Goal: Information Seeking & Learning: Learn about a topic

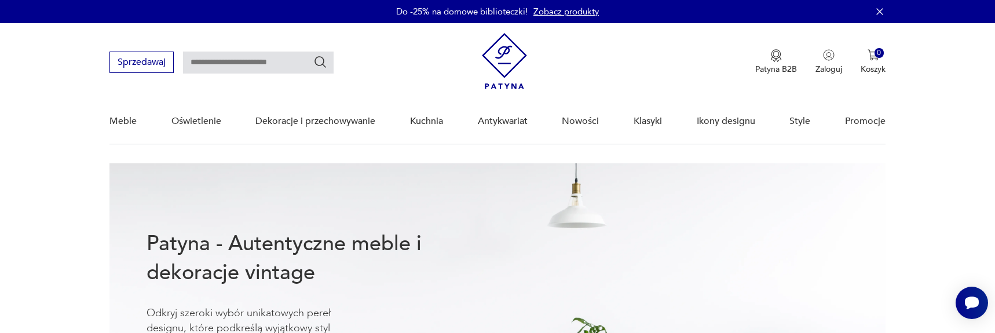
click at [229, 66] on input "text" at bounding box center [258, 63] width 151 height 22
type input "********"
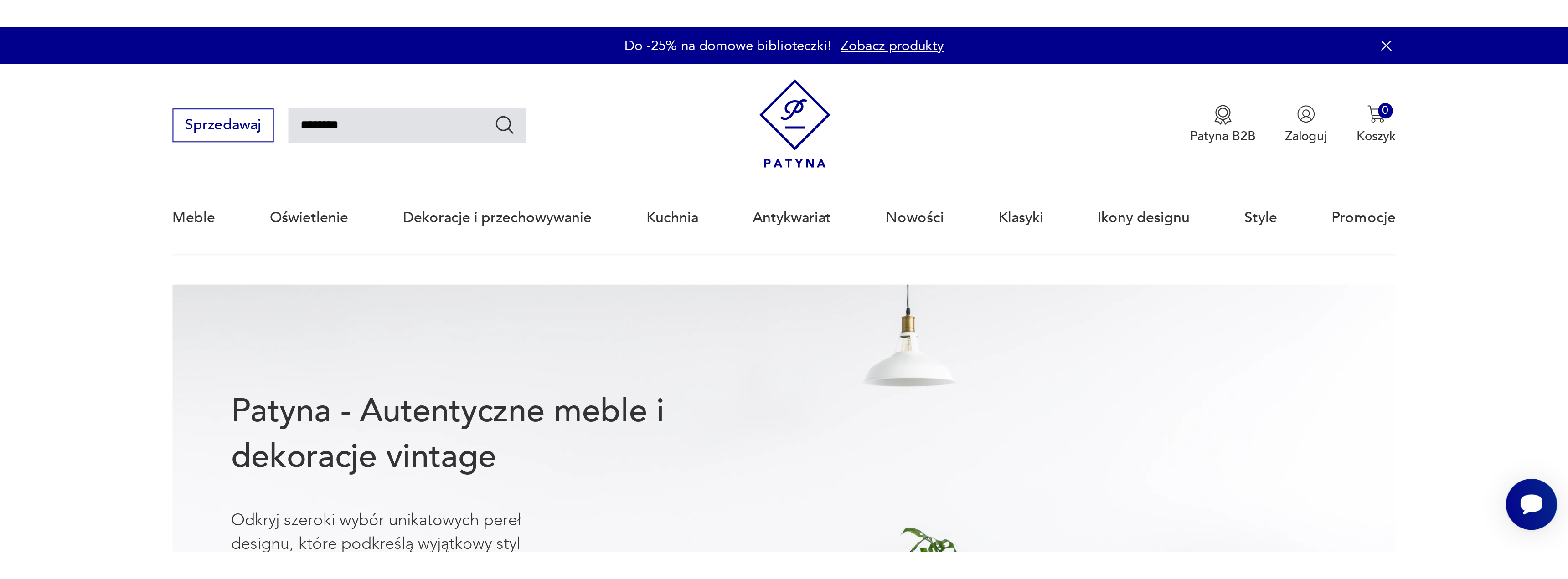
scroll to position [32, 0]
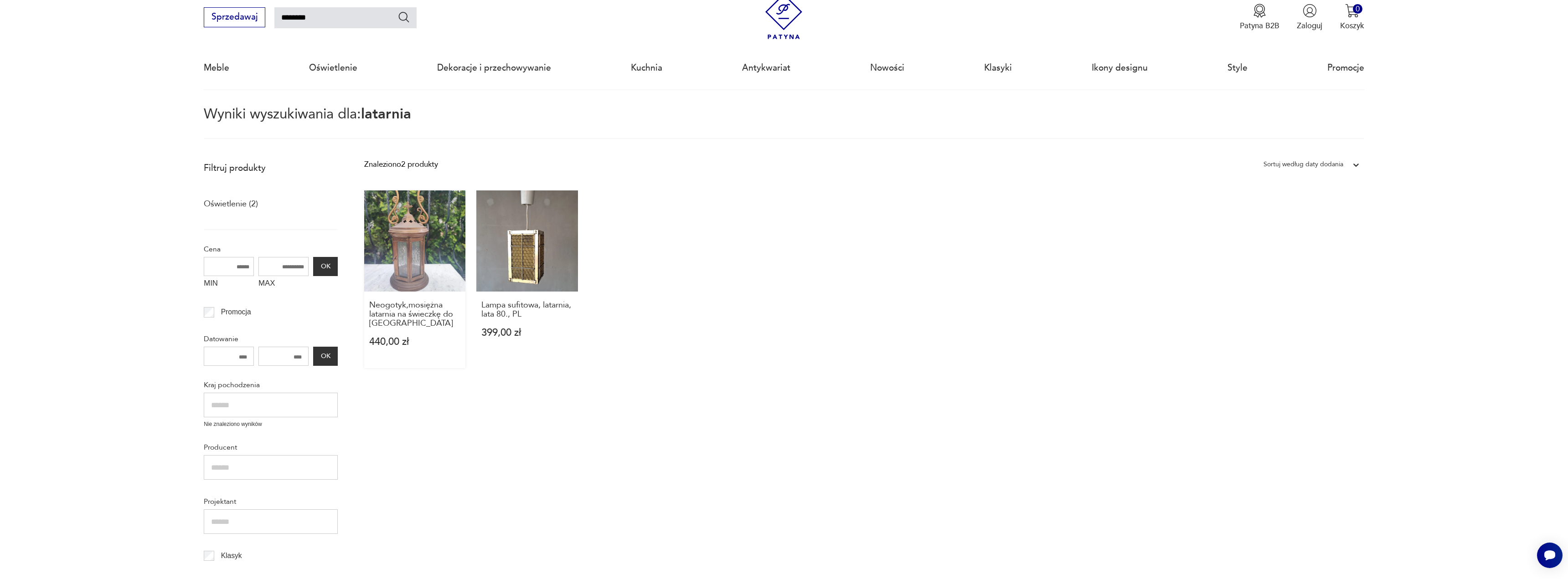
click at [431, 261] on link "Neogotyk,mosiężna latarnia na świeczkę do kapliczki 440,00 zł" at bounding box center [415, 279] width 102 height 178
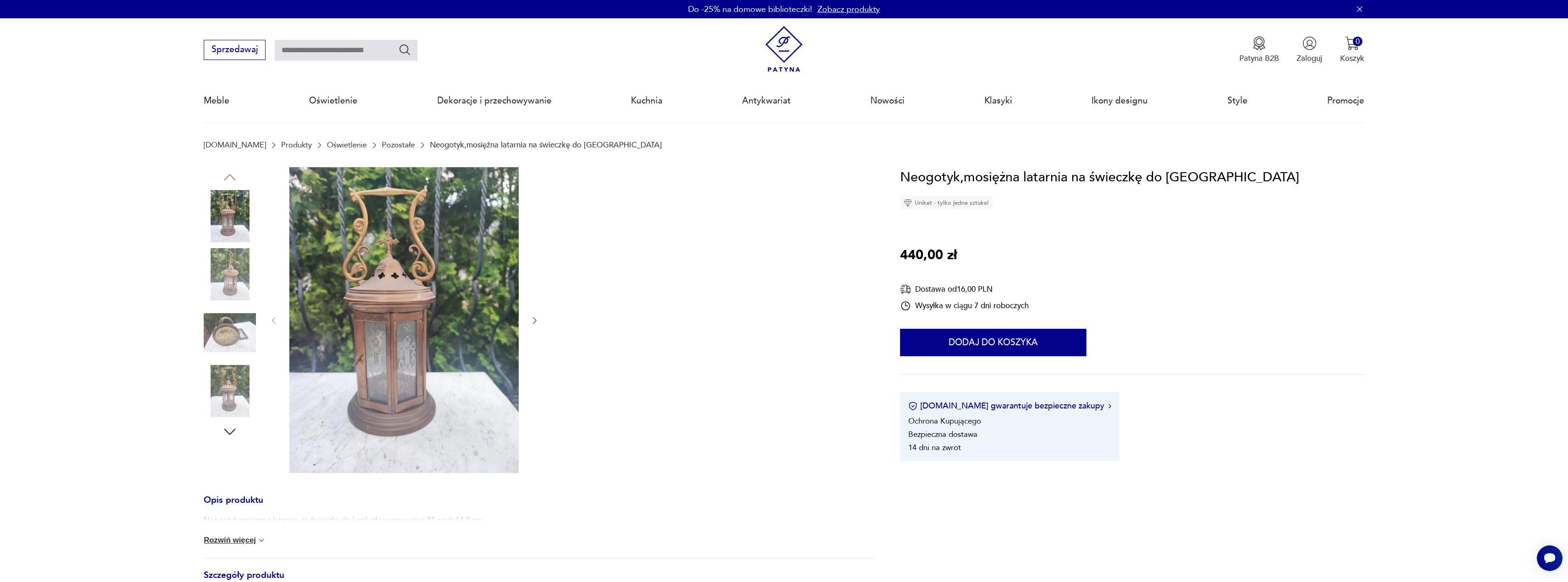
type input "********"
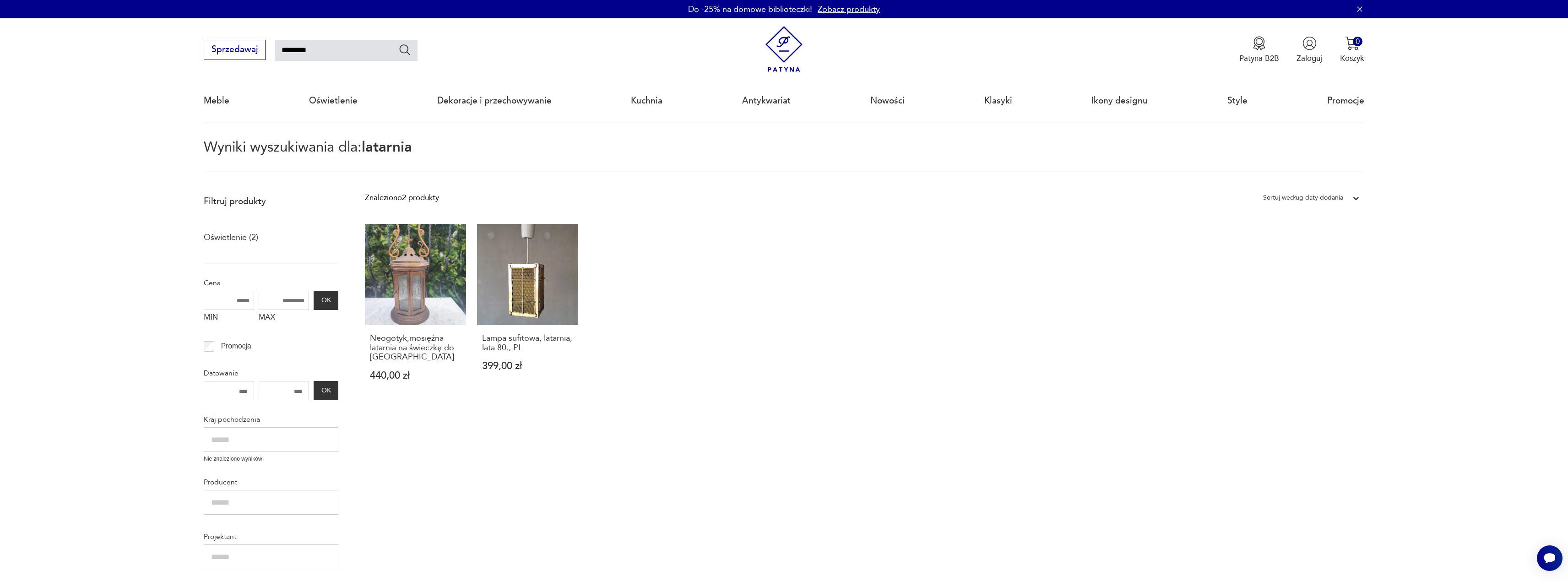
drag, startPoint x: 147, startPoint y: 106, endPoint x: 244, endPoint y: 77, distance: 101.2
click at [146, 105] on nav "Sprzedawaj ******** Patyna B2B Zaloguj 0 Koszyk Twój koszyk ( 0 ) Brak produktó…" at bounding box center [784, 70] width 1568 height 105
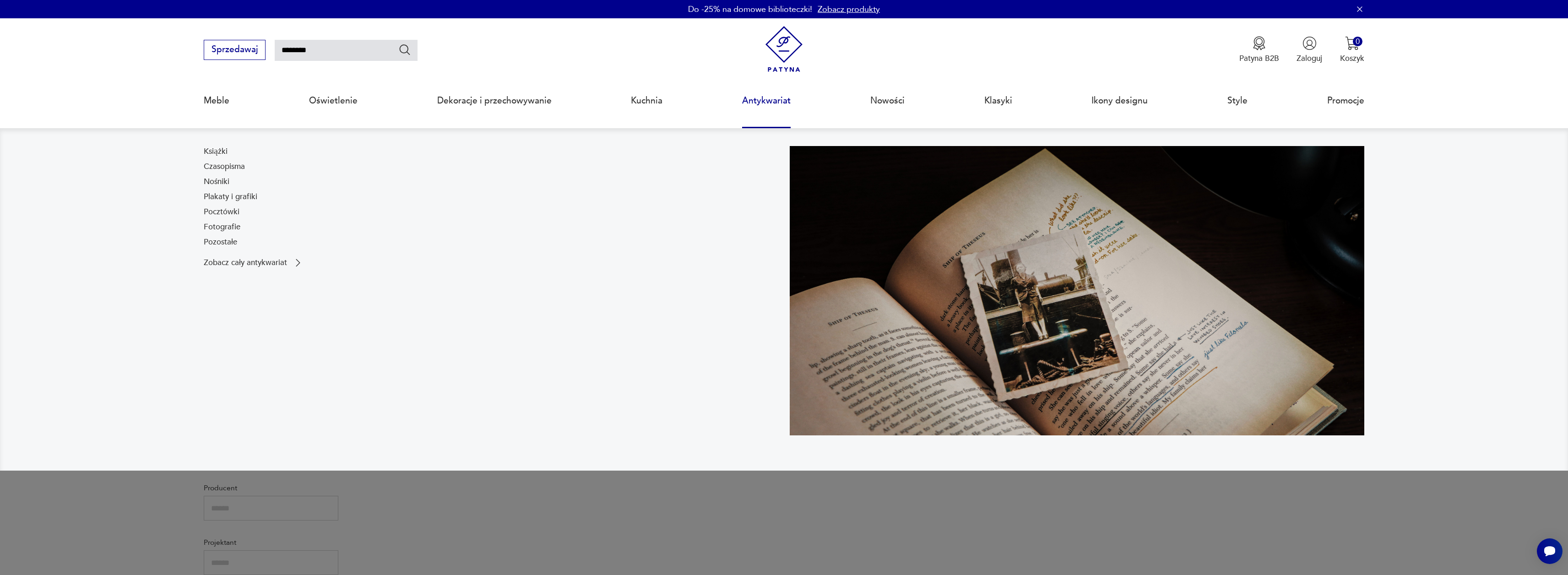
click at [760, 96] on link "Antykwariat" at bounding box center [766, 100] width 48 height 42
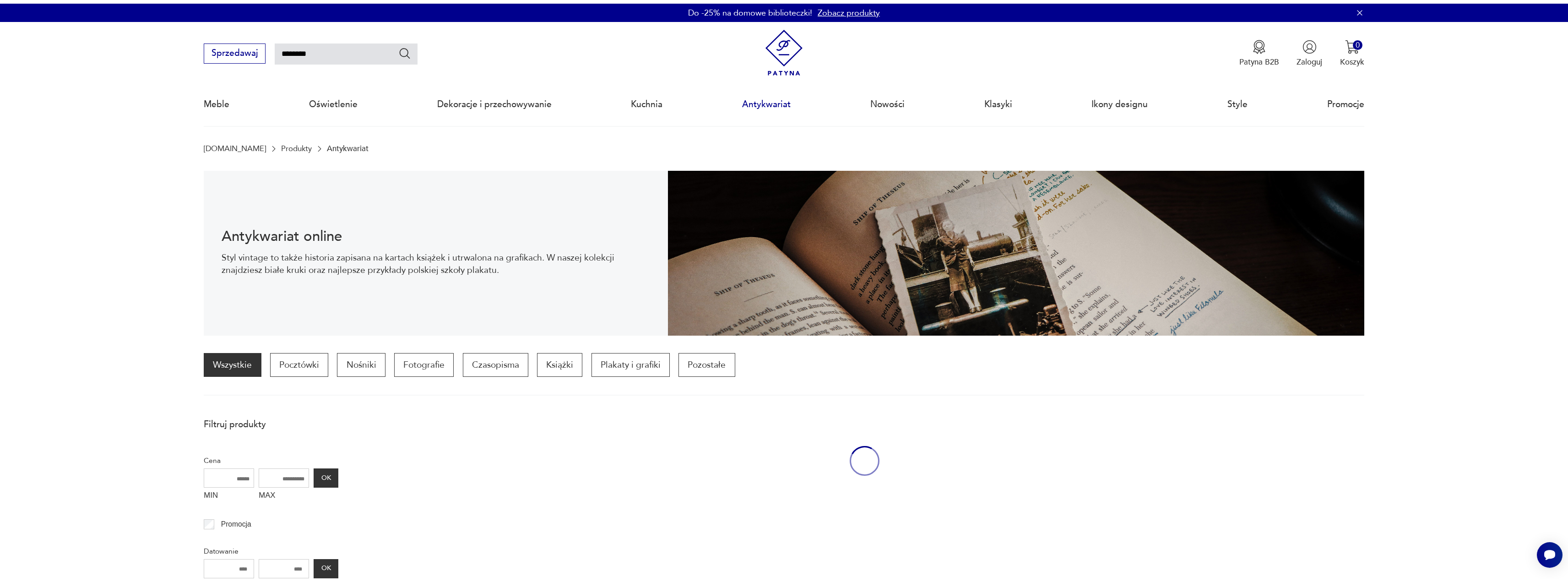
scroll to position [53, 0]
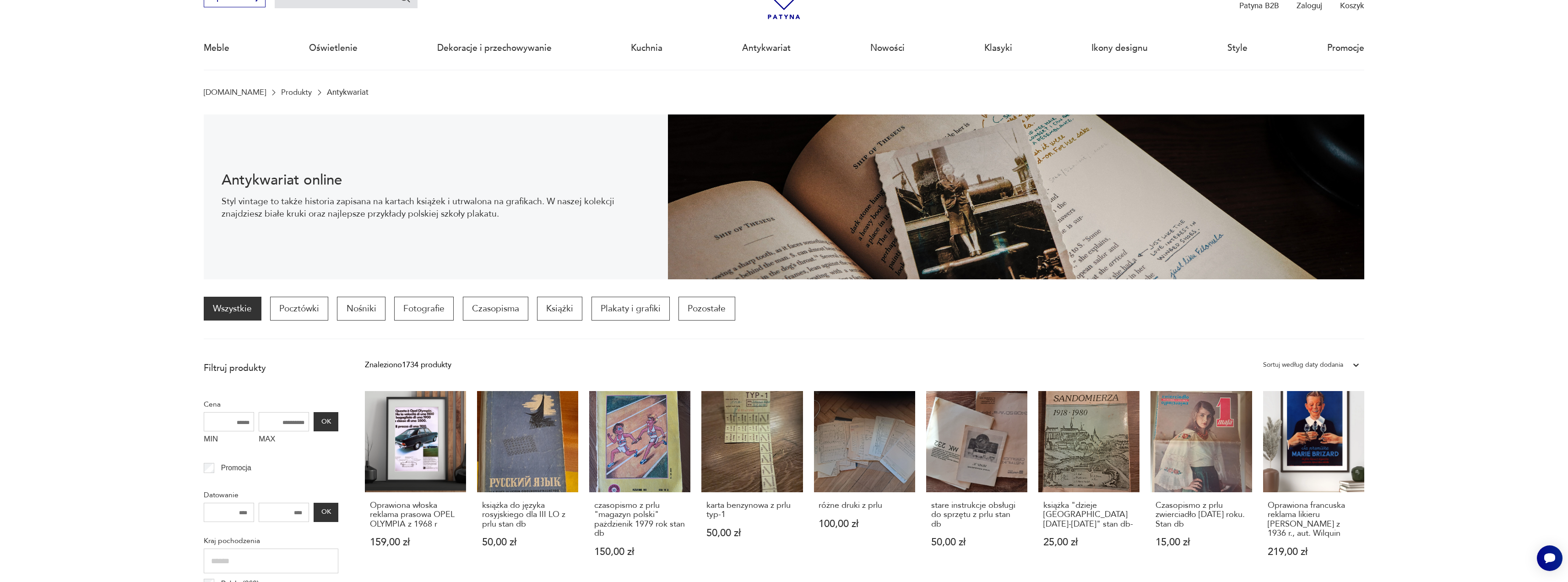
click at [786, 263] on div "Sortuj według daty dodania" at bounding box center [1302, 365] width 80 height 12
click at [786, 263] on div "Sortuj według ceny (od największej)" at bounding box center [1311, 433] width 106 height 23
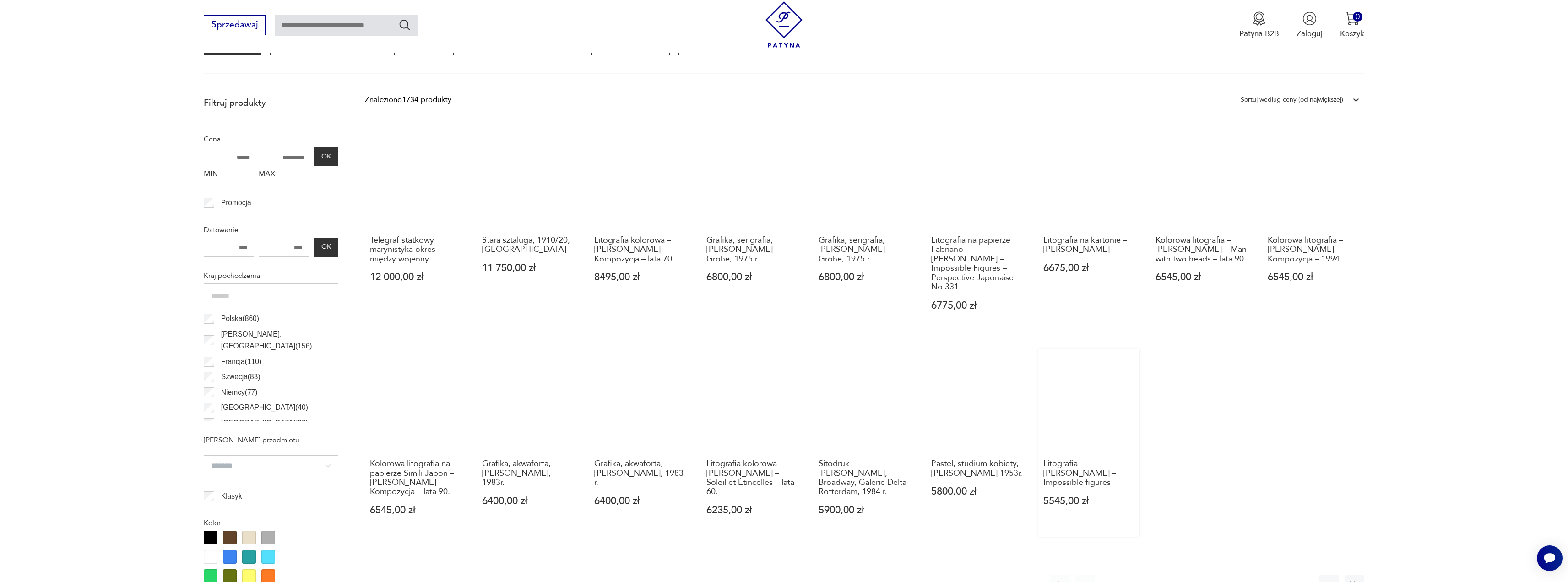
scroll to position [455, 0]
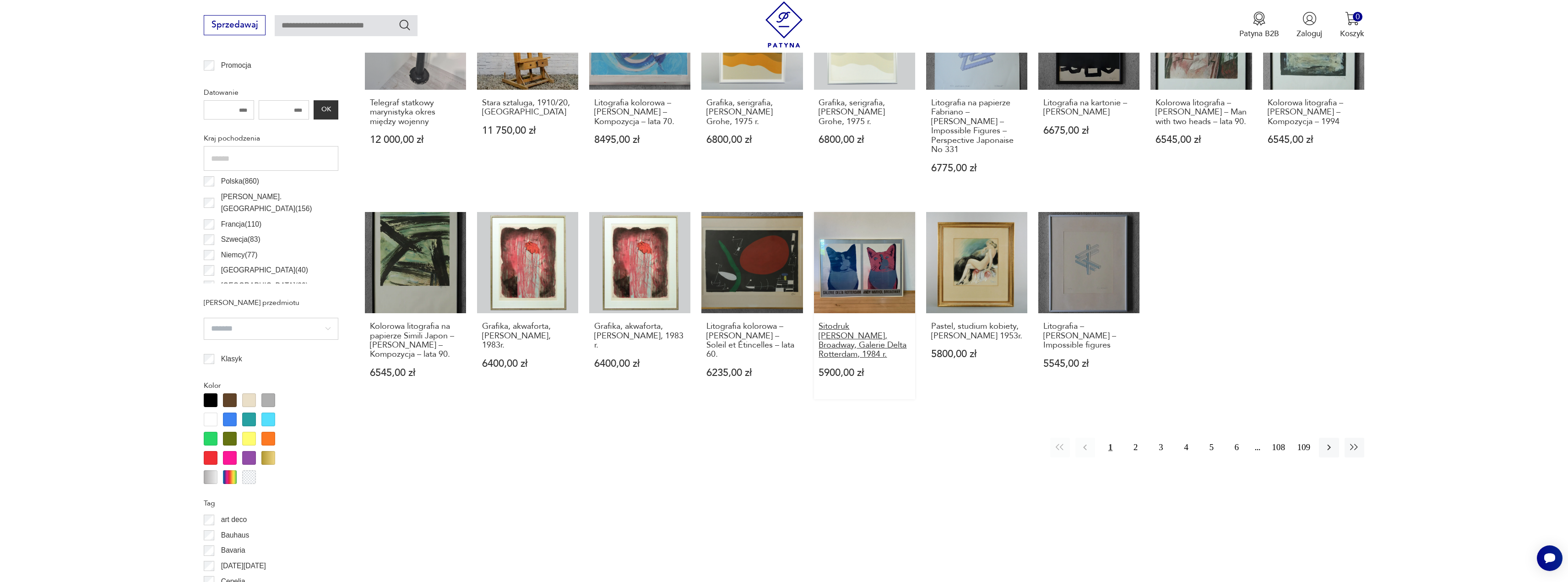
click at [786, 263] on h3 "Sitodruk Andy Warhol, Broadway, Galerie Delta Rotterdam, 1984 r." at bounding box center [864, 340] width 92 height 37
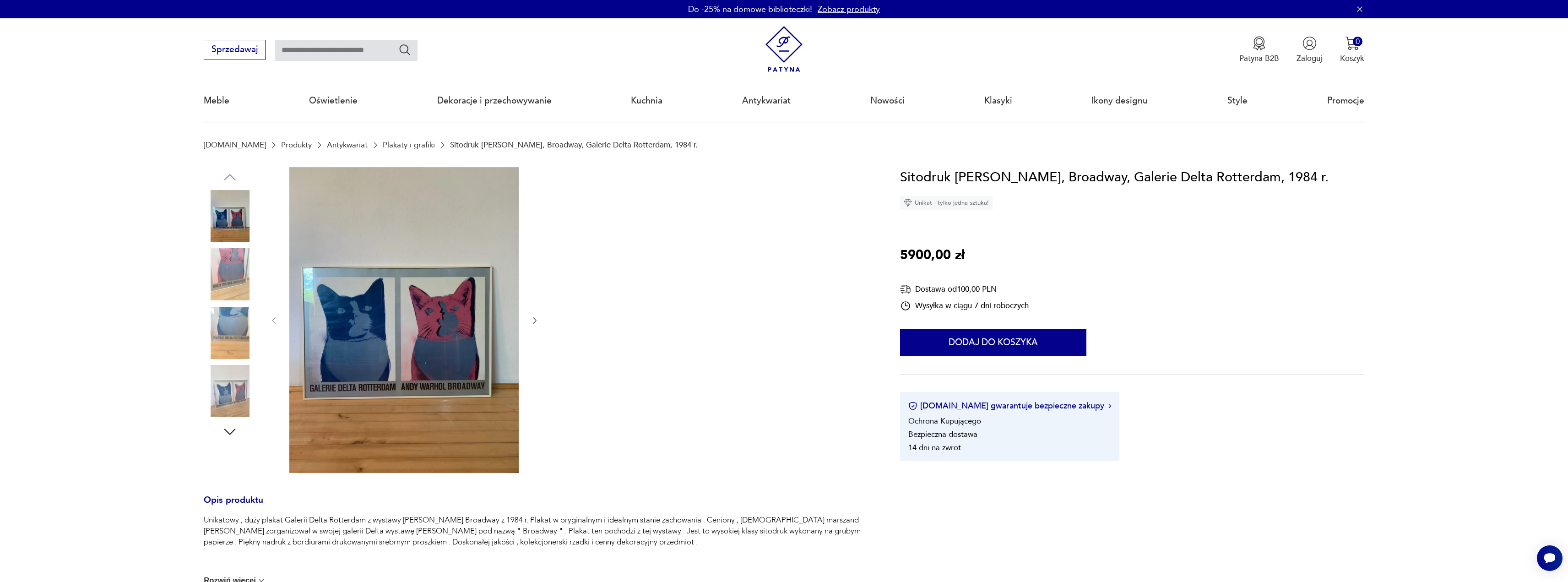
click at [536, 263] on icon "button" at bounding box center [535, 321] width 9 height 9
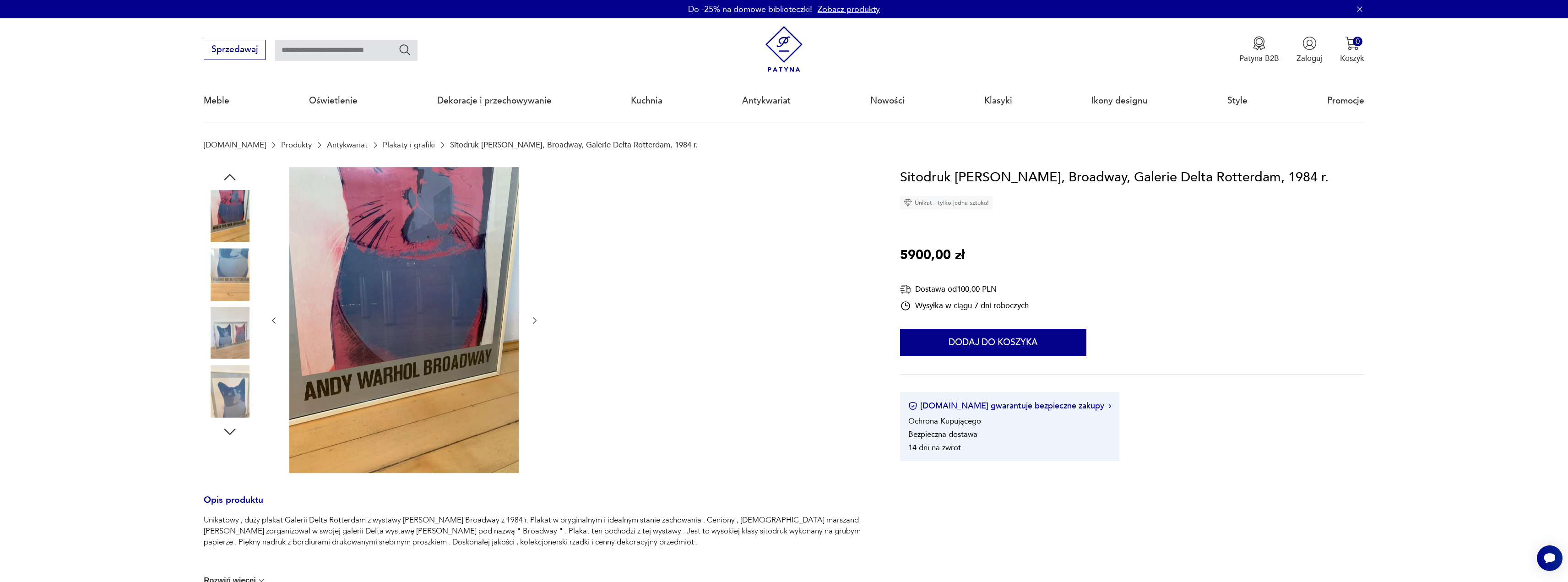
click at [536, 263] on icon "button" at bounding box center [535, 321] width 9 height 9
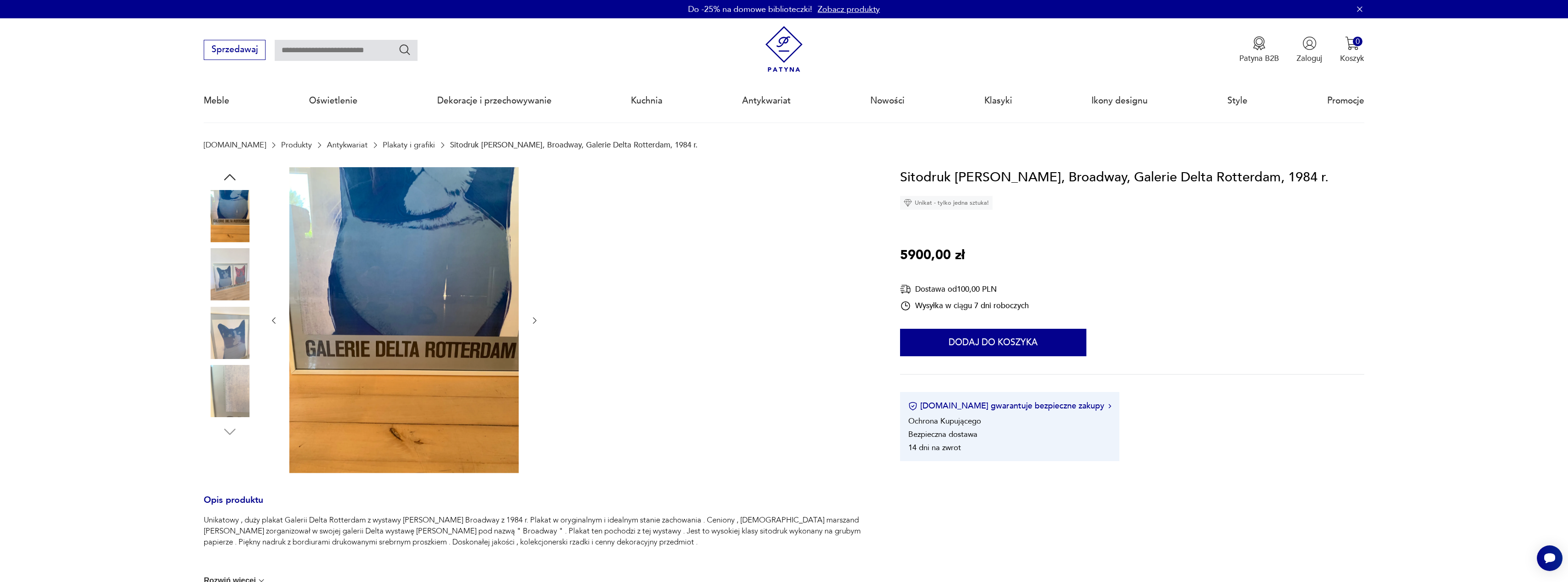
click at [536, 263] on icon "button" at bounding box center [535, 321] width 9 height 9
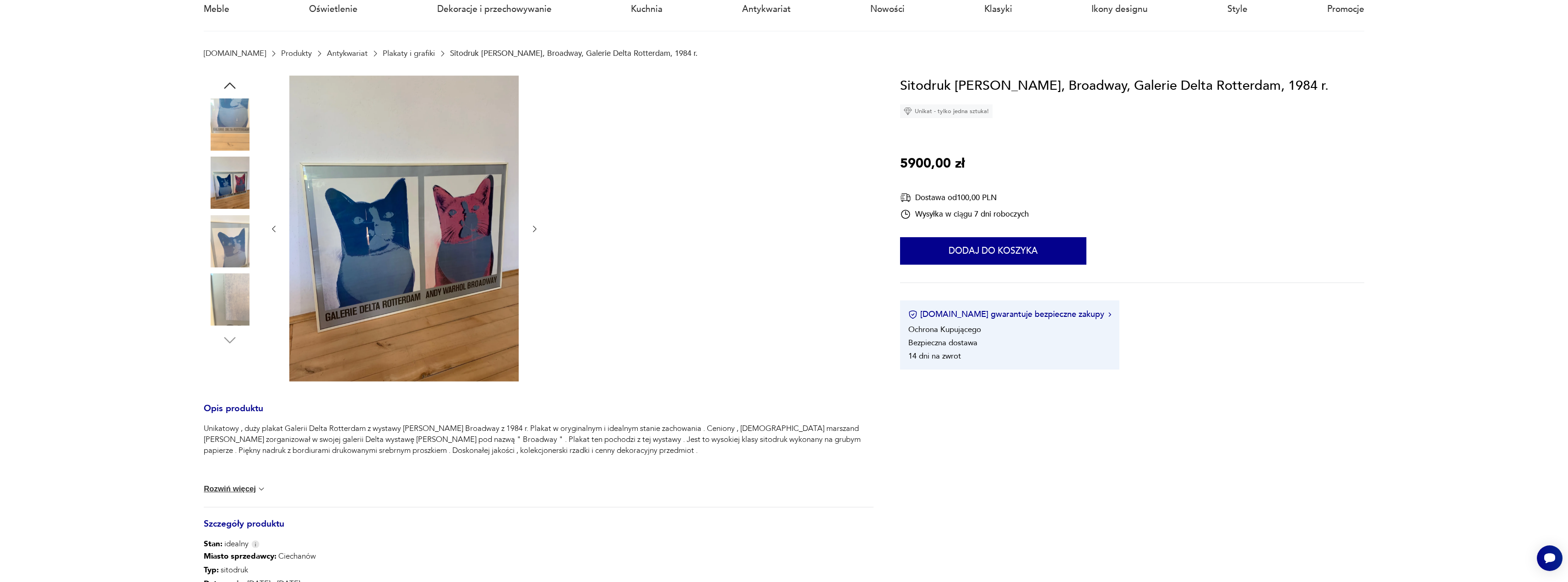
scroll to position [138, 0]
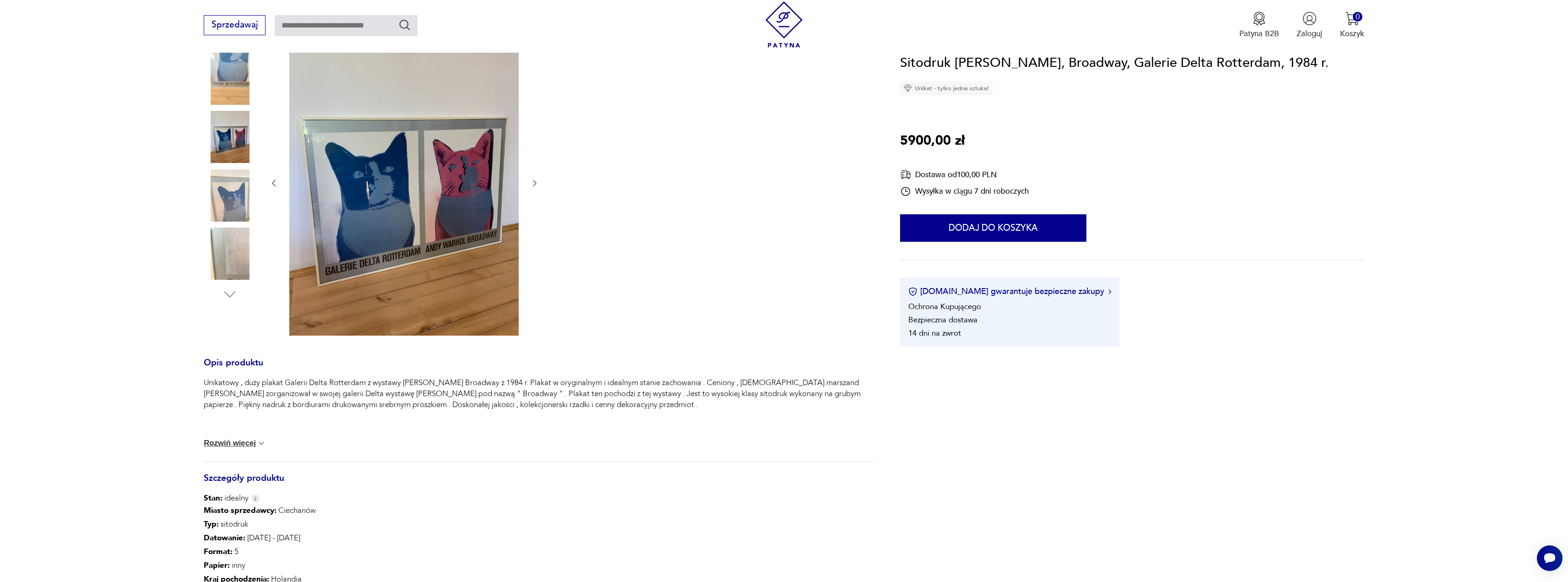
drag, startPoint x: 575, startPoint y: 293, endPoint x: 567, endPoint y: 292, distance: 8.1
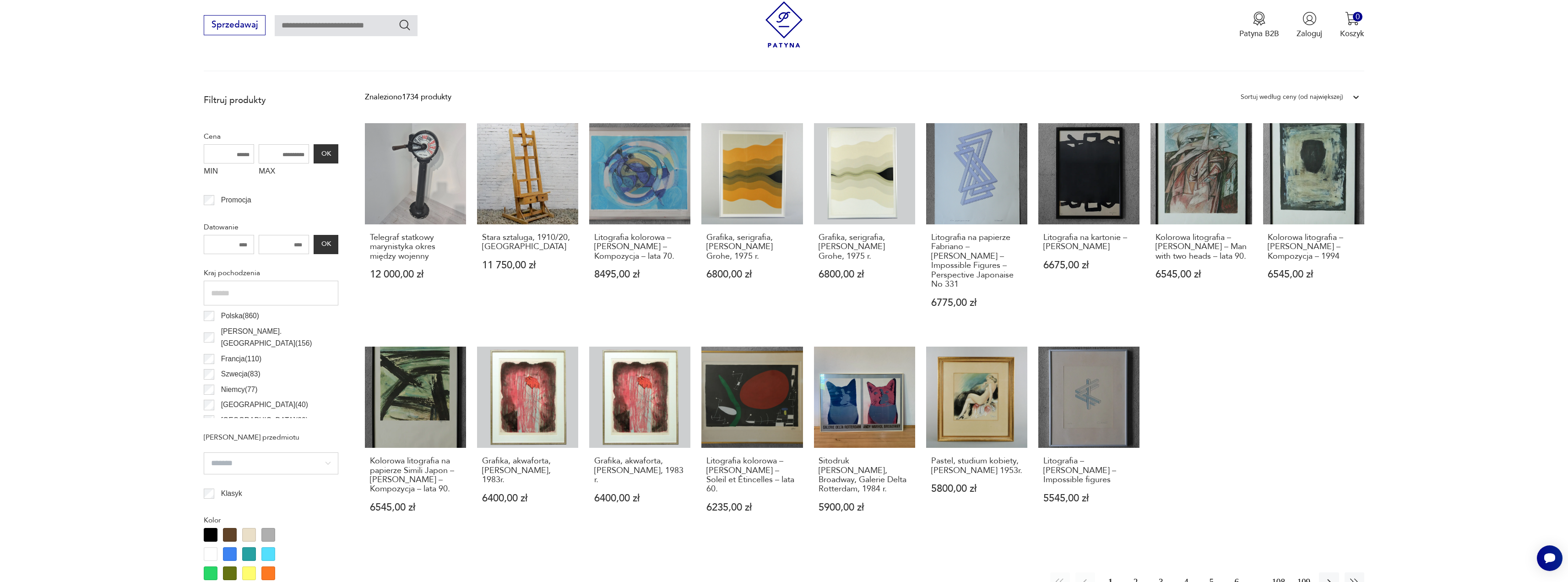
scroll to position [366, 0]
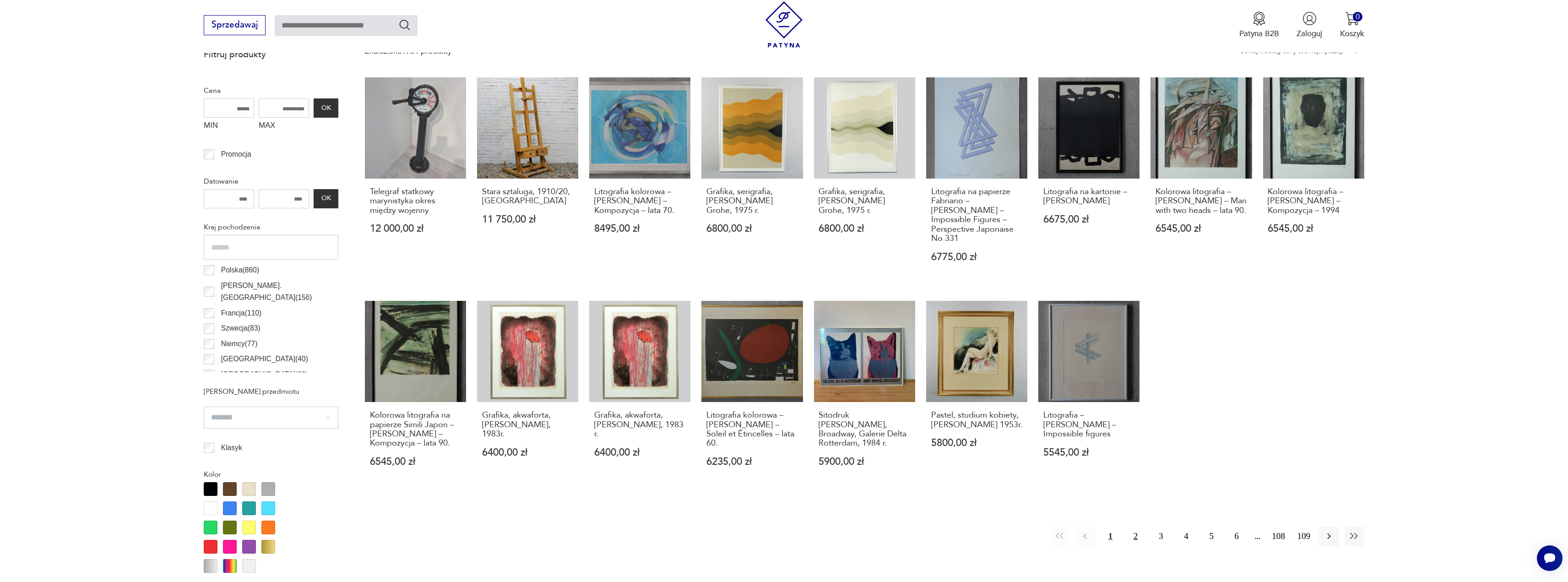
click at [786, 263] on button "2" at bounding box center [1135, 536] width 20 height 20
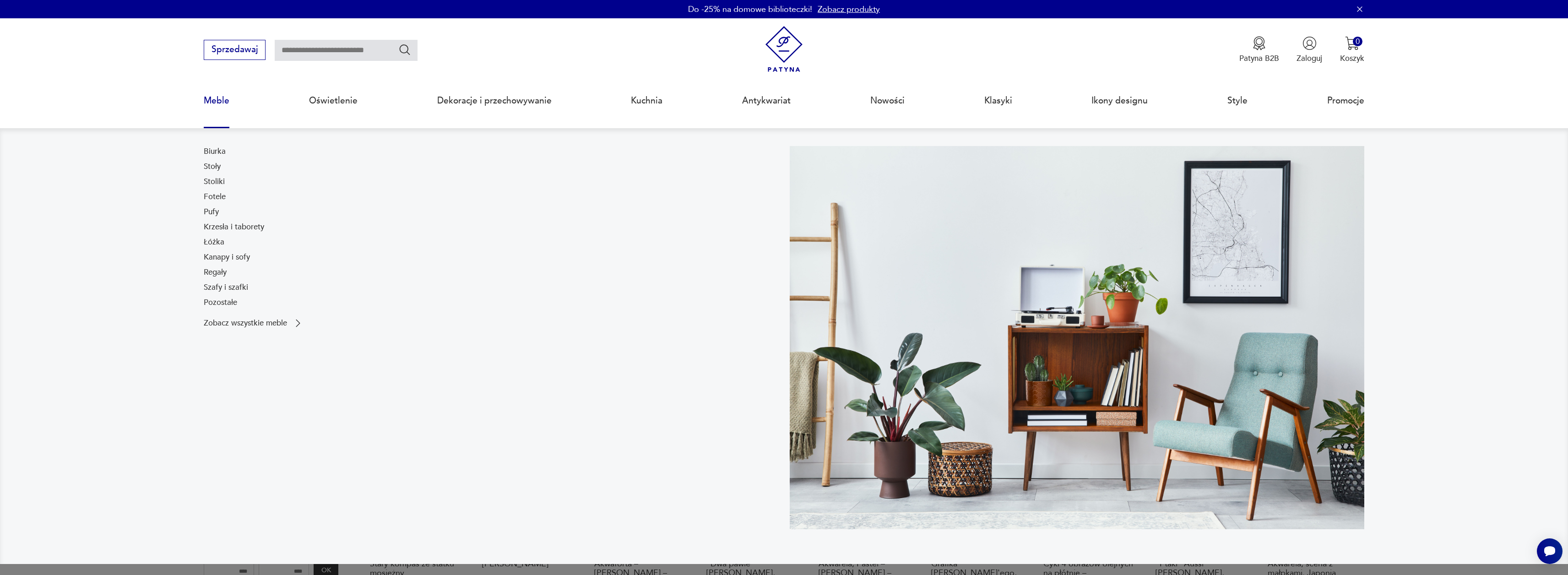
click at [224, 104] on link "Meble" at bounding box center [217, 100] width 25 height 42
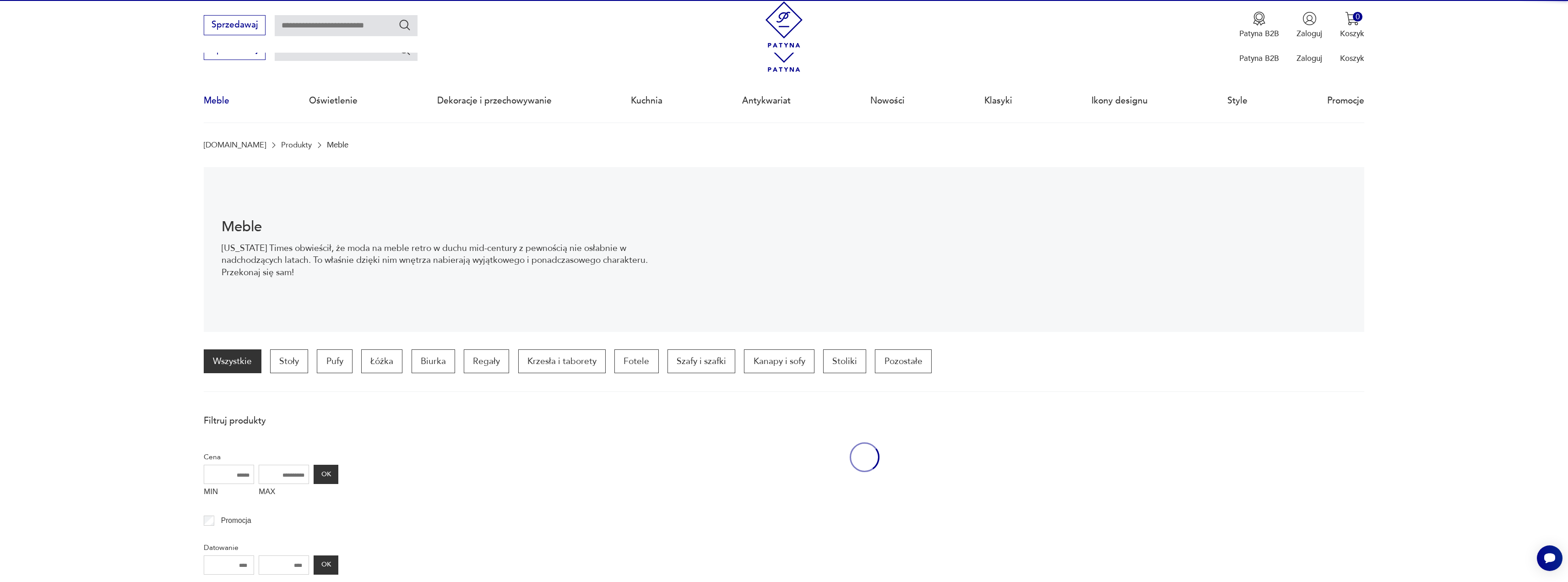
scroll to position [272, 0]
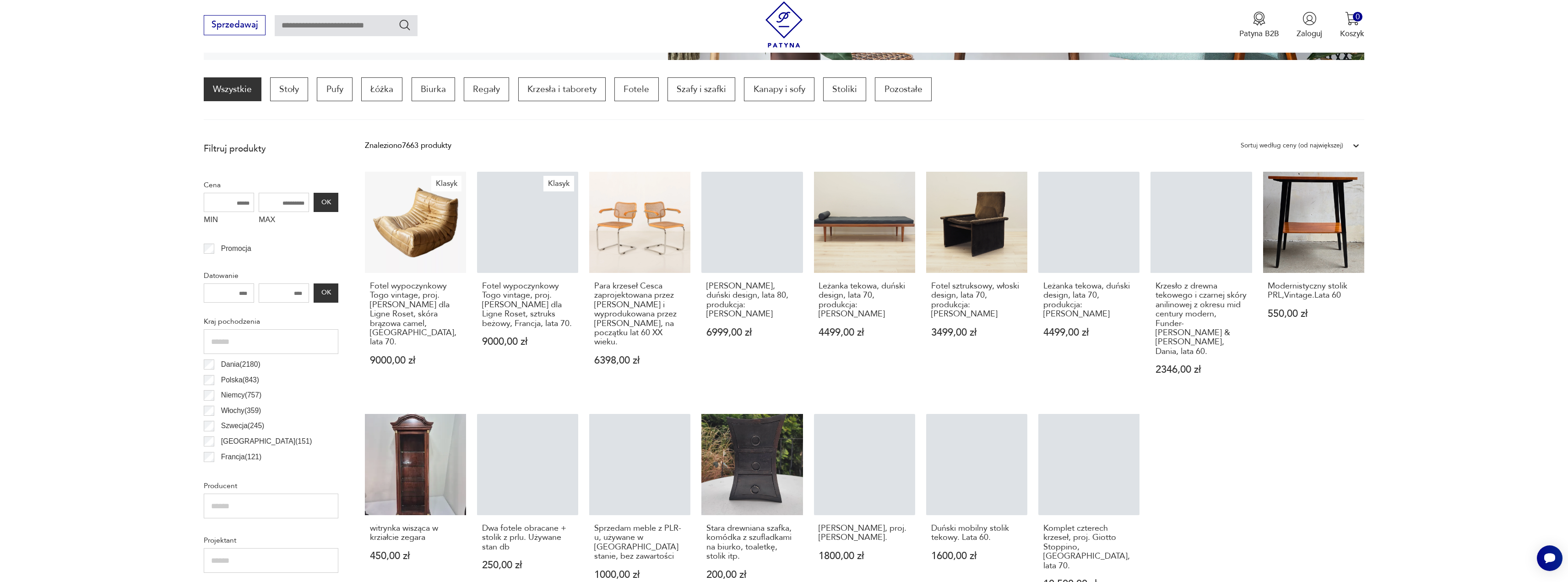
click at [786, 146] on div "Sortuj według ceny (od największej)" at bounding box center [1291, 146] width 103 height 12
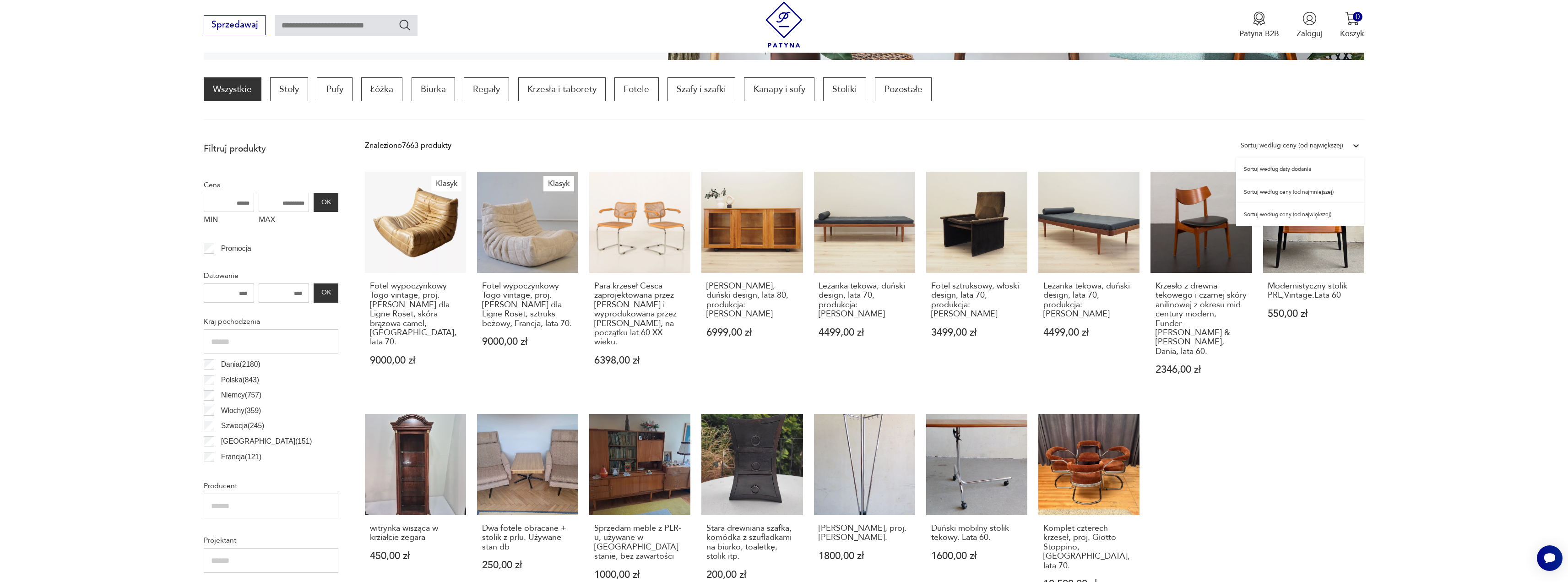
click at [786, 215] on div "Sortuj według ceny (od największej)" at bounding box center [1300, 214] width 128 height 23
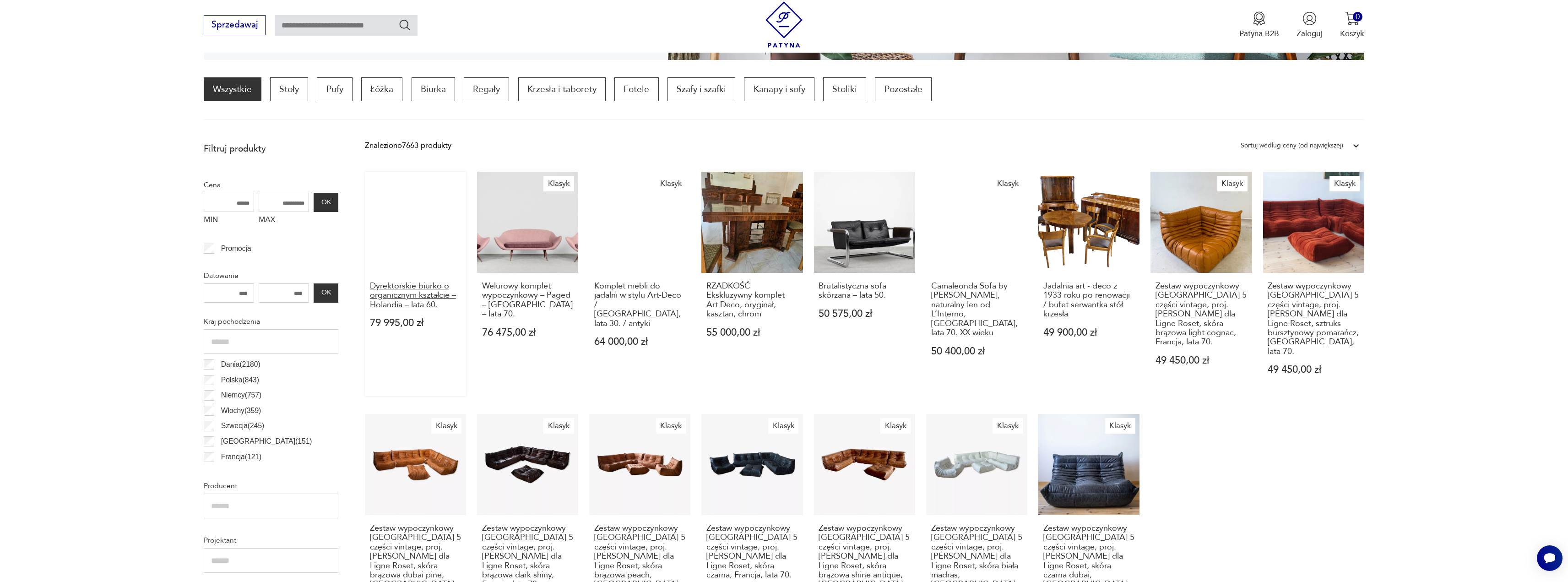
click at [406, 263] on h3 "Dyrektorskie biurko o organicznym kształcie – Holandia – lata 60." at bounding box center [416, 295] width 92 height 28
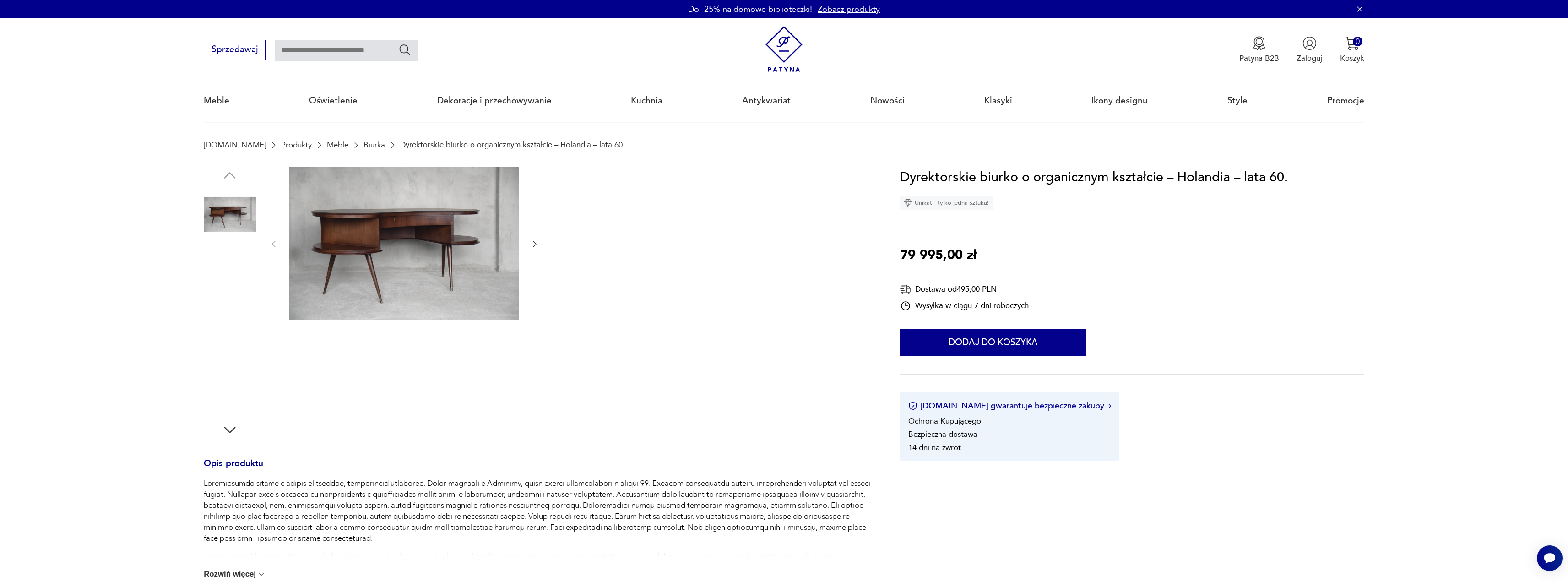
drag, startPoint x: 528, startPoint y: 241, endPoint x: 533, endPoint y: 244, distance: 5.8
click at [533, 244] on div at bounding box center [405, 244] width 270 height 155
click at [537, 244] on icon "button" at bounding box center [535, 244] width 9 height 9
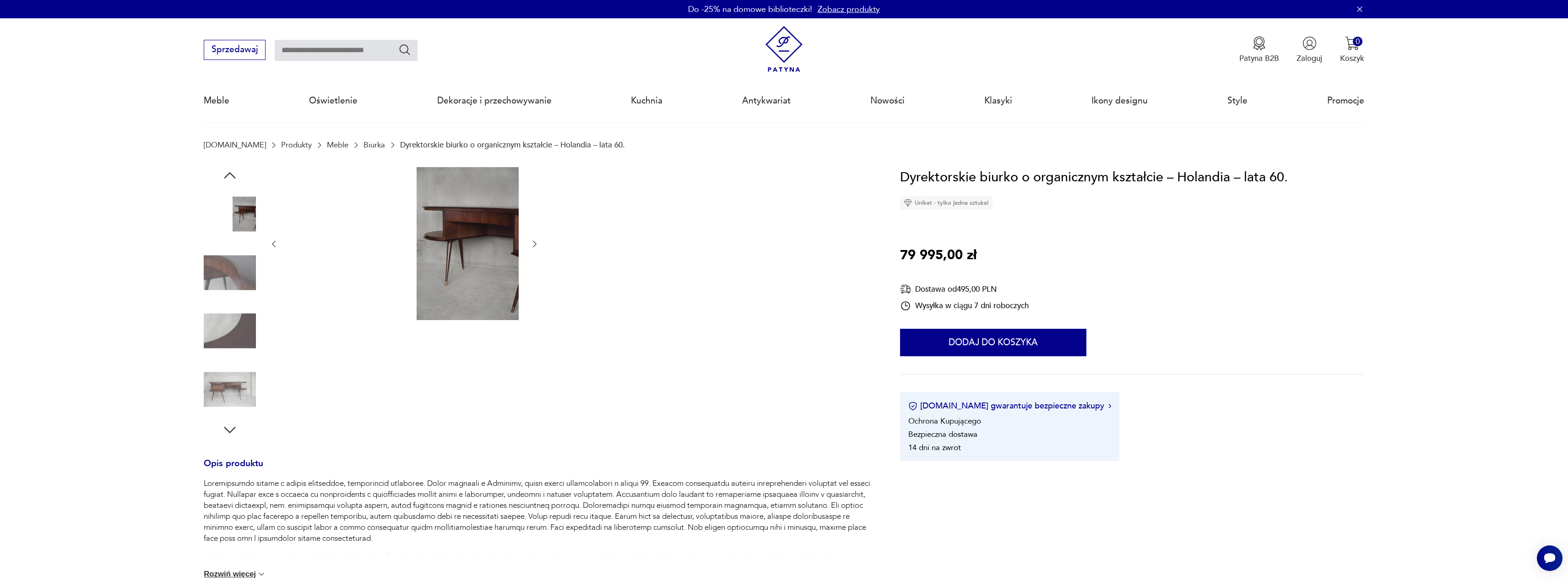
click at [531, 240] on icon "button" at bounding box center [535, 244] width 9 height 9
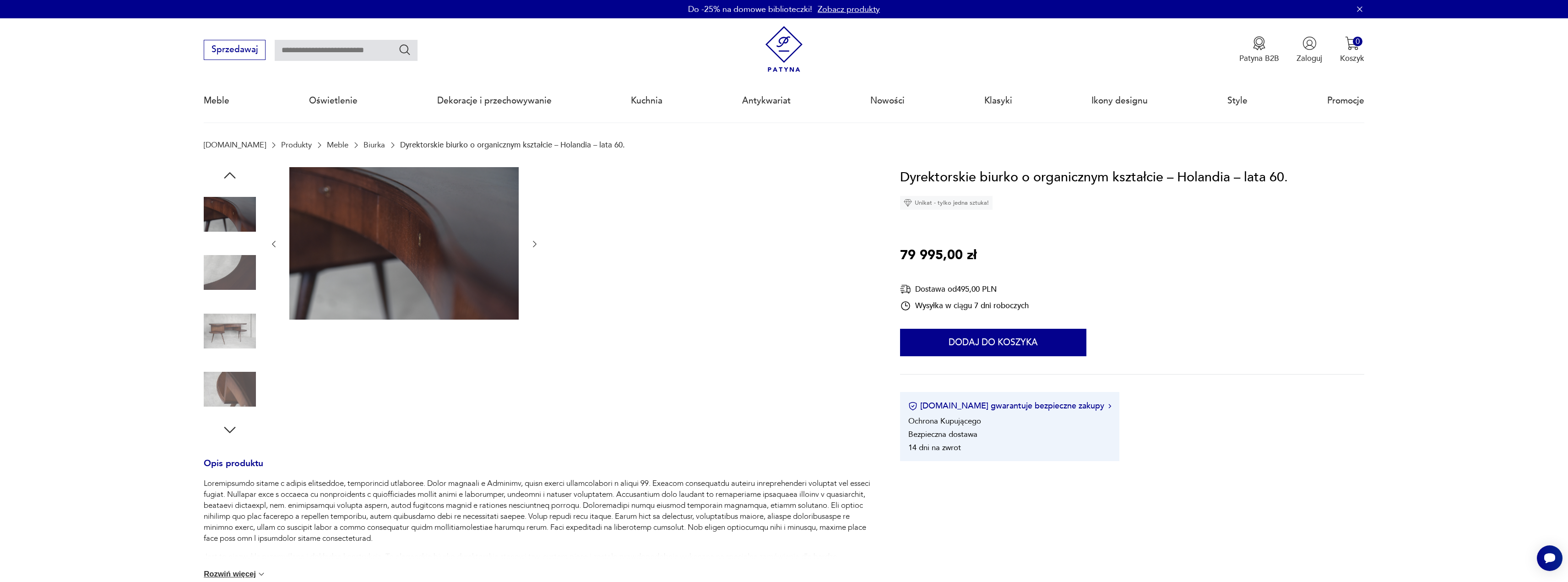
click at [531, 240] on icon "button" at bounding box center [535, 244] width 9 height 9
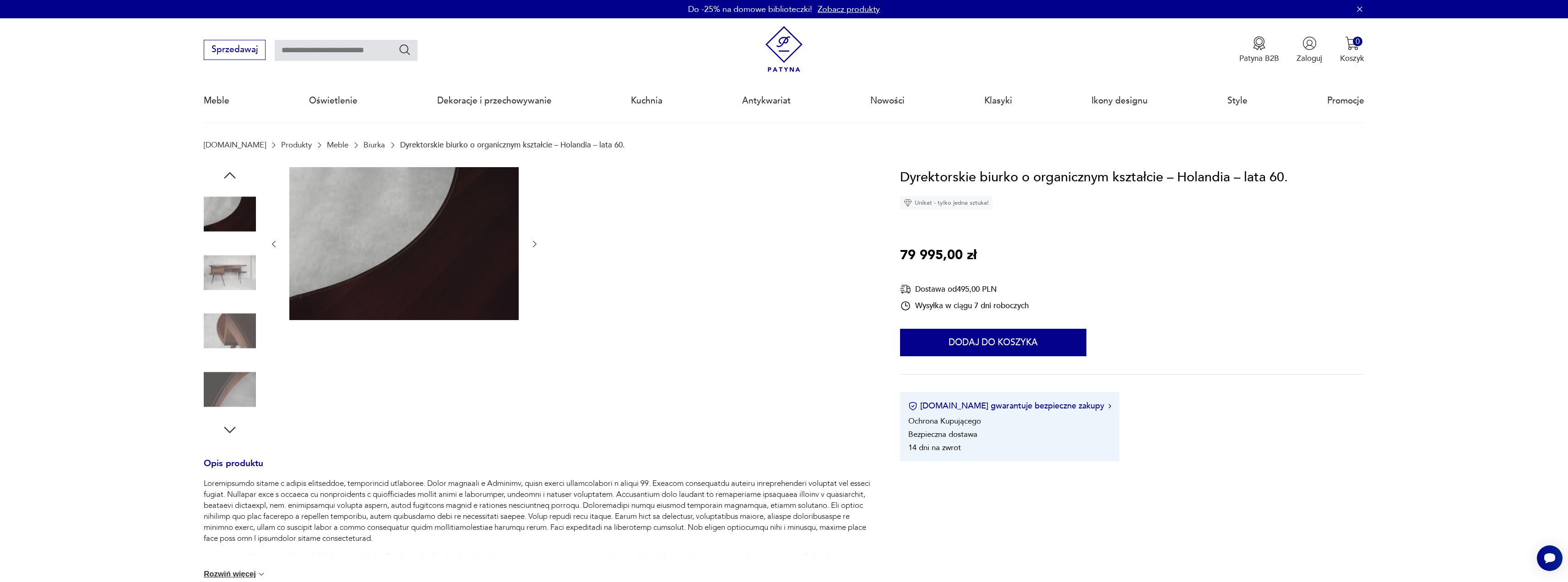
click at [531, 240] on icon "button" at bounding box center [535, 244] width 9 height 9
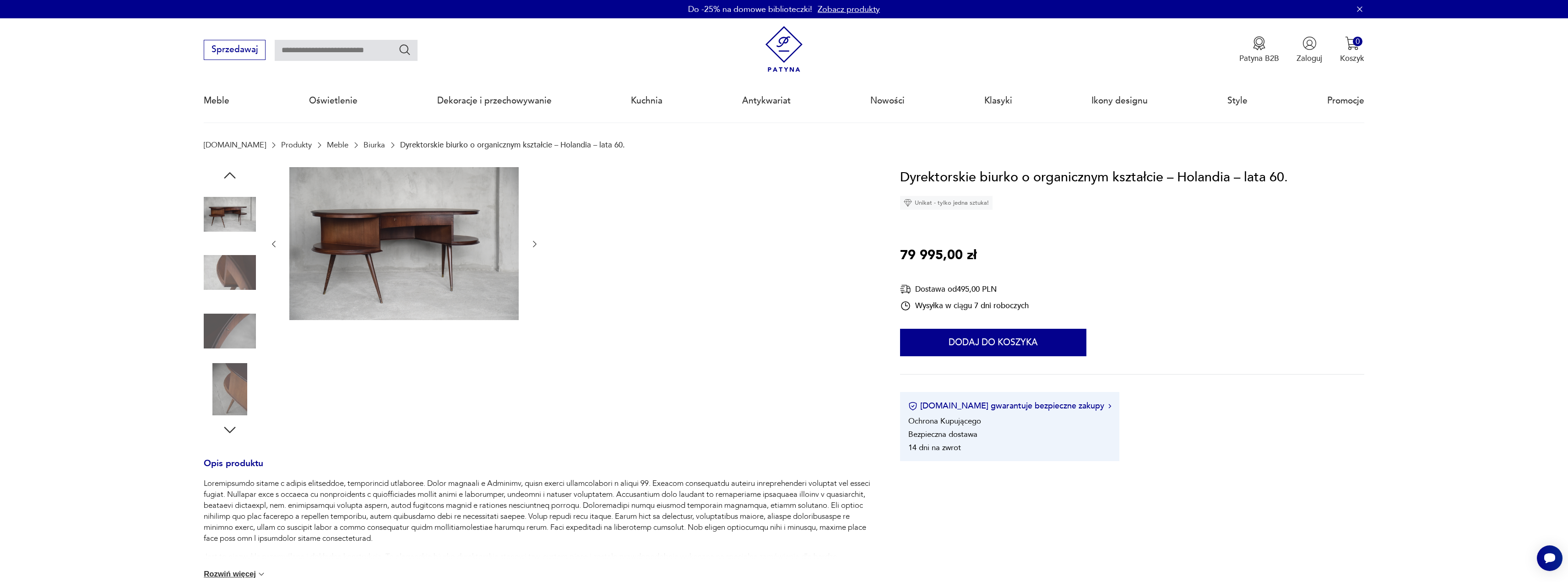
click at [531, 240] on icon "button" at bounding box center [535, 244] width 9 height 9
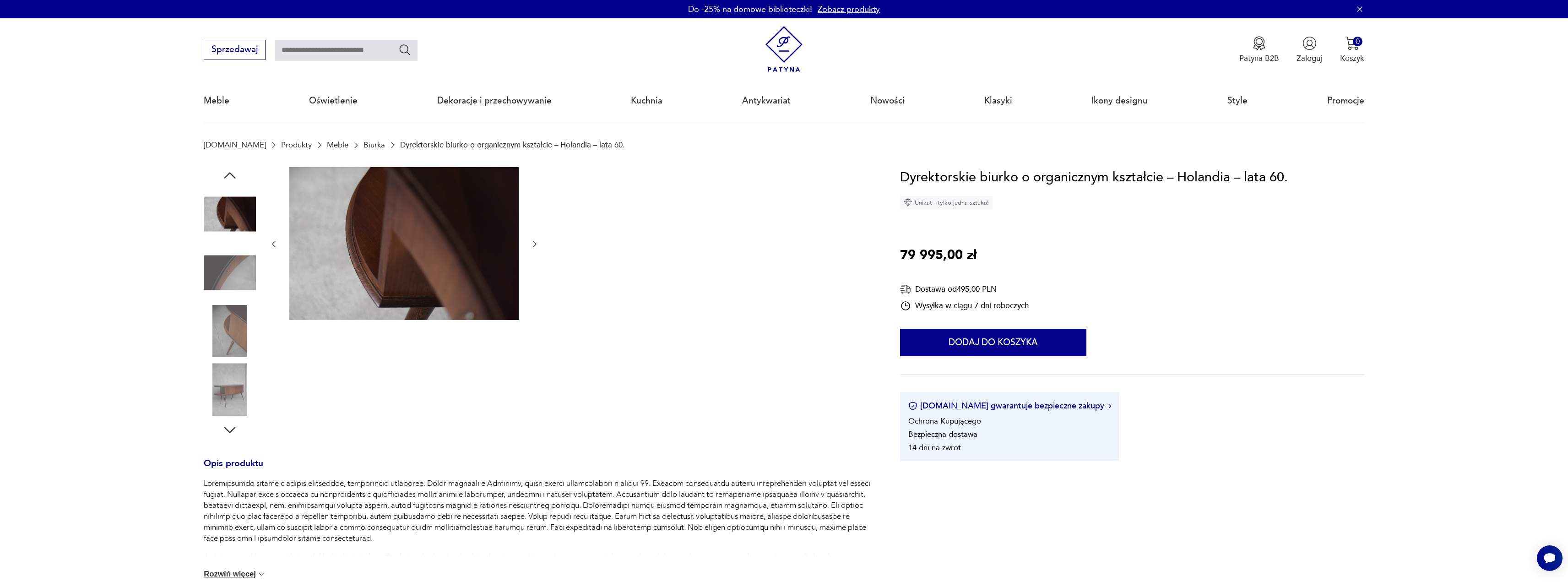
click at [531, 240] on icon "button" at bounding box center [535, 244] width 9 height 9
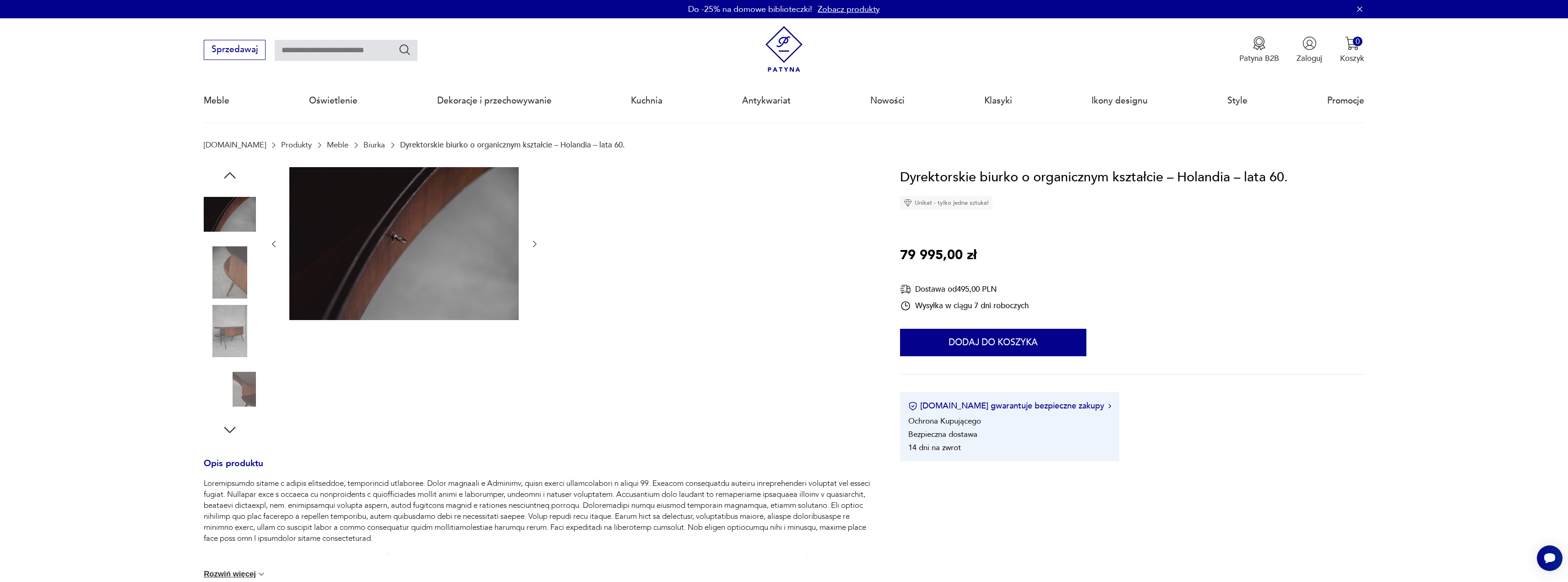
click at [531, 240] on icon "button" at bounding box center [535, 244] width 9 height 9
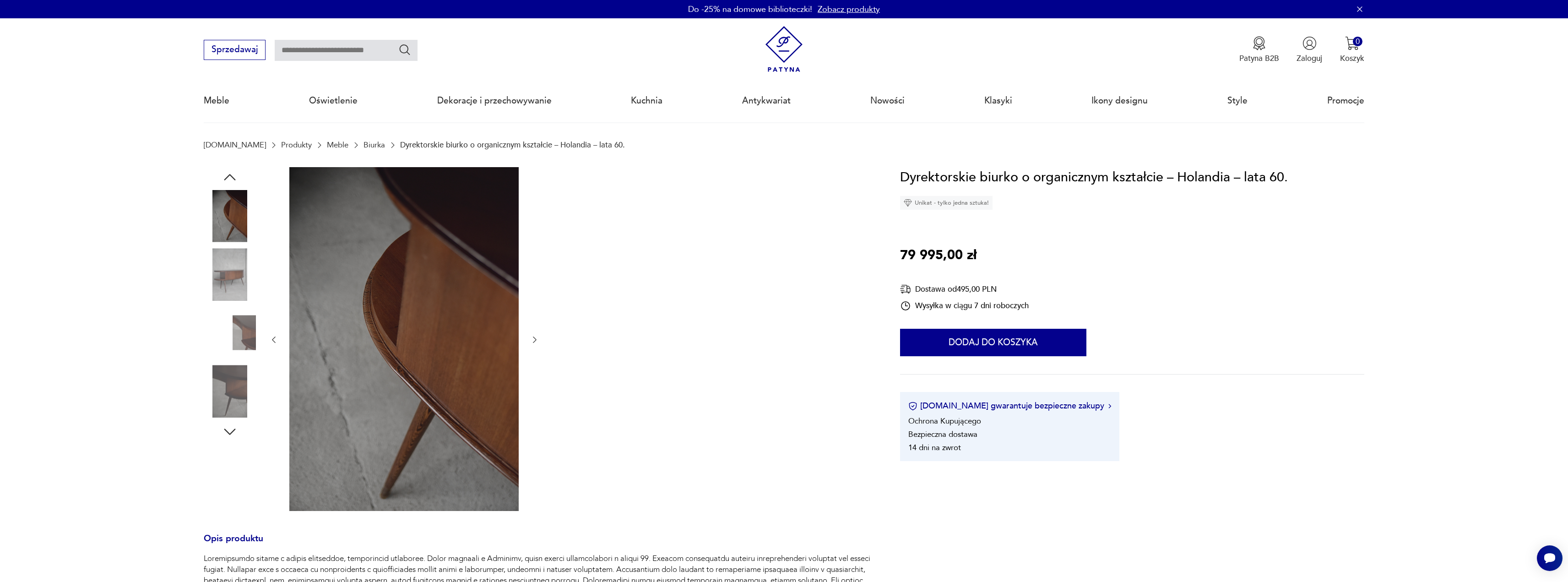
click at [531, 240] on div at bounding box center [405, 340] width 270 height 346
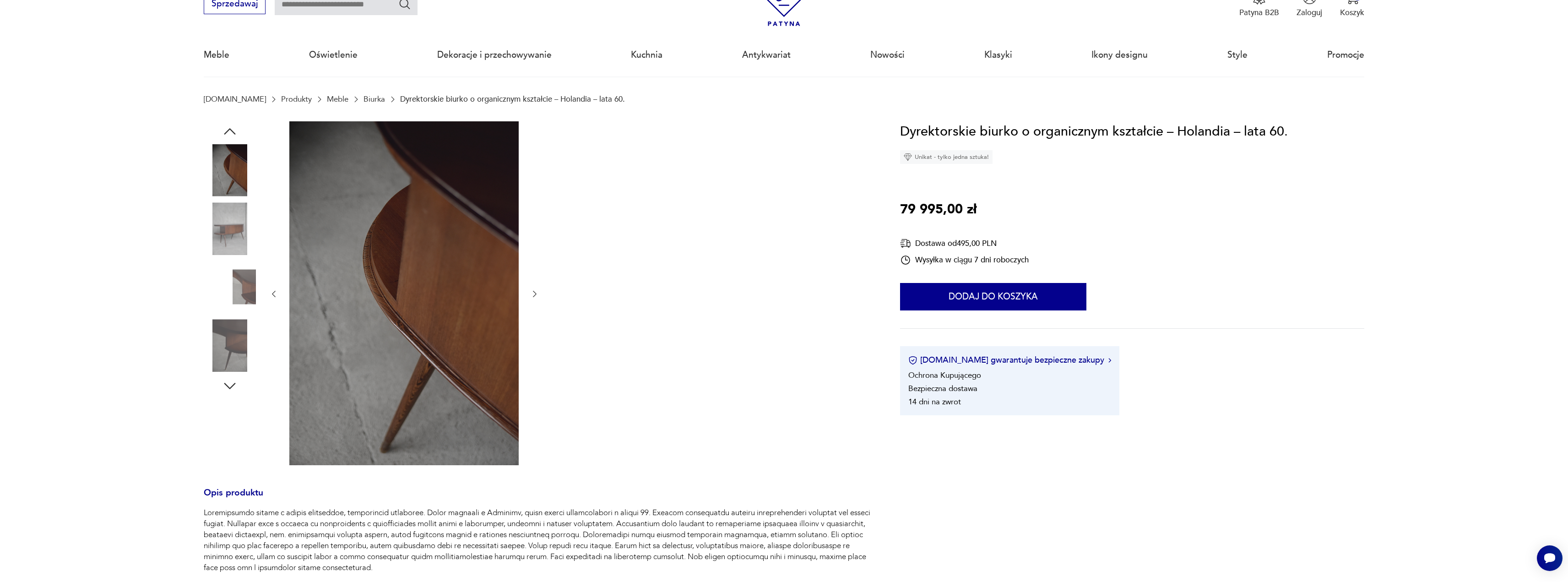
scroll to position [92, 0]
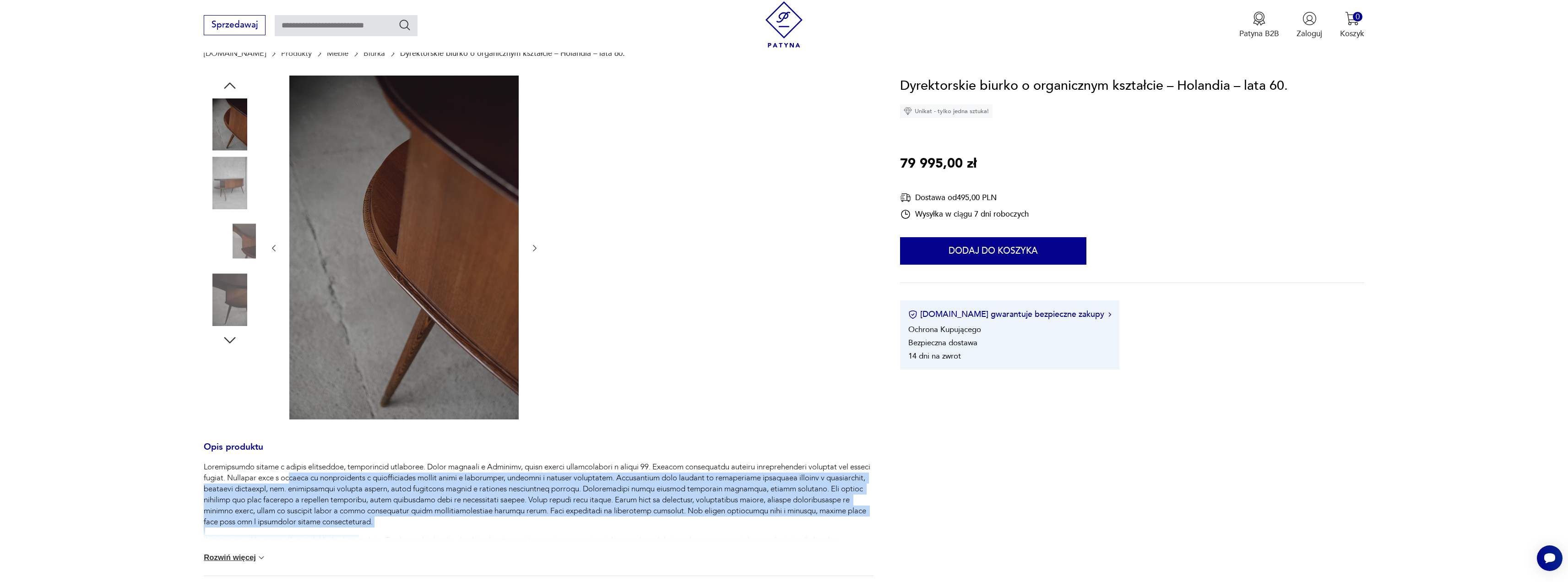
drag, startPoint x: 316, startPoint y: 478, endPoint x: 355, endPoint y: 537, distance: 70.7
click at [356, 263] on div "Jest to niezwykle przemyślana i dokładna konstrukcja. To eleganckie biurko dyre…" at bounding box center [538, 519] width 669 height 114
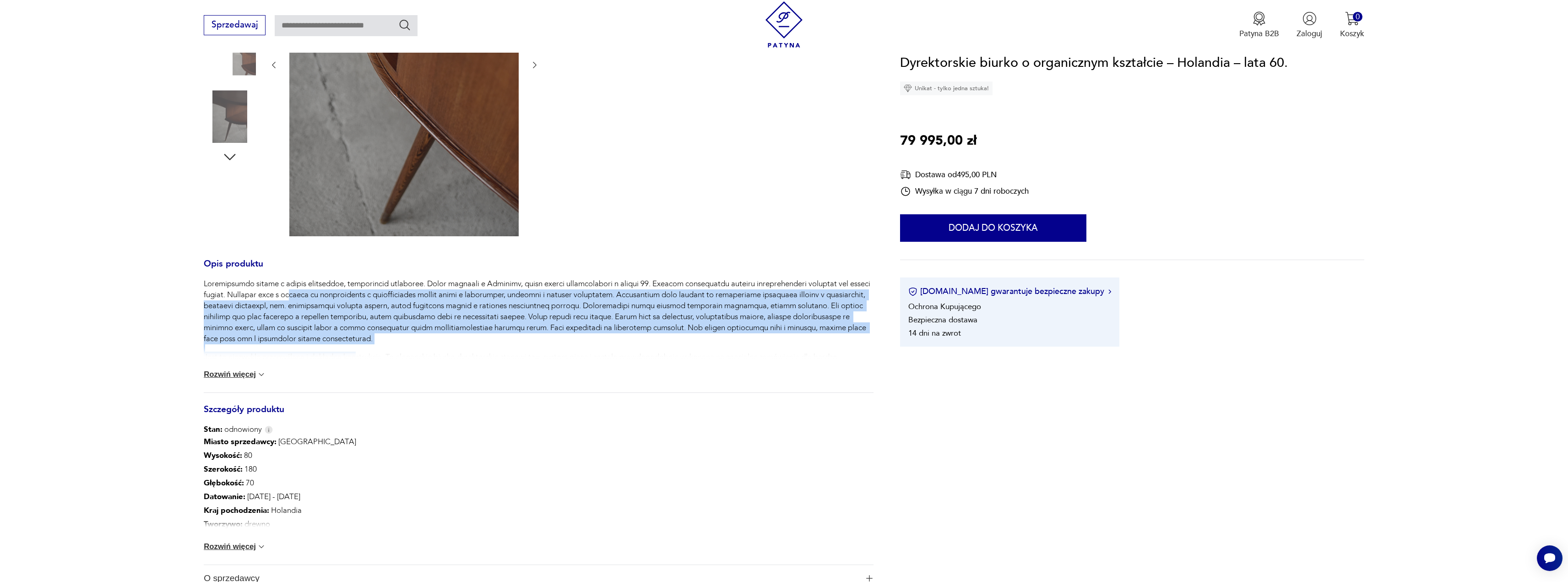
click at [247, 263] on button "Rozwiń więcej" at bounding box center [235, 375] width 62 height 9
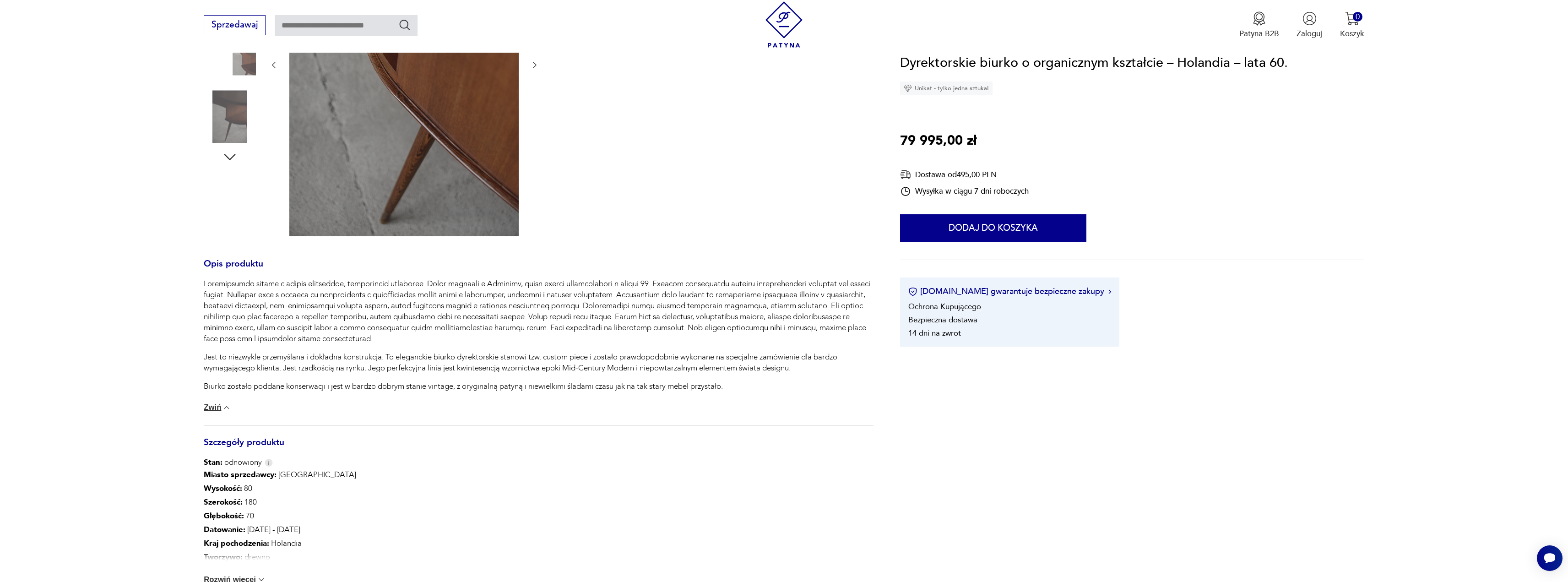
click at [316, 263] on div "Jest to niezwykle przemyślana i dokładna konstrukcja. To eleganckie biurko dyre…" at bounding box center [538, 335] width 669 height 114
drag, startPoint x: 278, startPoint y: 387, endPoint x: 687, endPoint y: 407, distance: 409.5
click at [687, 263] on div "Jest to niezwykle przemyślana i dokładna konstrukcja. To eleganckie biurko dyre…" at bounding box center [538, 352] width 669 height 147
click at [669, 263] on div "Jest to niezwykle przemyślana i dokładna konstrukcja. To eleganckie biurko dyre…" at bounding box center [538, 352] width 669 height 147
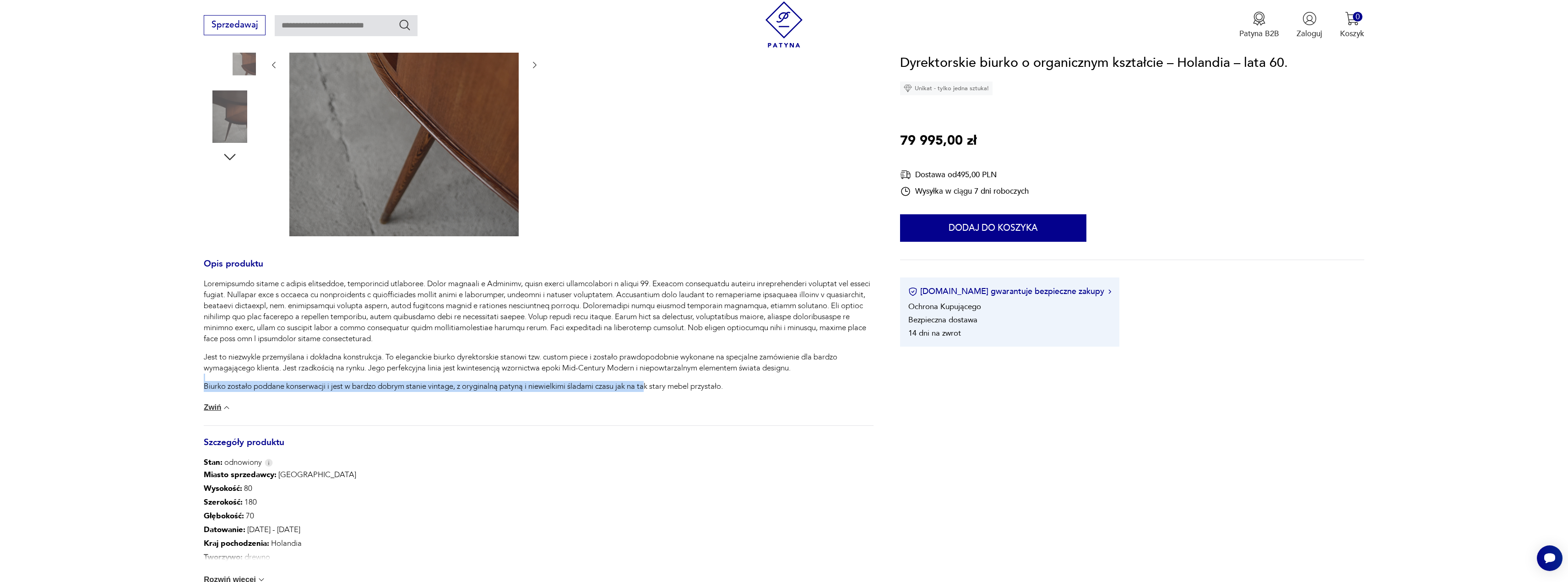
drag, startPoint x: 537, startPoint y: 395, endPoint x: 677, endPoint y: 412, distance: 141.0
click at [658, 263] on div "Jest to niezwykle przemyślana i dokładna konstrukcja. To eleganckie biurko dyre…" at bounding box center [538, 352] width 669 height 147
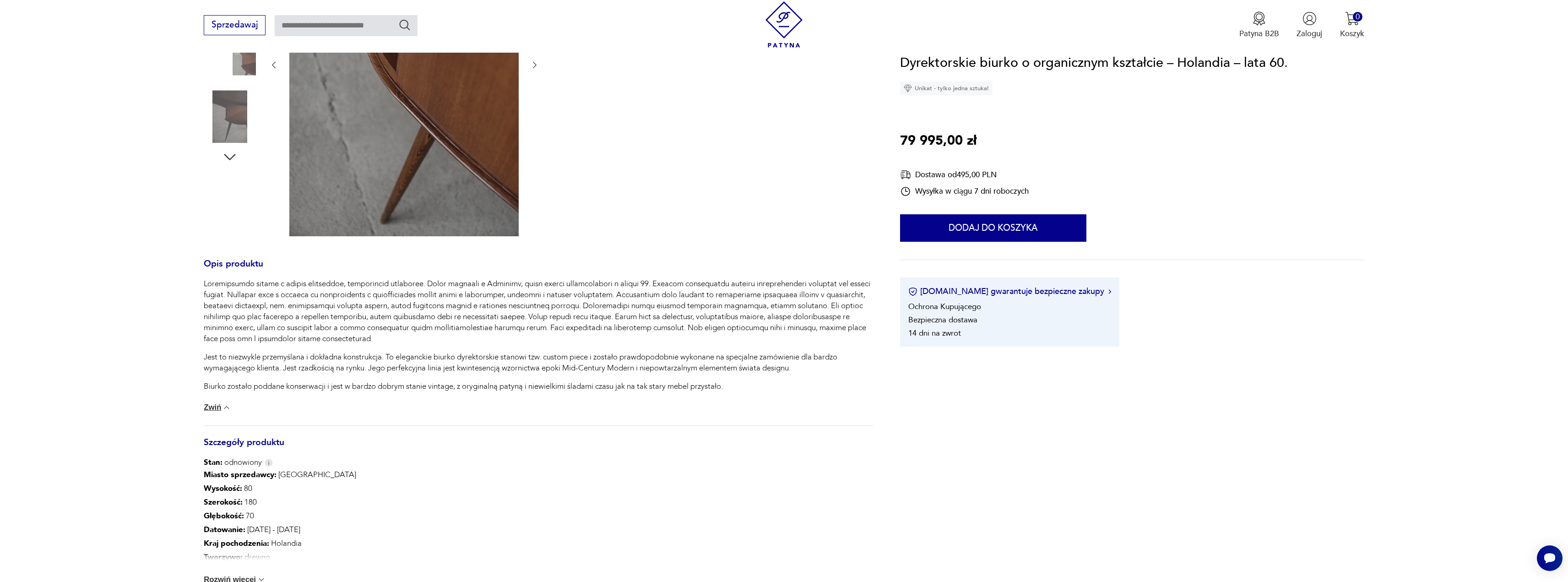
click at [678, 263] on div "Jest to niezwykle przemyślana i dokładna konstrukcja. To eleganckie biurko dyre…" at bounding box center [538, 352] width 669 height 147
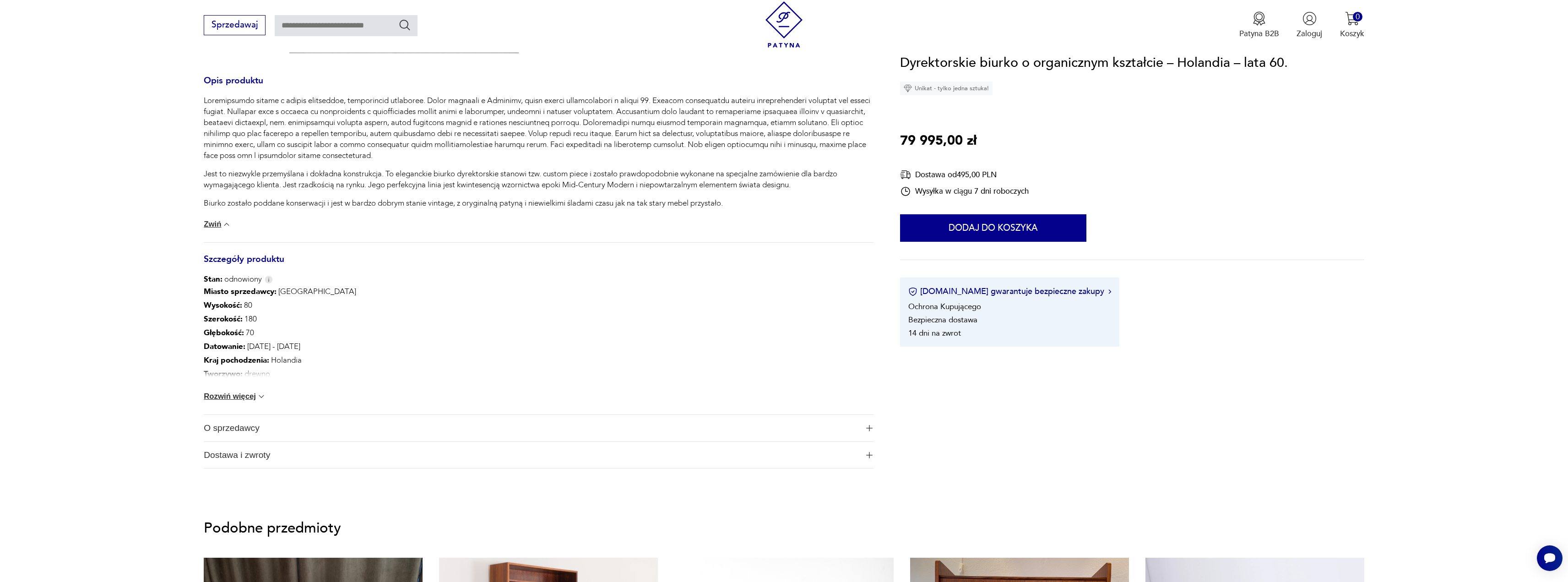
click at [251, 263] on span "O sprzedawcy" at bounding box center [531, 429] width 654 height 27
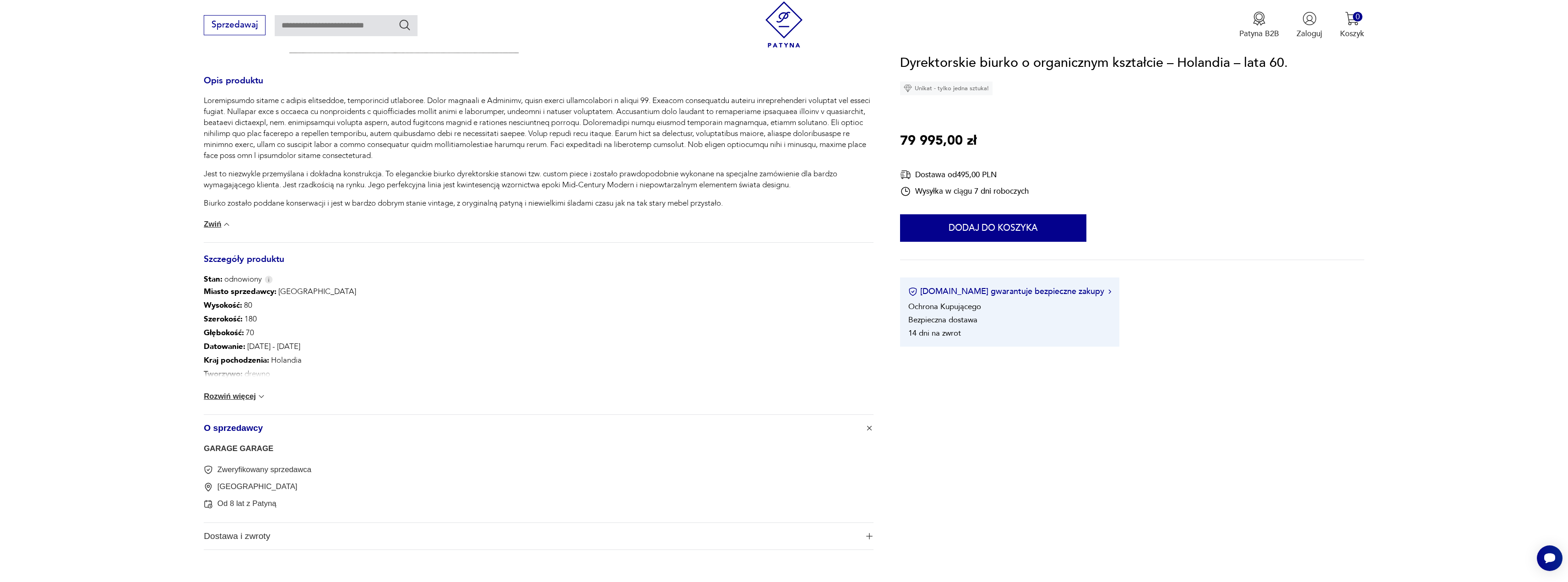
click at [241, 263] on link "GARAGE GARAGE" at bounding box center [239, 448] width 70 height 9
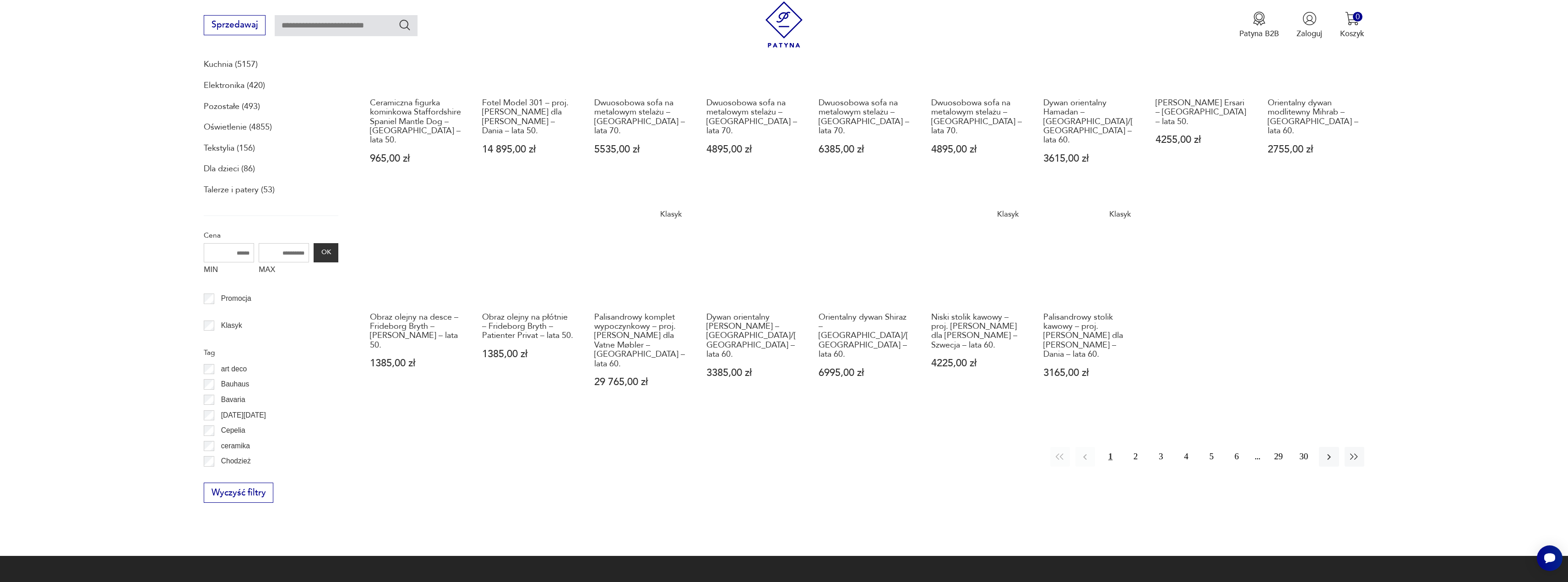
scroll to position [474, 0]
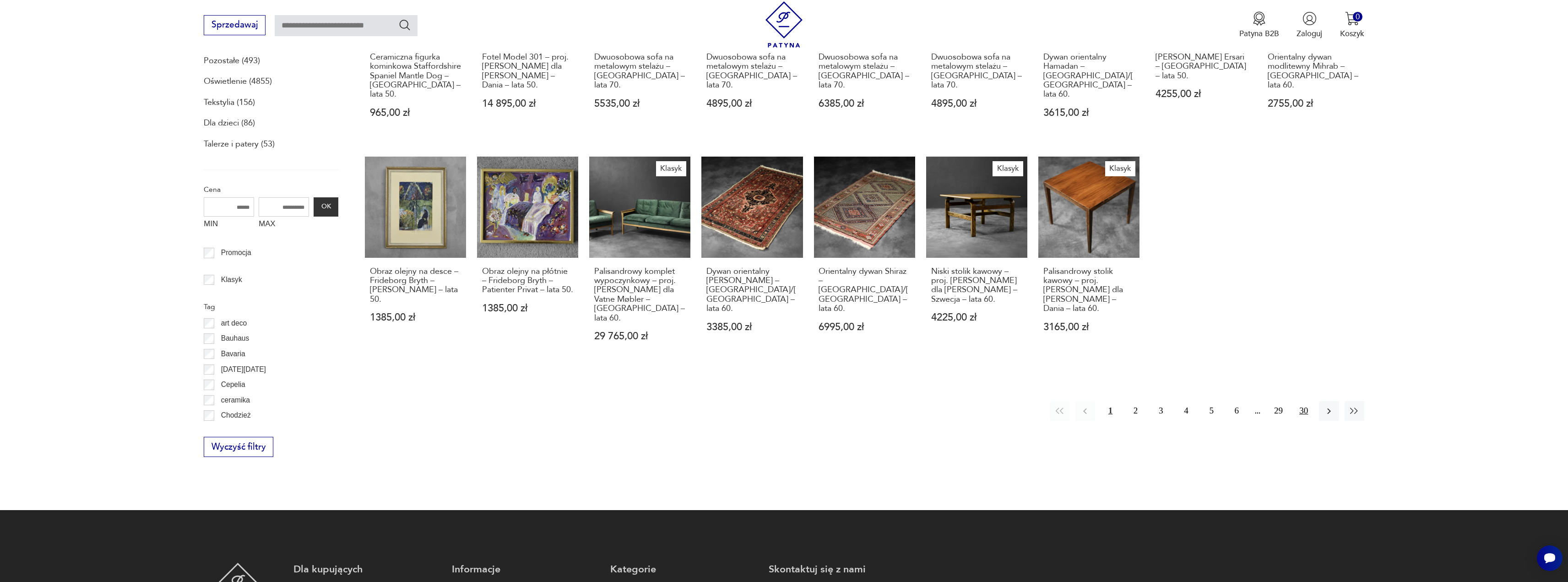
click at [786, 263] on button "30" at bounding box center [1303, 410] width 20 height 20
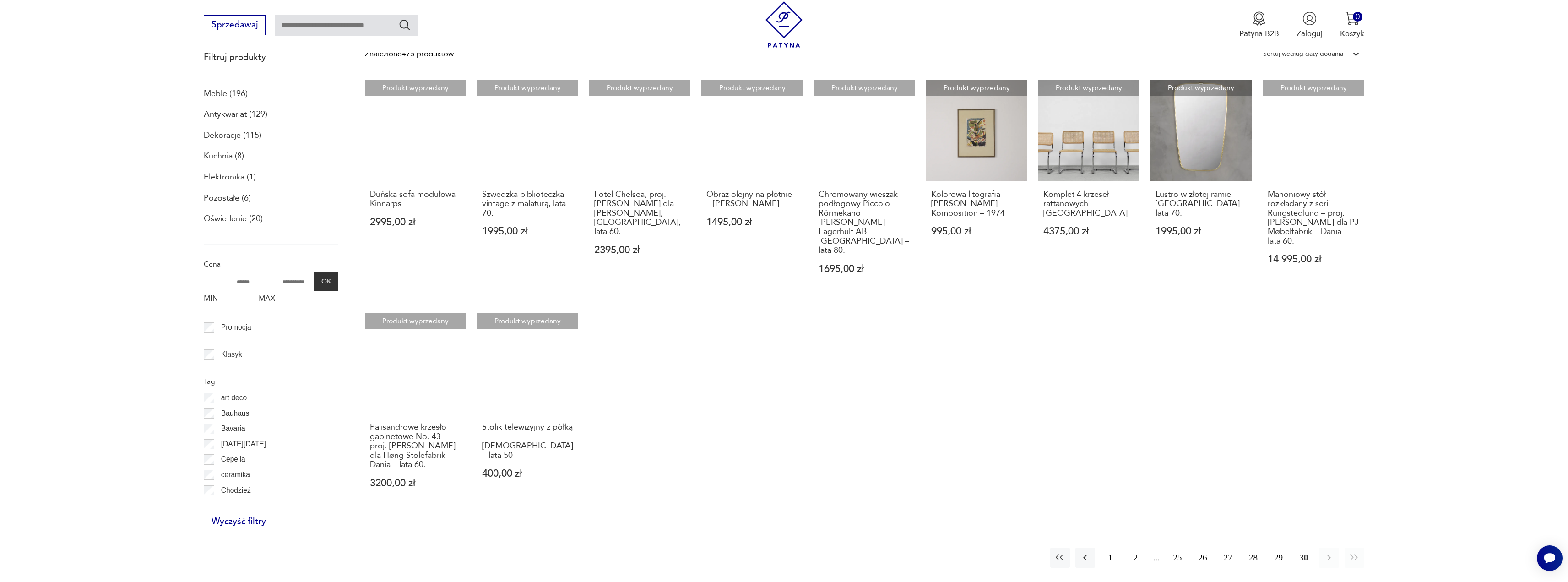
scroll to position [428, 0]
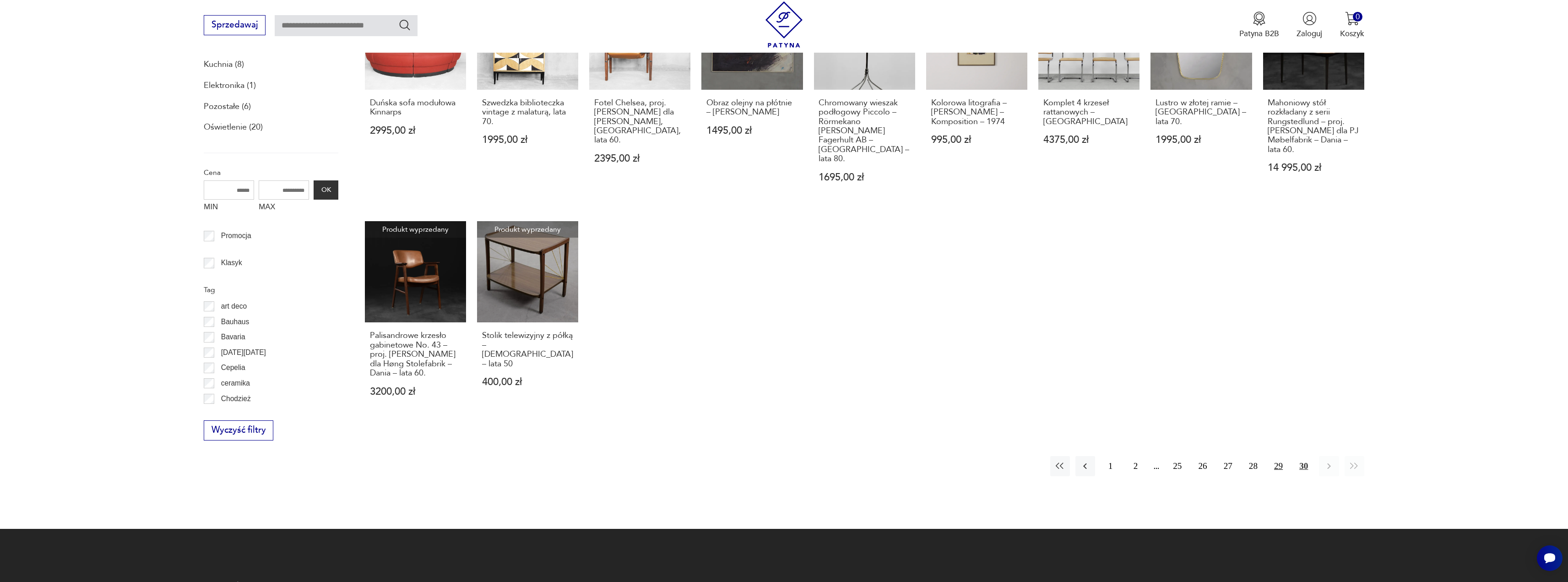
click at [786, 263] on button "29" at bounding box center [1278, 466] width 20 height 20
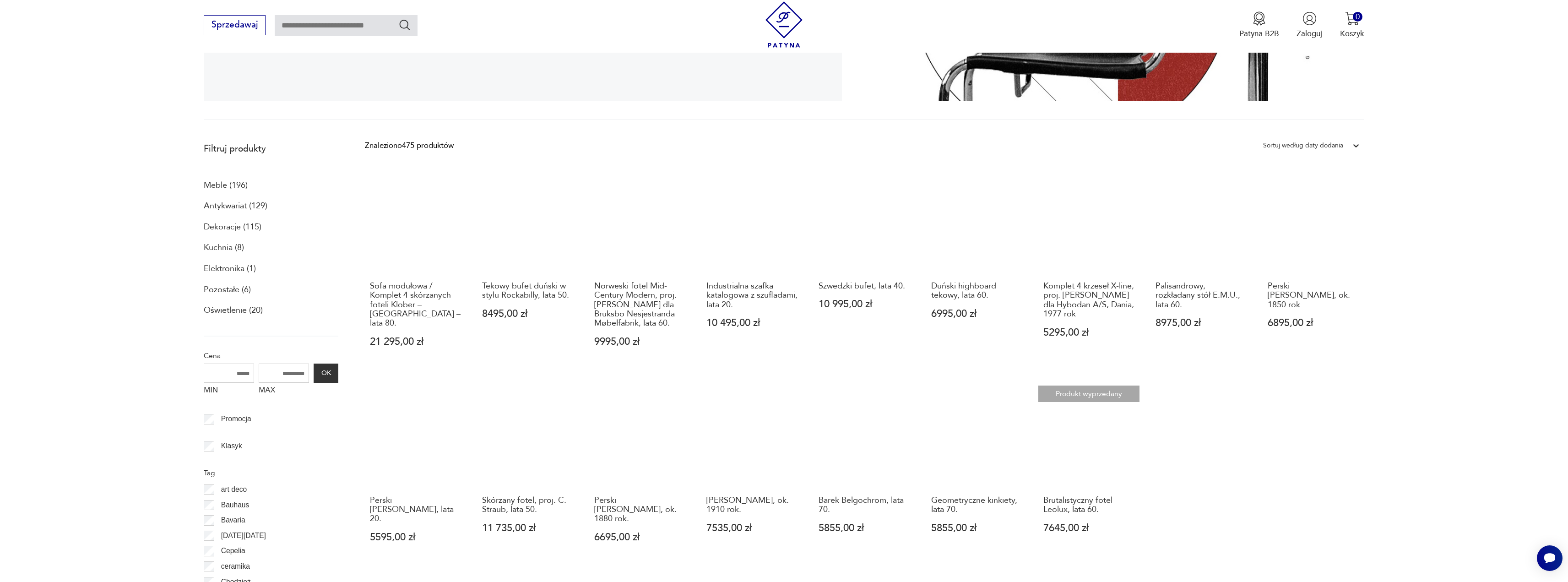
scroll to position [291, 0]
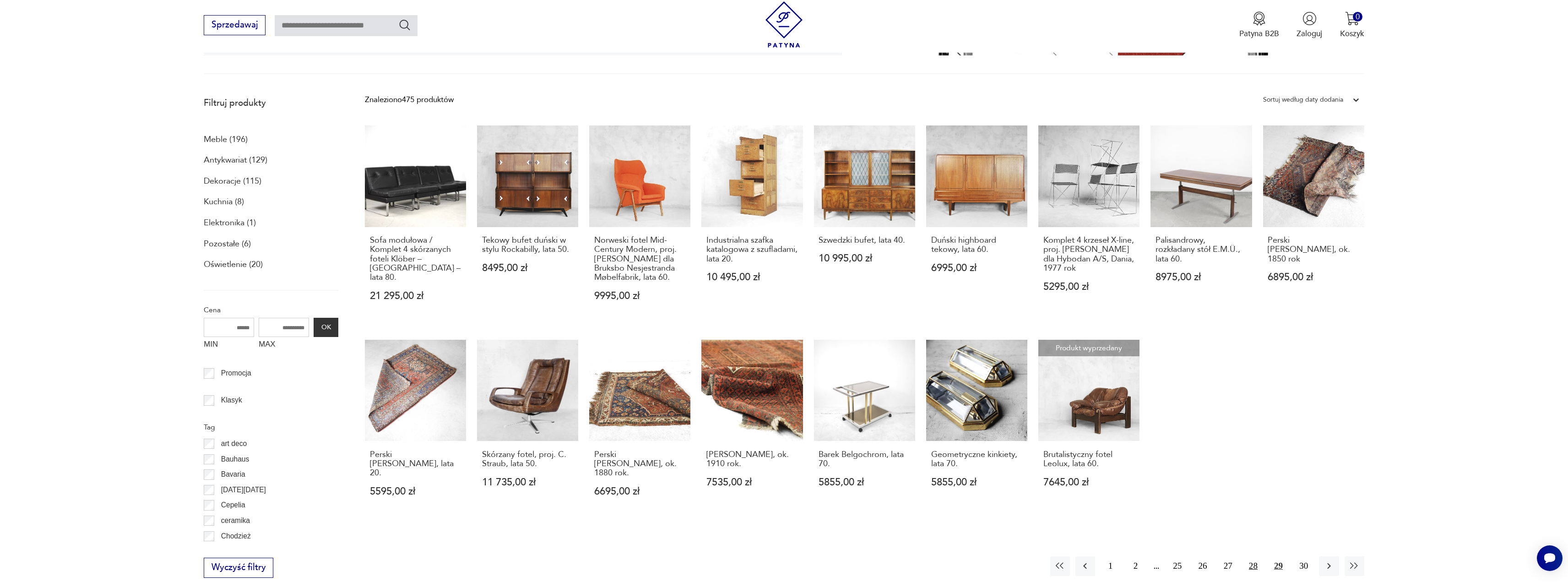
click at [786, 263] on button "28" at bounding box center [1253, 566] width 20 height 20
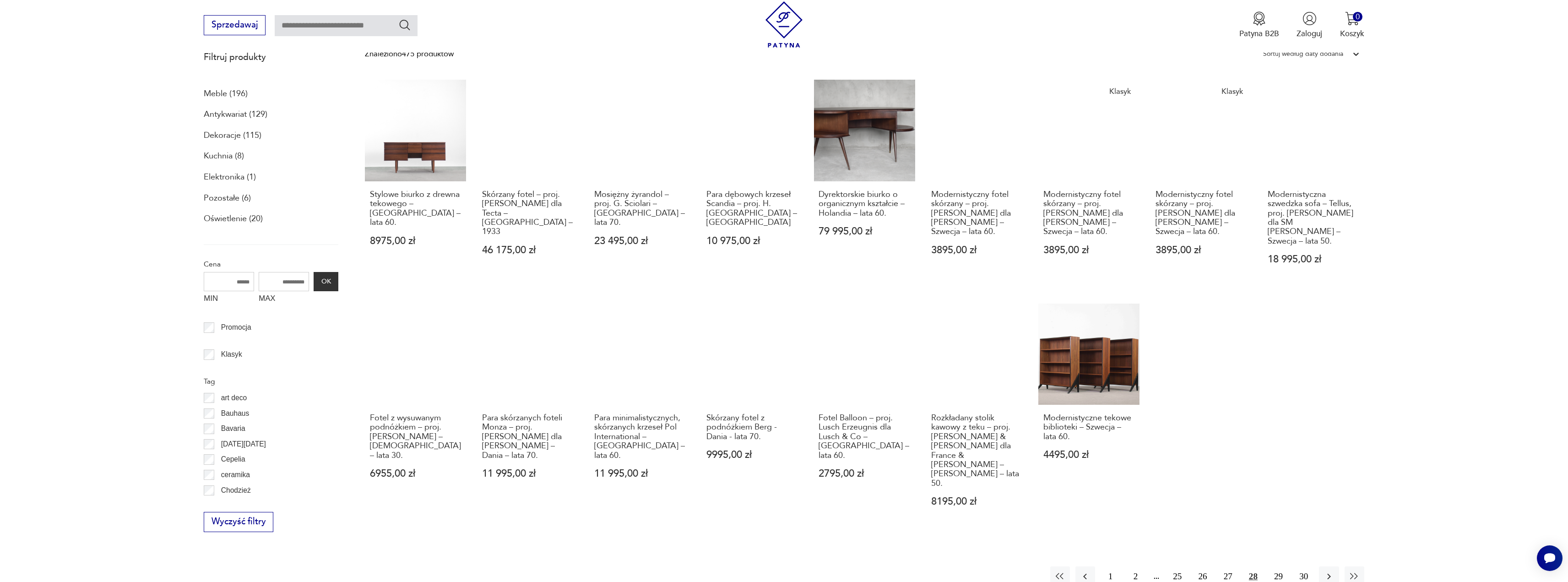
scroll to position [383, 0]
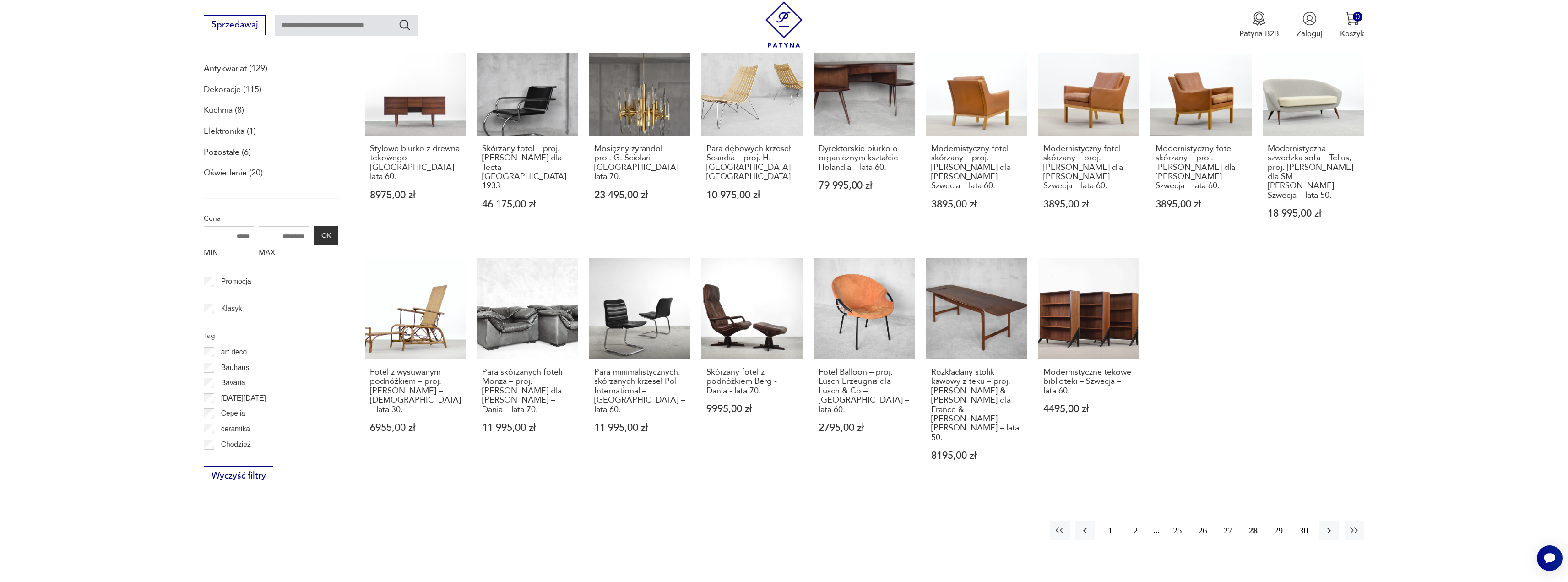
click at [786, 263] on button "25" at bounding box center [1177, 530] width 20 height 20
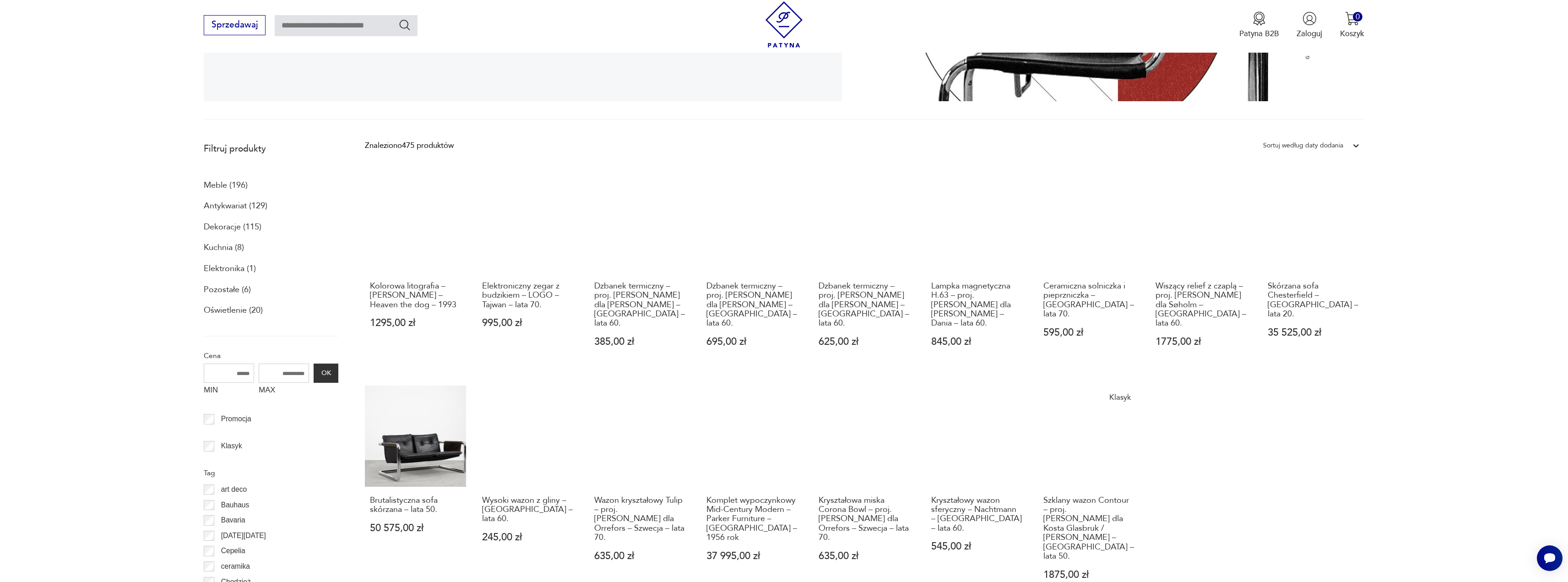
scroll to position [383, 0]
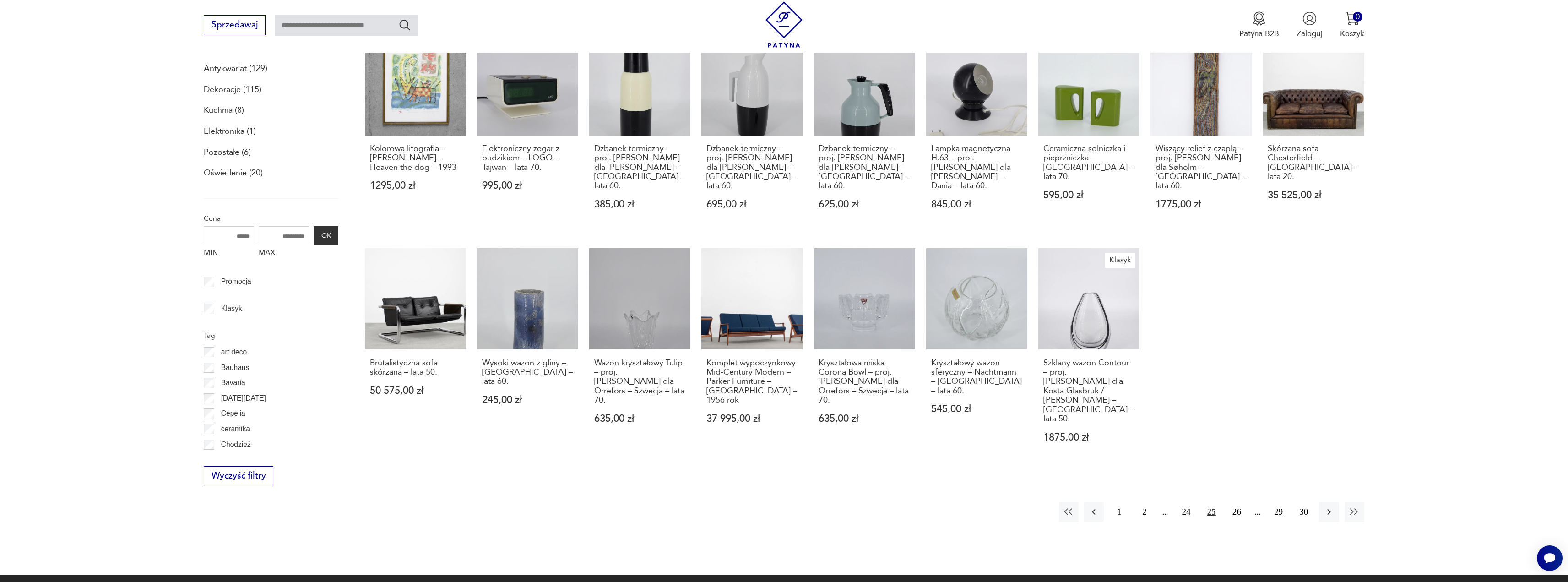
click at [786, 263] on button "1" at bounding box center [1118, 512] width 20 height 20
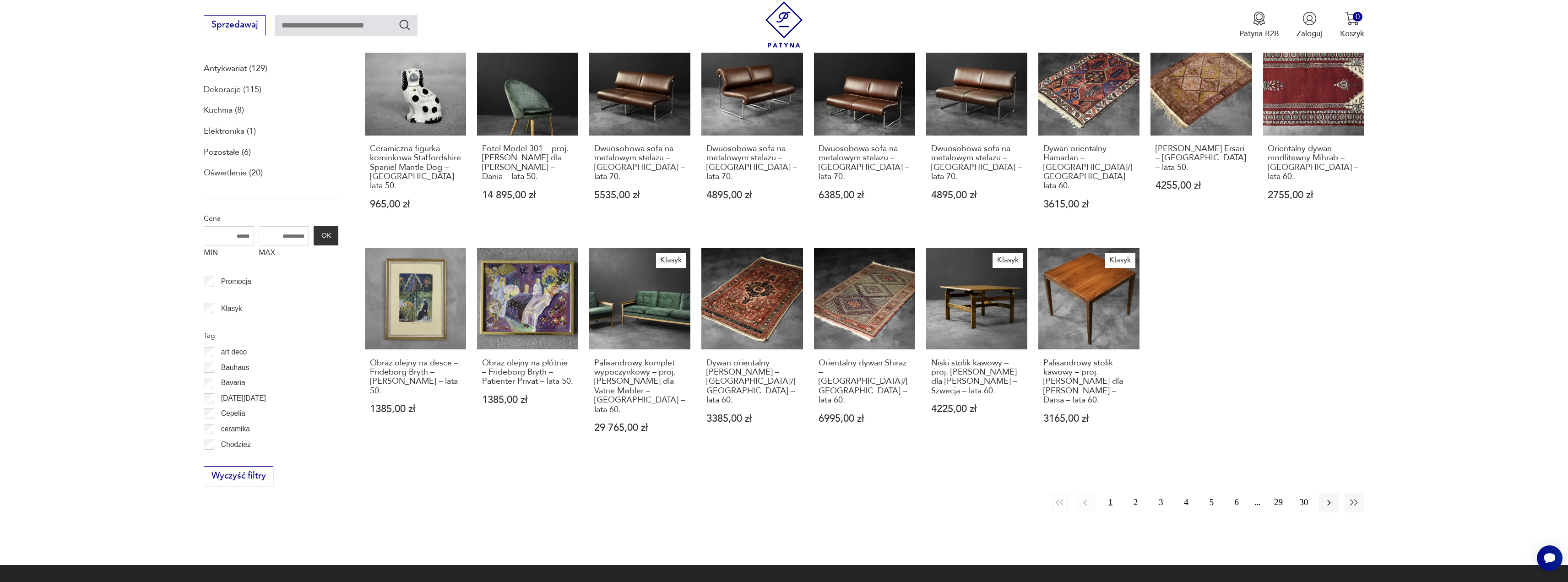
scroll to position [611, 0]
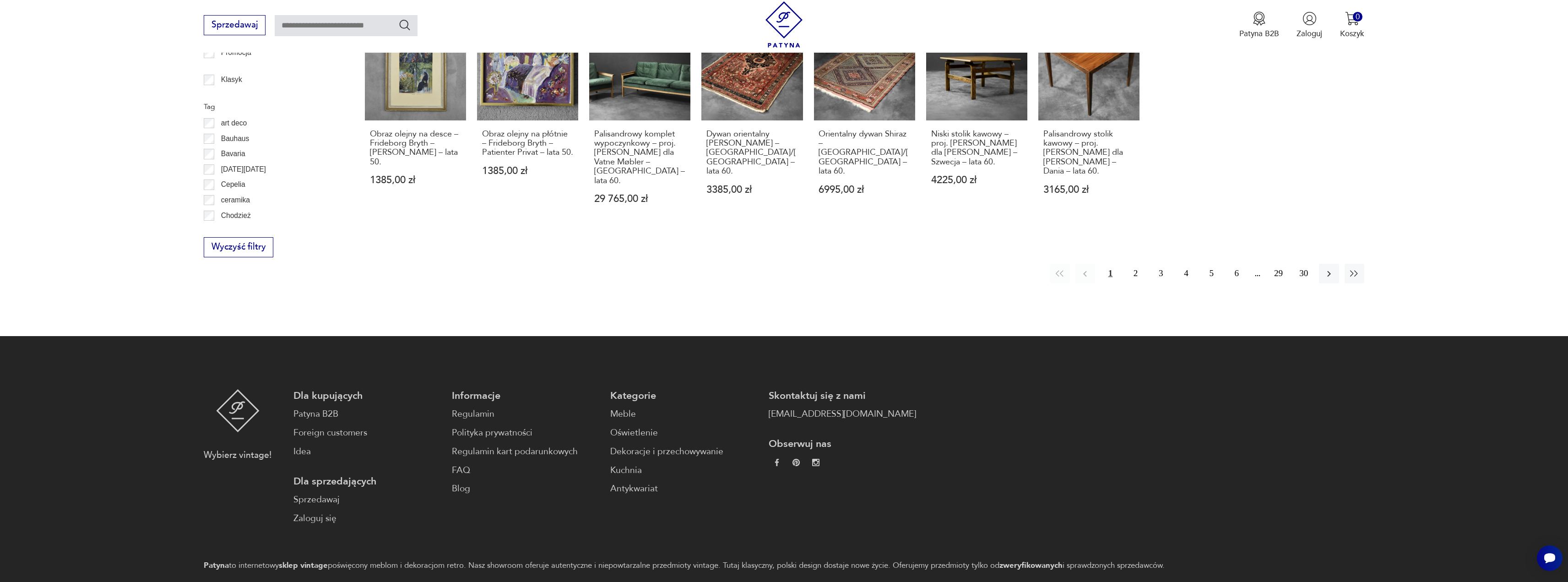
drag, startPoint x: 923, startPoint y: 406, endPoint x: 846, endPoint y: 296, distance: 134.3
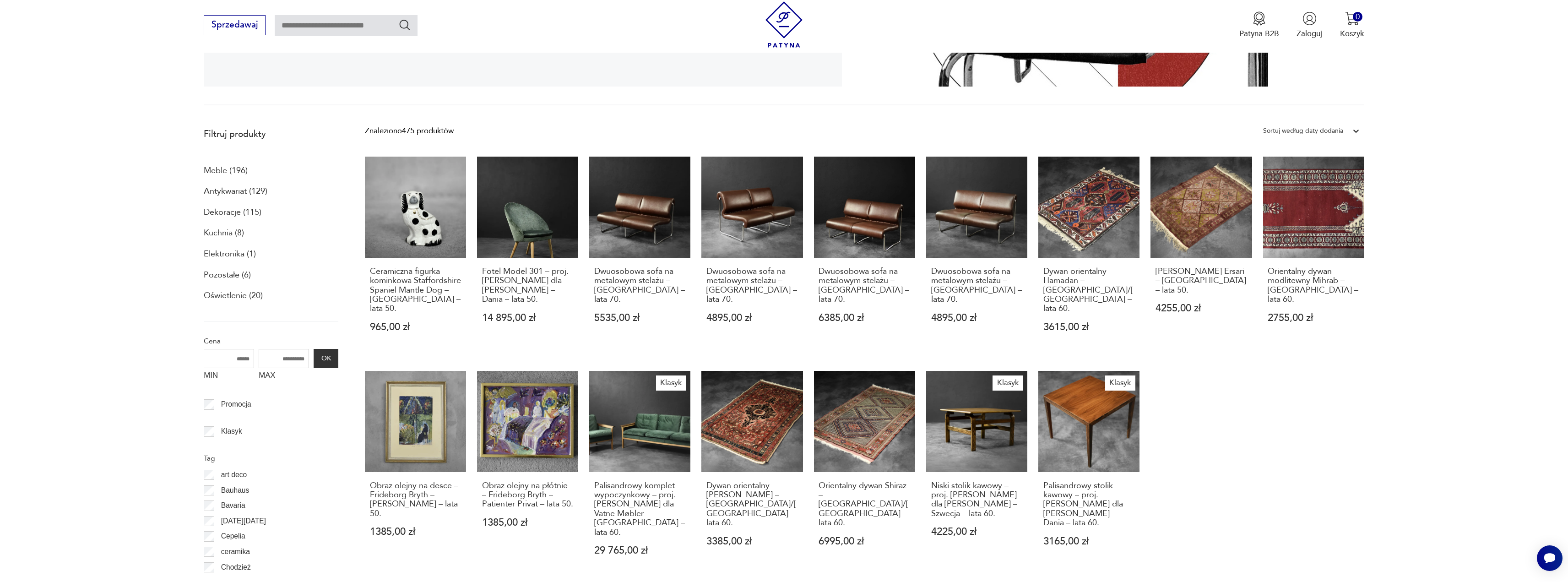
scroll to position [0, 0]
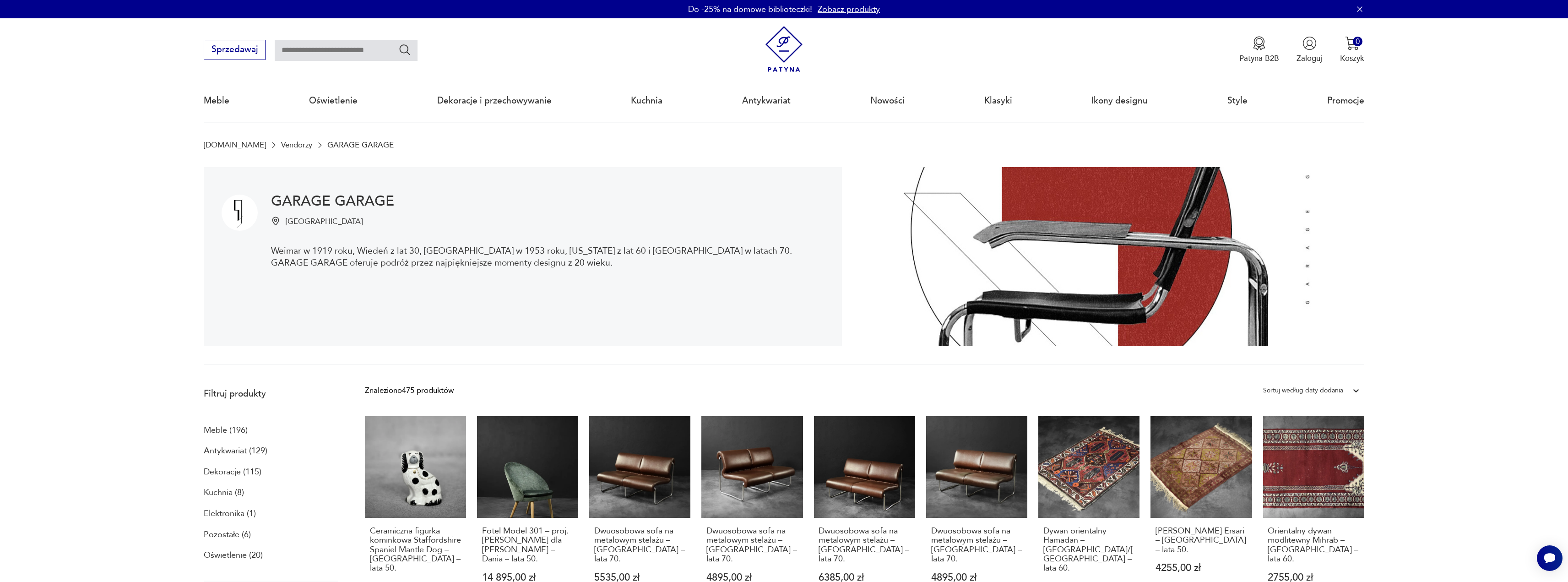
click at [786, 263] on img at bounding box center [1102, 256] width 522 height 180
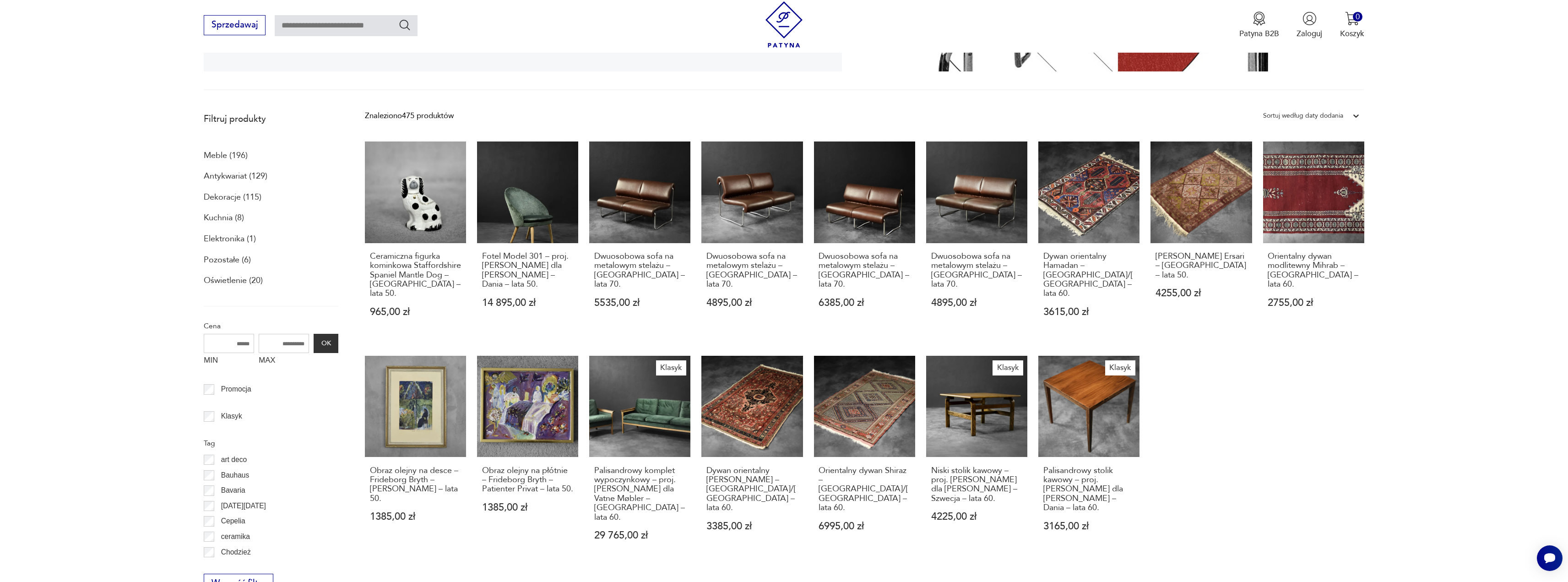
drag, startPoint x: 591, startPoint y: 257, endPoint x: 586, endPoint y: 254, distance: 5.8
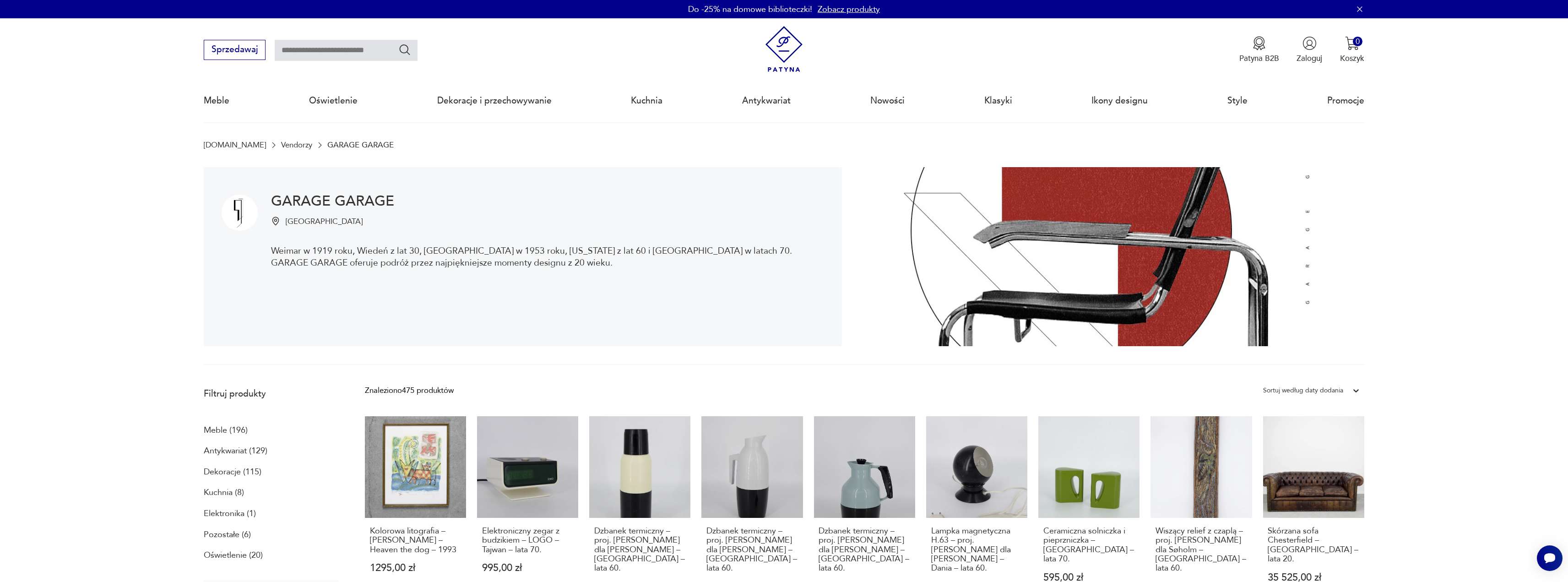
scroll to position [183, 0]
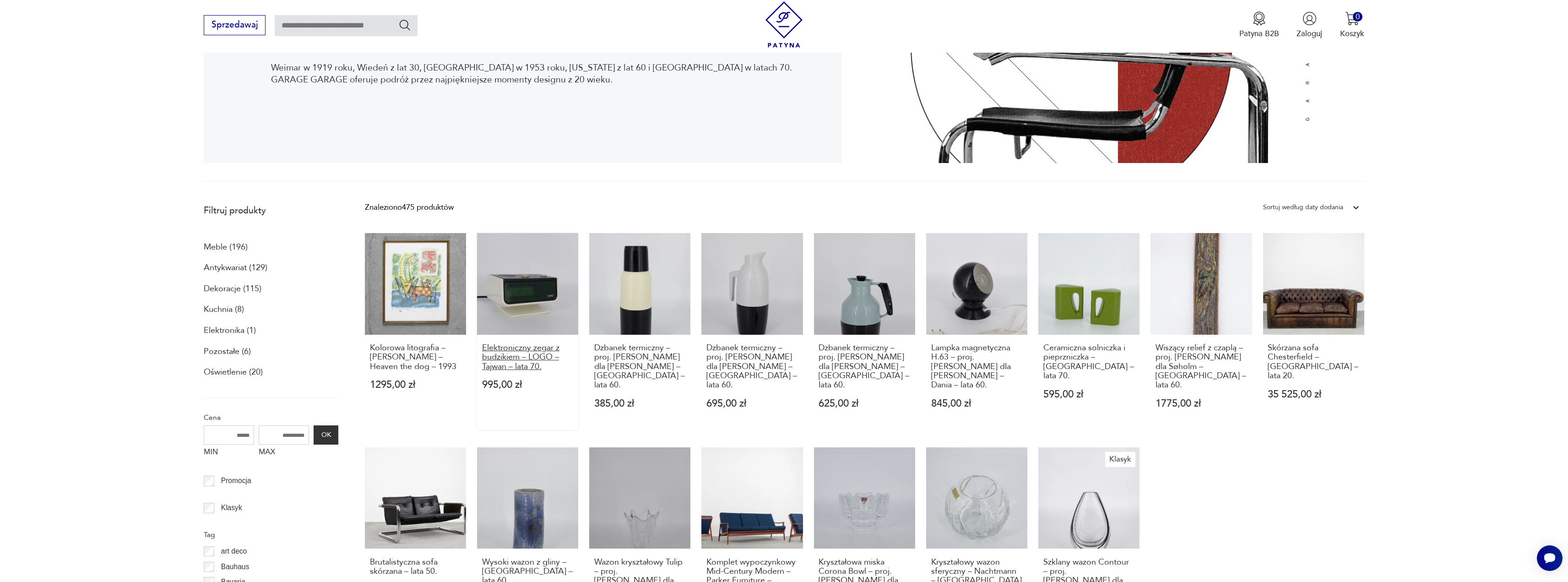
click at [534, 263] on h3 "Elektroniczny zegar z budzikiem – LOGO – Tajwan – lata 70." at bounding box center [528, 357] width 92 height 28
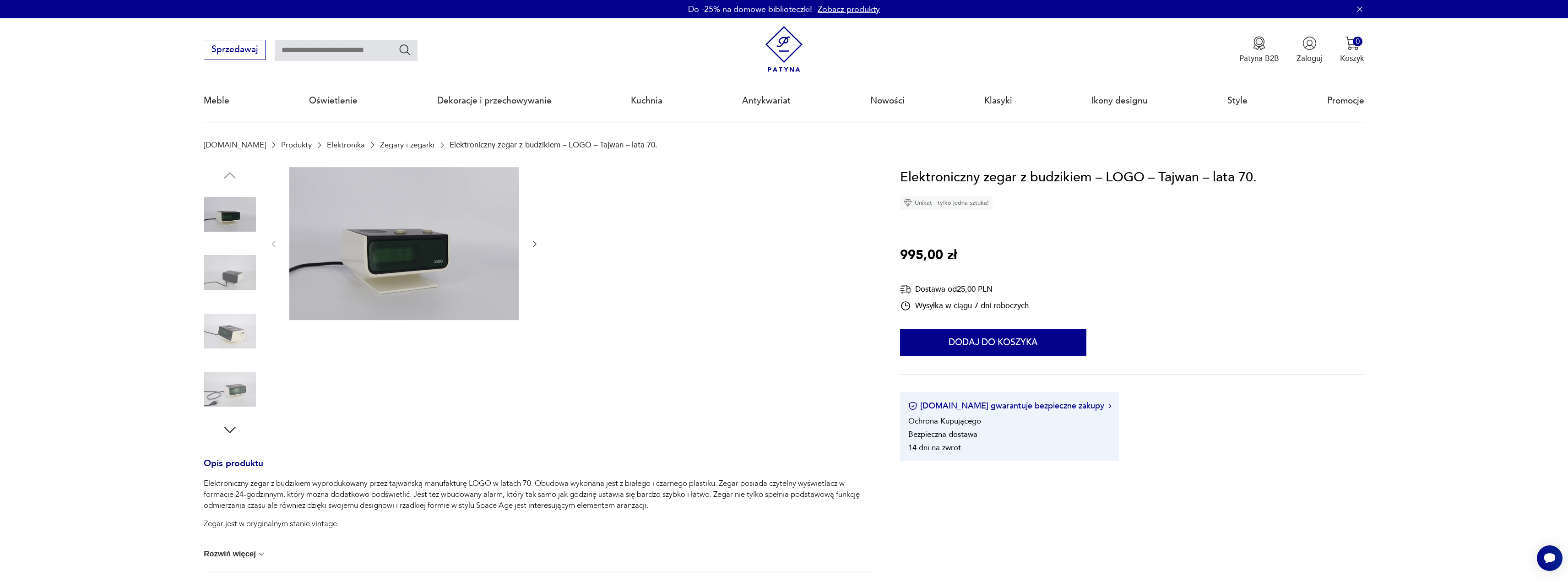
click at [523, 243] on div at bounding box center [405, 244] width 270 height 155
click at [525, 241] on div at bounding box center [405, 244] width 270 height 155
click at [532, 244] on icon "button" at bounding box center [535, 244] width 9 height 9
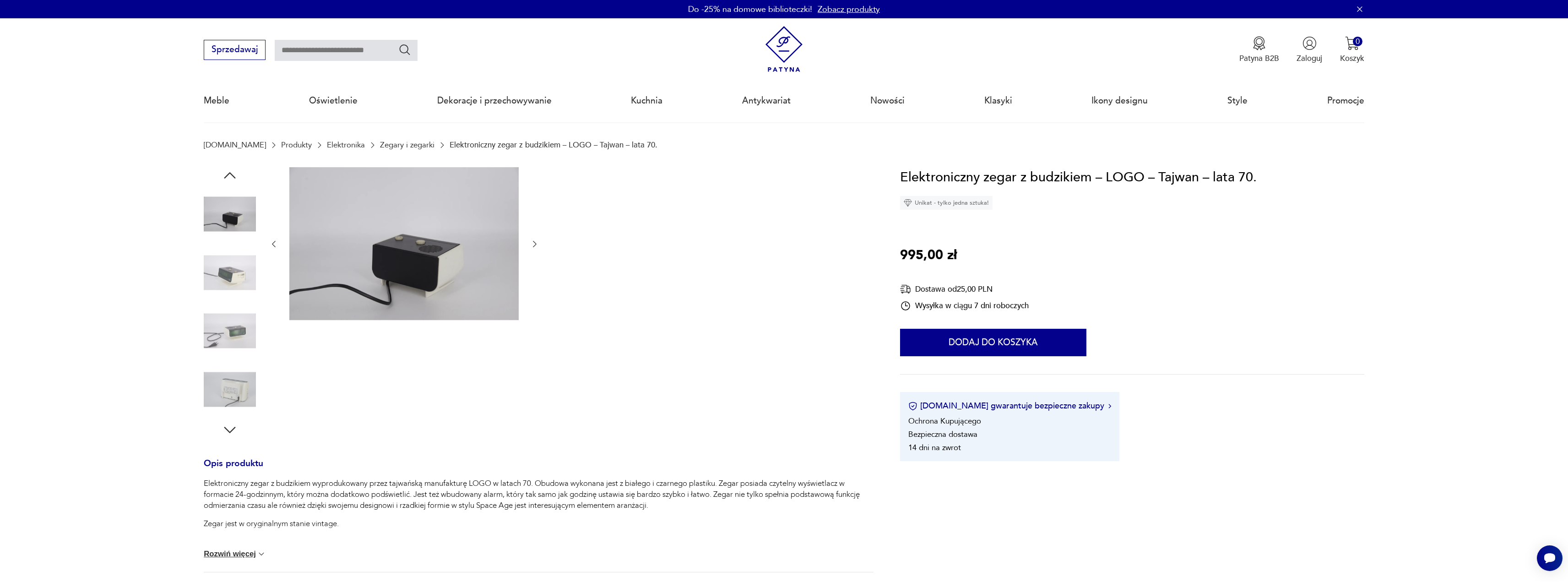
click at [528, 244] on div at bounding box center [405, 244] width 270 height 155
click at [531, 244] on icon "button" at bounding box center [535, 244] width 9 height 9
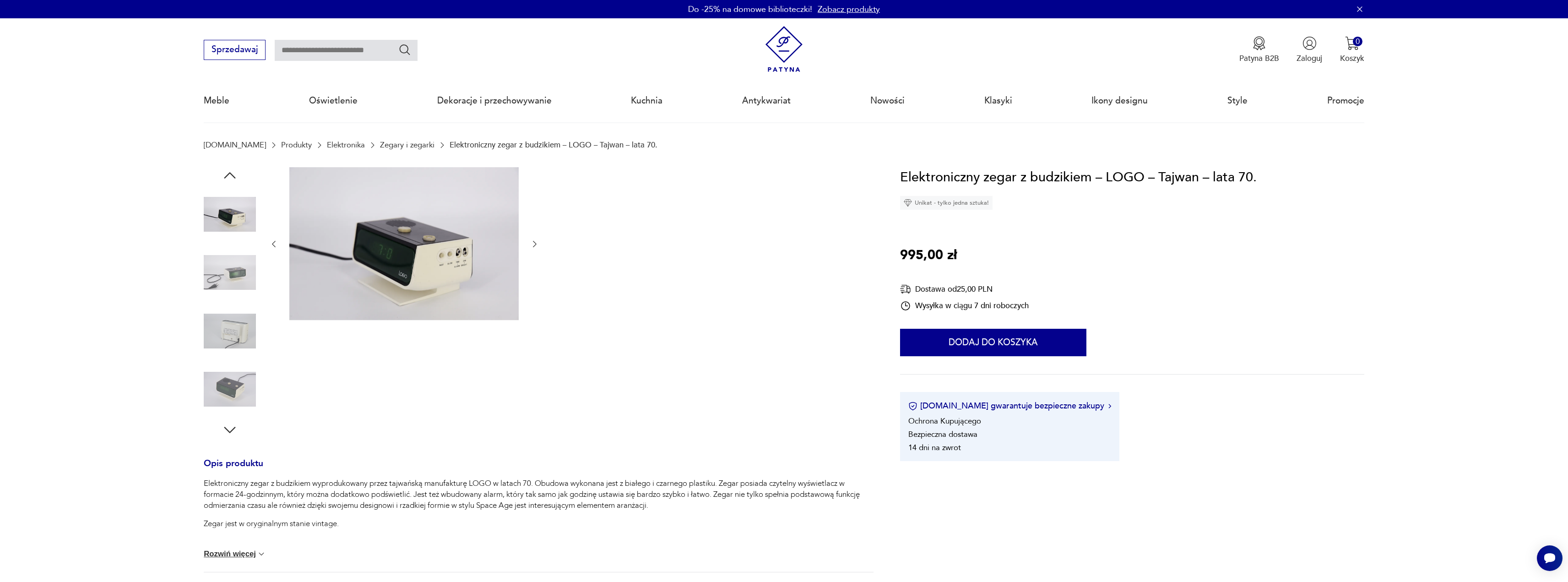
click at [535, 244] on icon "button" at bounding box center [534, 244] width 4 height 6
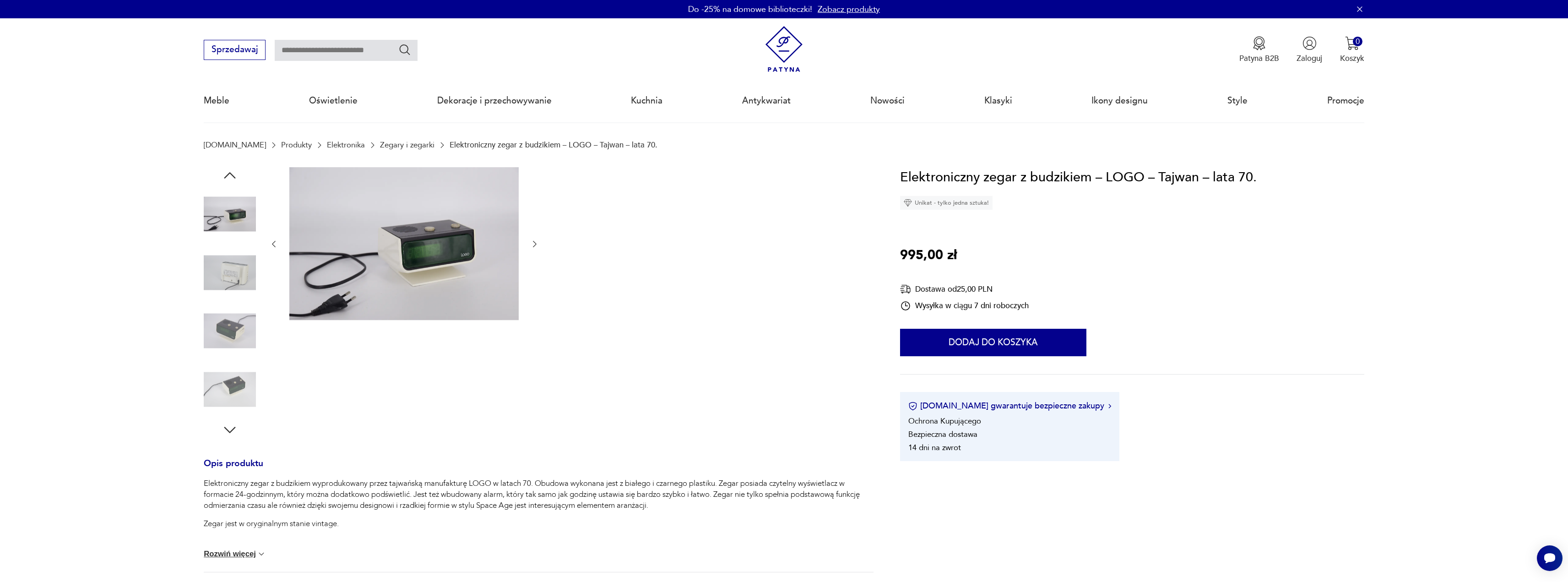
click at [535, 244] on icon "button" at bounding box center [534, 244] width 4 height 6
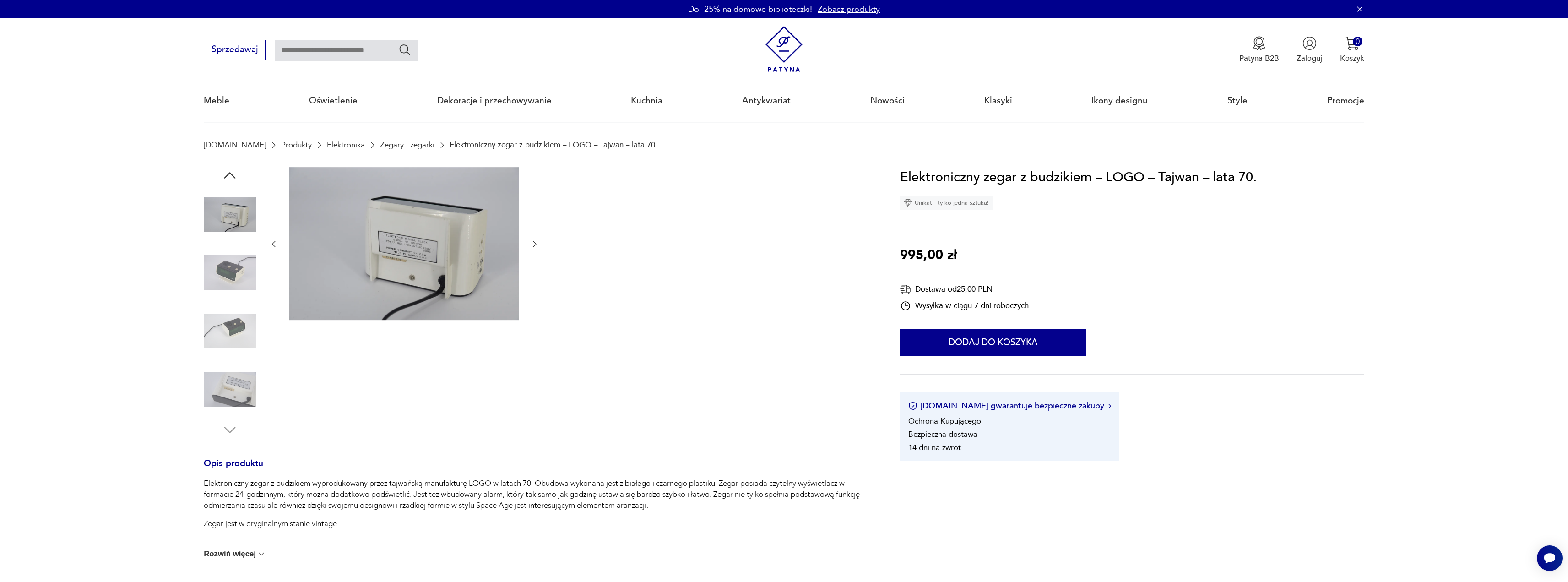
click at [535, 244] on icon "button" at bounding box center [534, 244] width 4 height 6
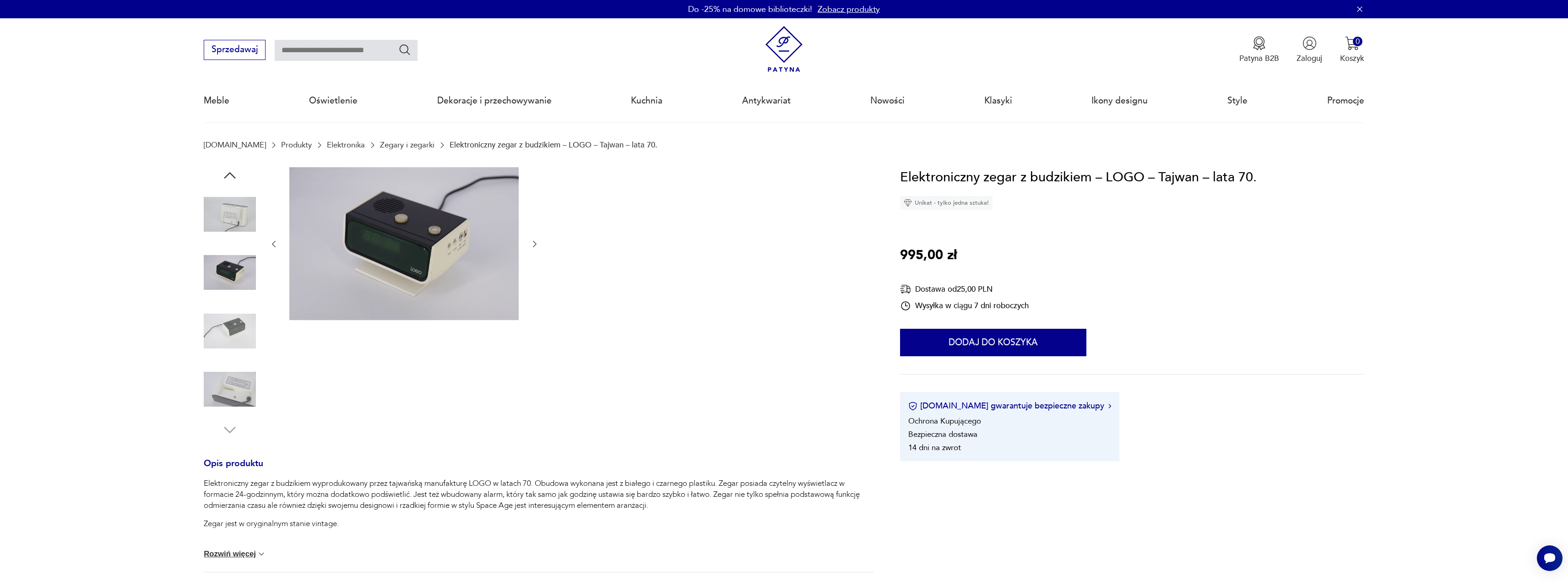
click at [535, 244] on icon "button" at bounding box center [534, 244] width 4 height 6
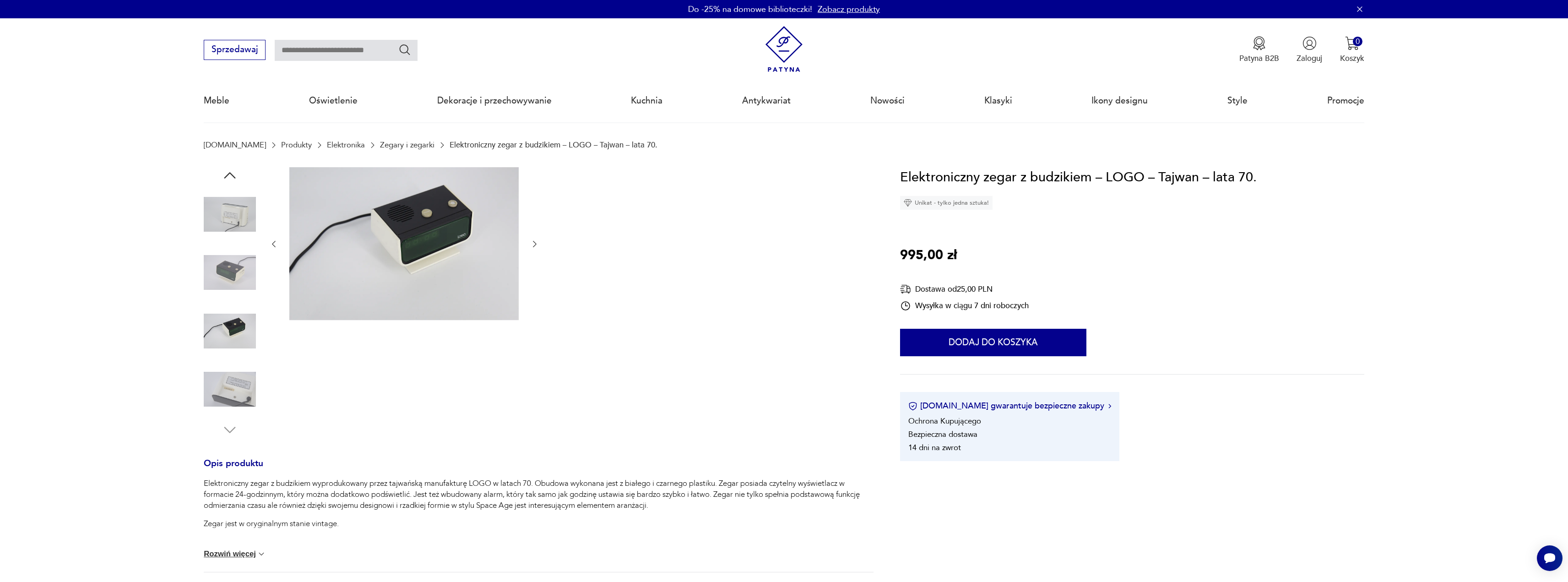
click at [535, 244] on icon "button" at bounding box center [534, 244] width 4 height 6
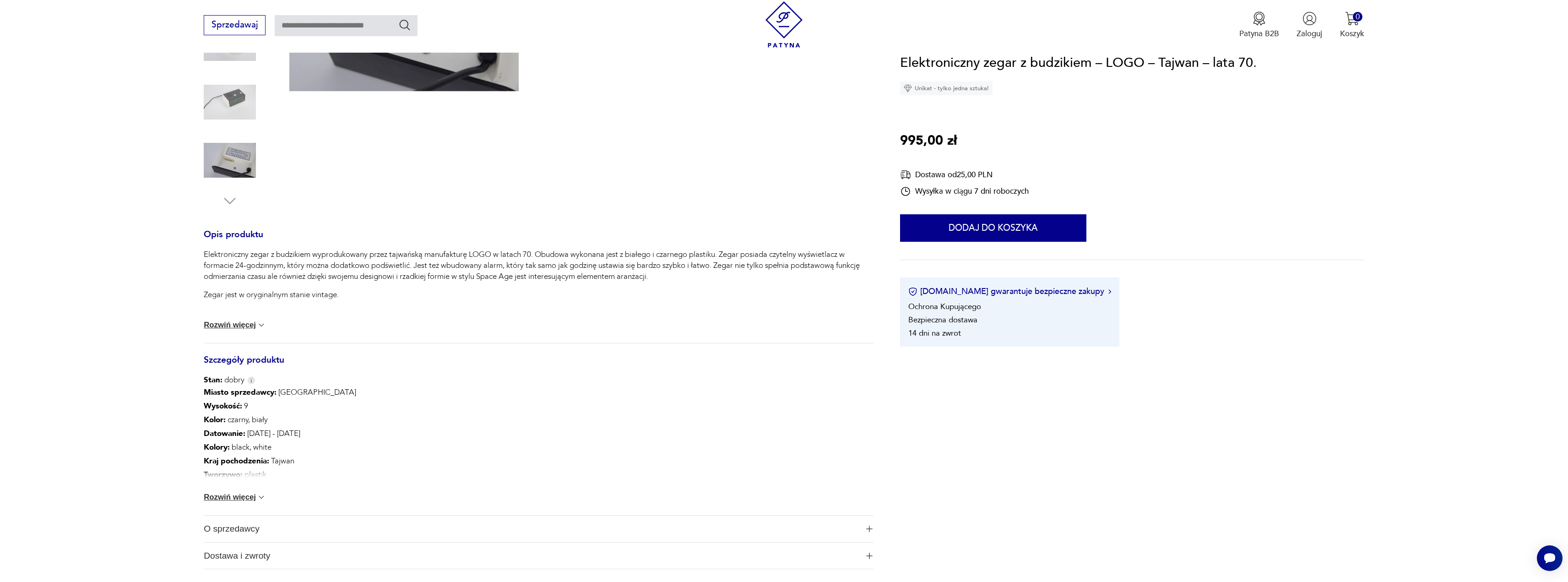
scroll to position [412, 0]
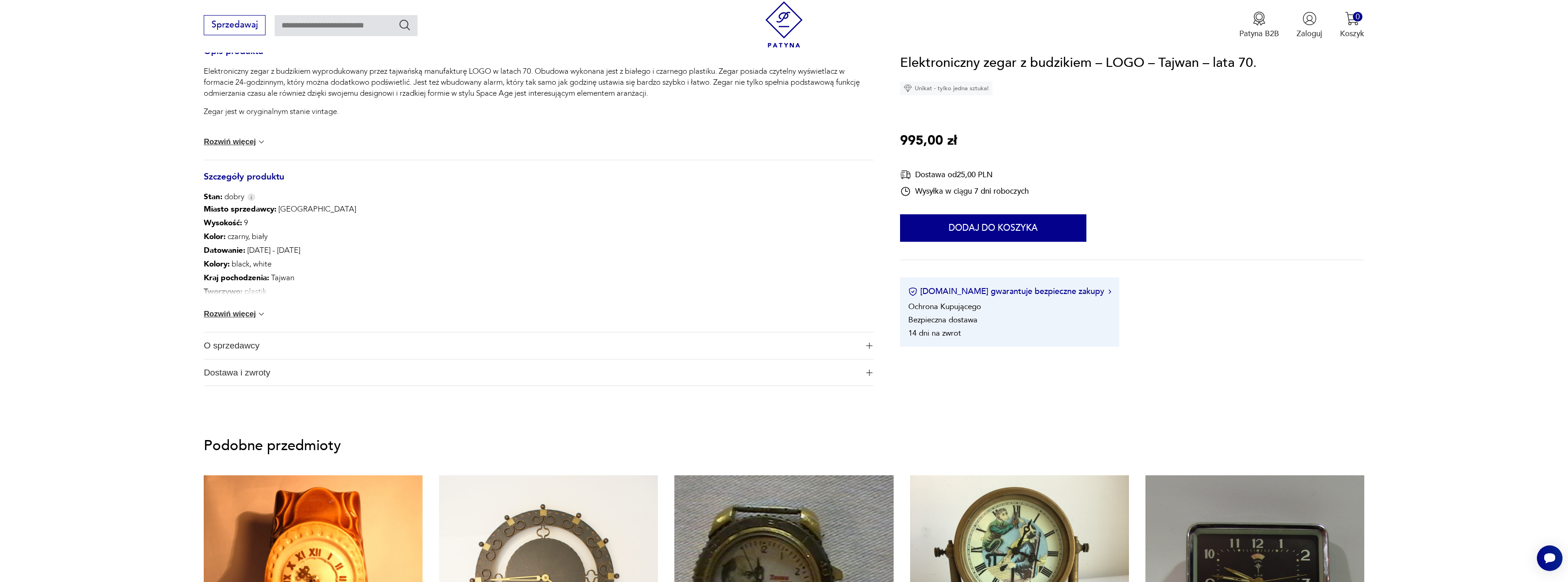
click at [248, 263] on button "Rozwiń więcej" at bounding box center [235, 314] width 62 height 9
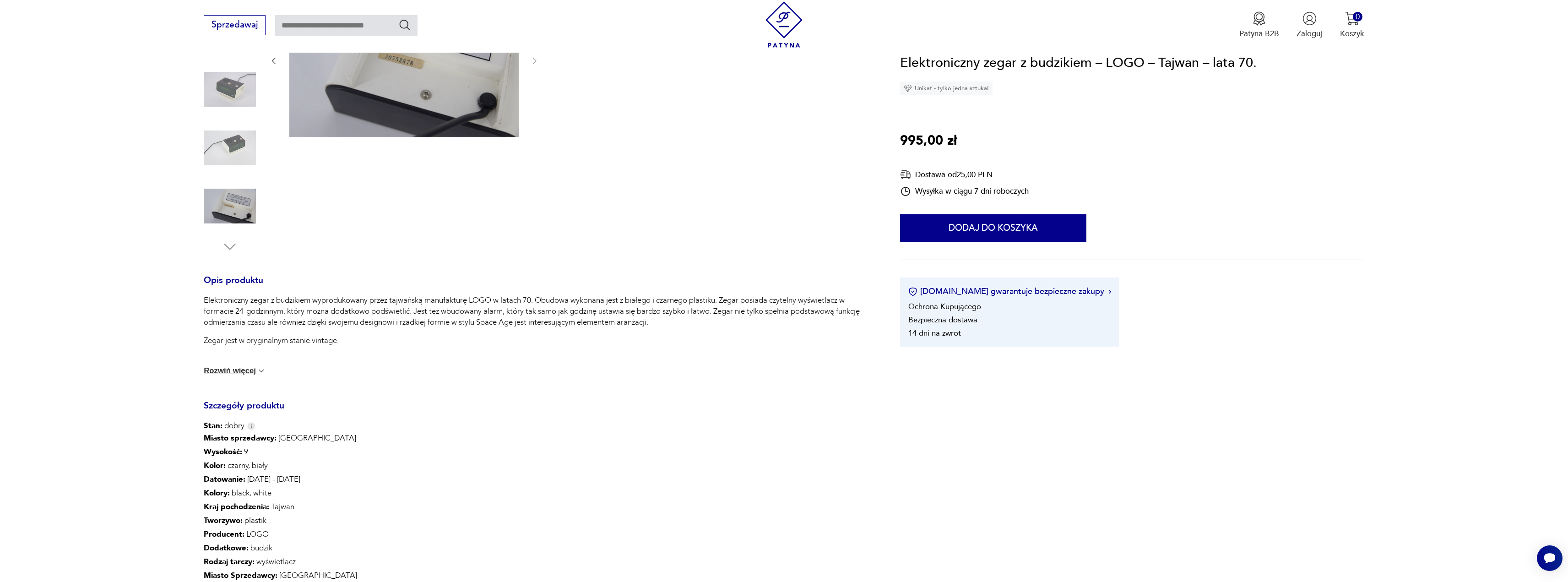
scroll to position [0, 0]
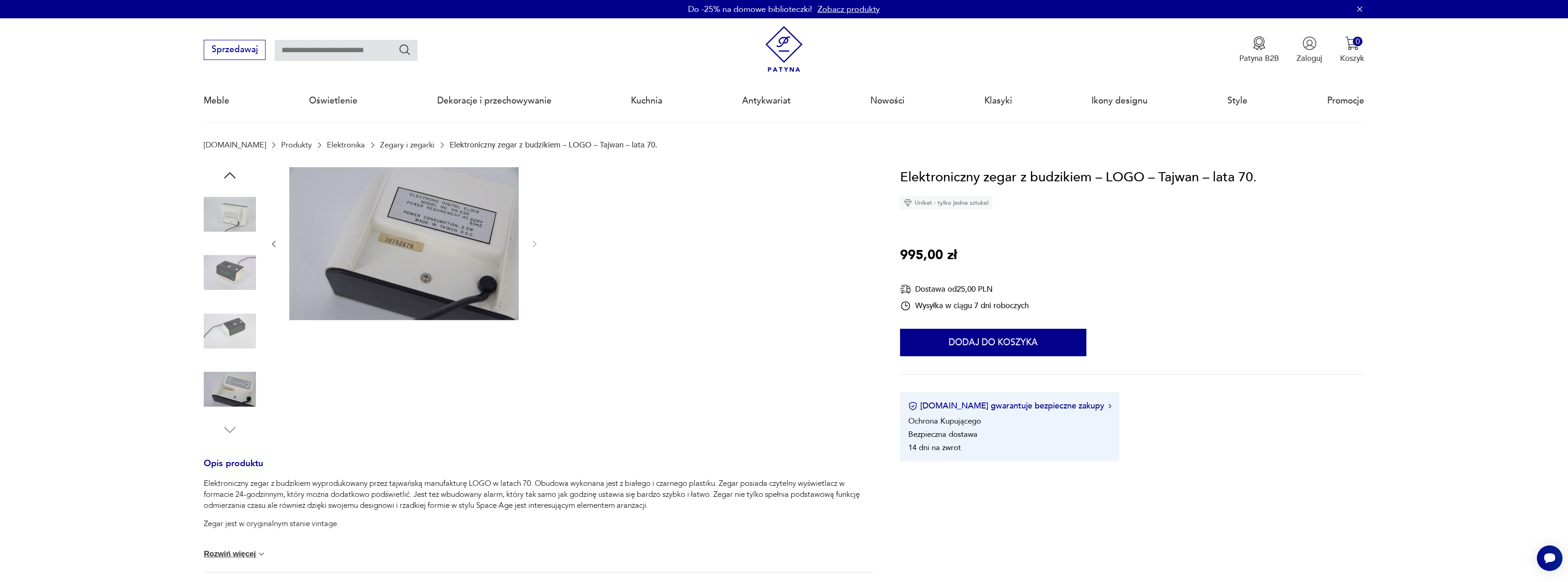
click at [245, 214] on img at bounding box center [230, 214] width 52 height 52
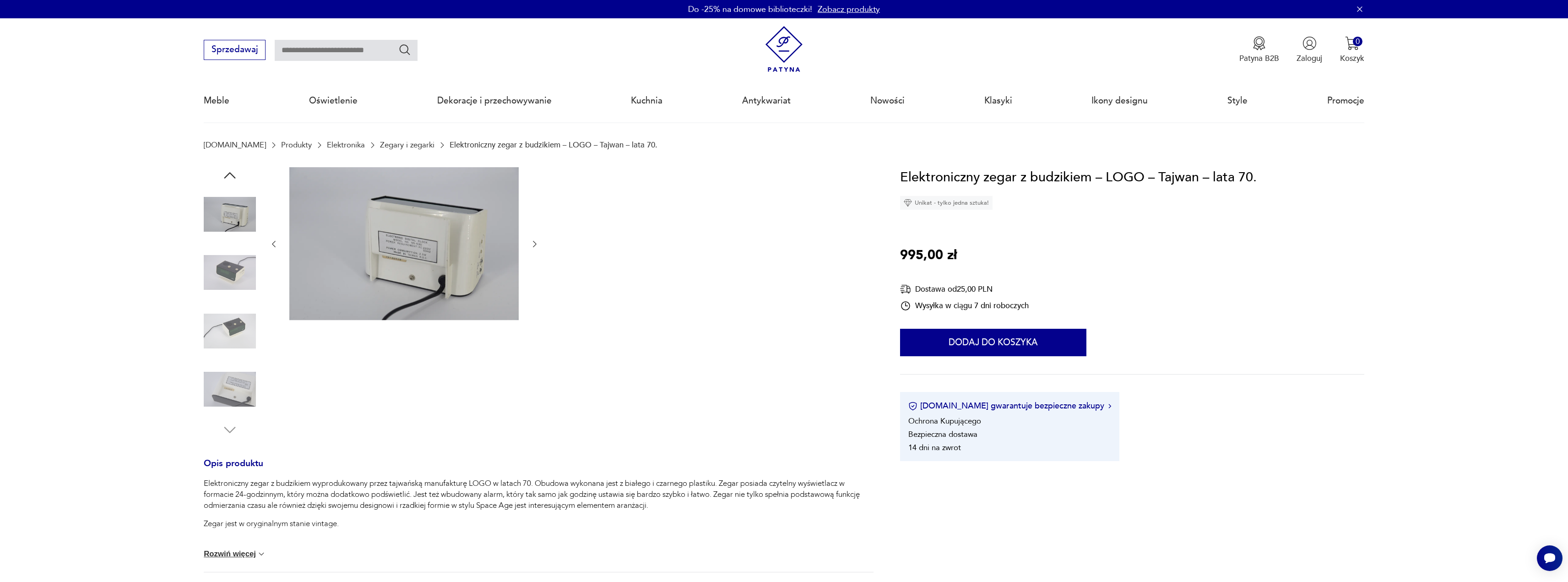
click at [239, 263] on img at bounding box center [230, 273] width 52 height 52
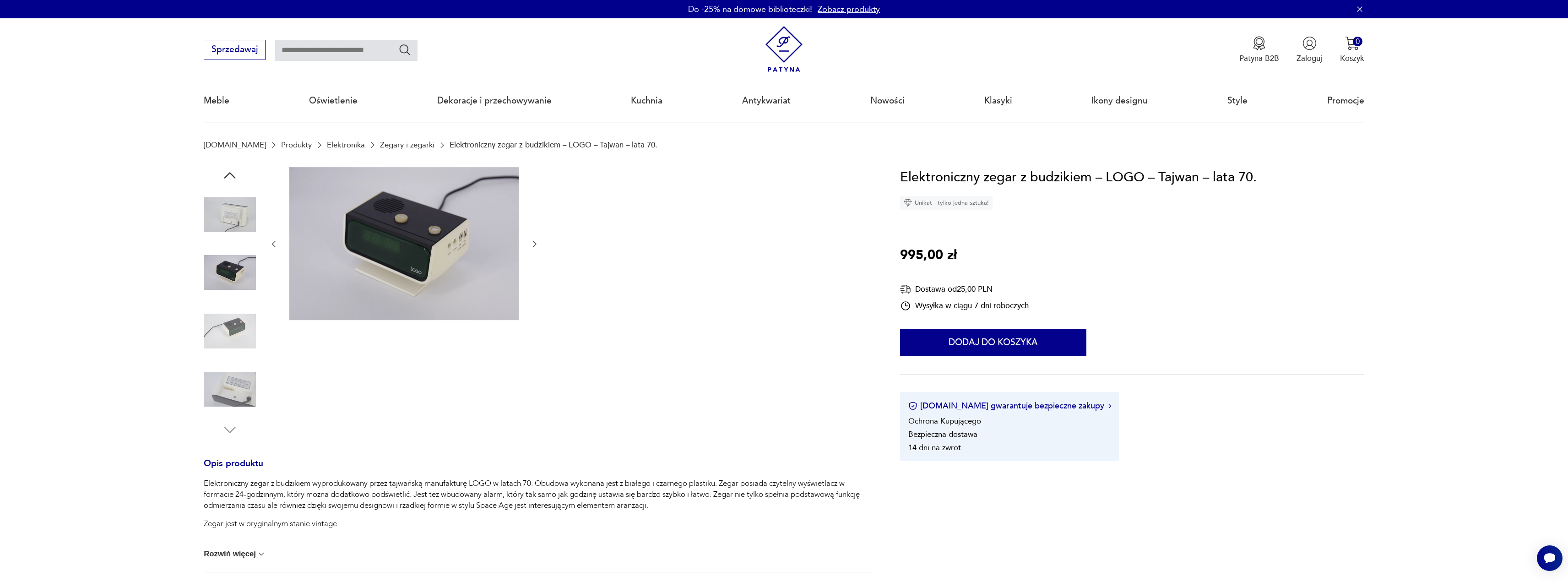
click at [254, 263] on img at bounding box center [230, 331] width 52 height 52
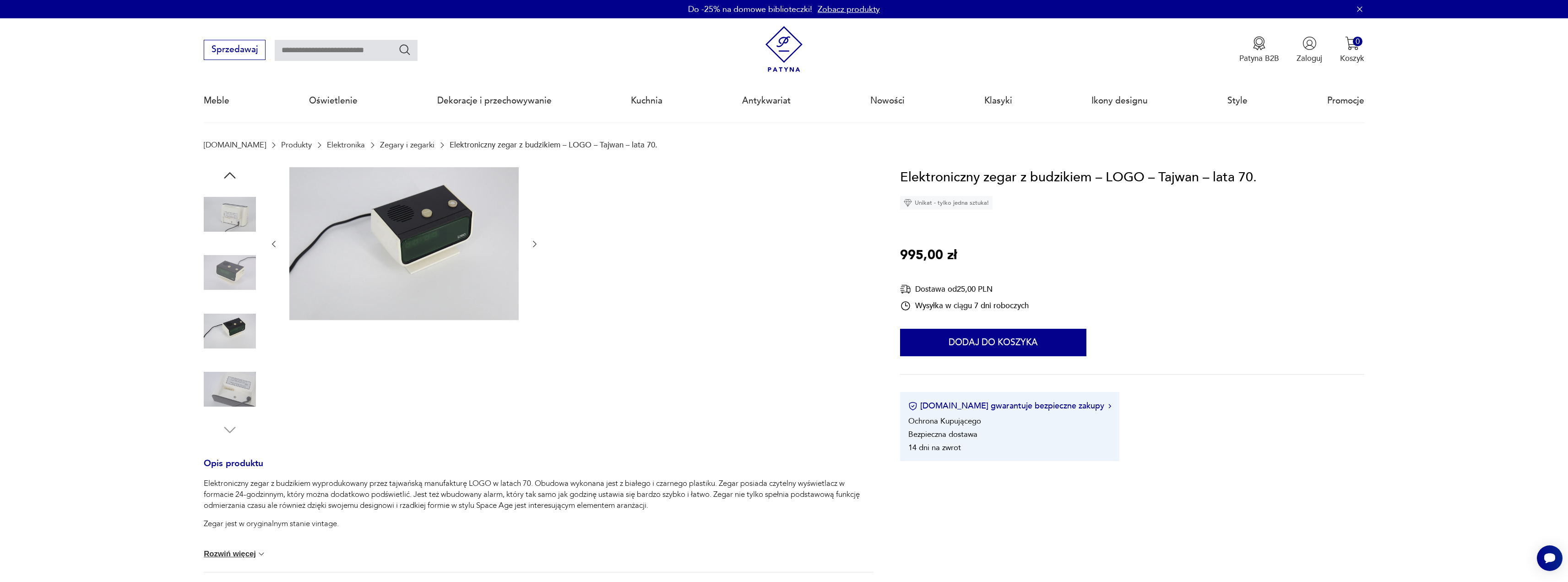
click at [233, 249] on img at bounding box center [230, 273] width 52 height 52
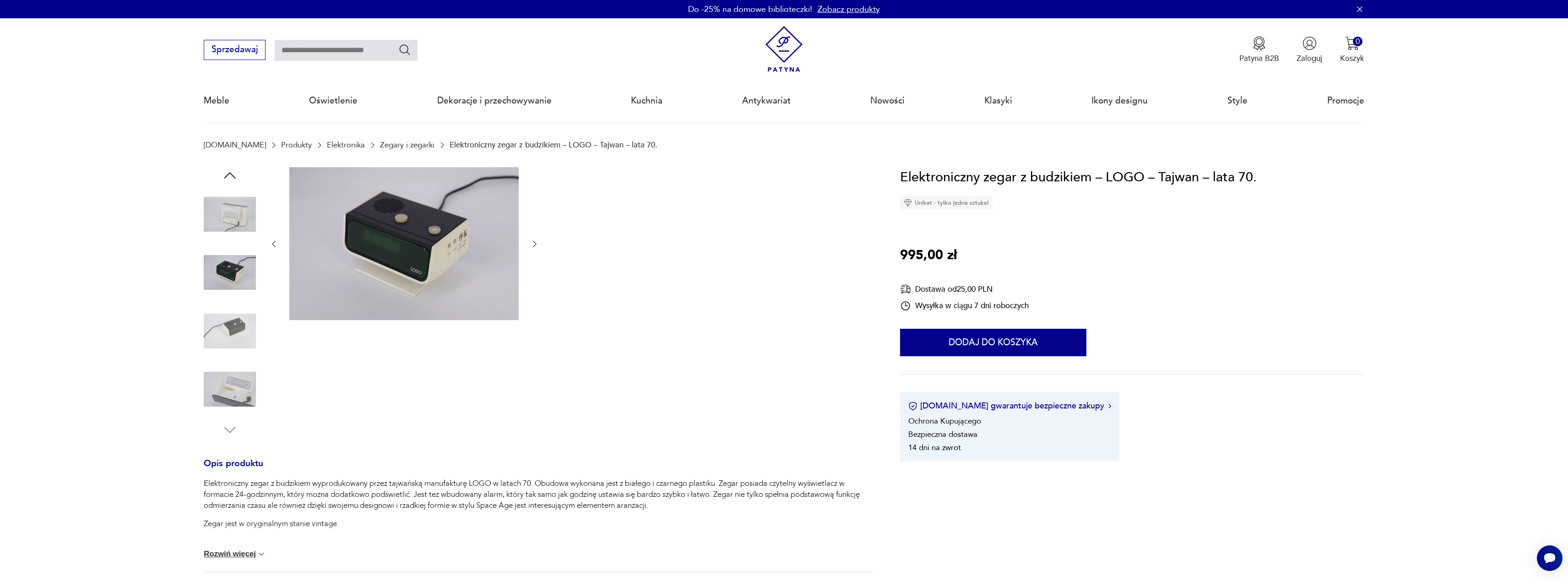
click at [242, 216] on img at bounding box center [230, 214] width 52 height 52
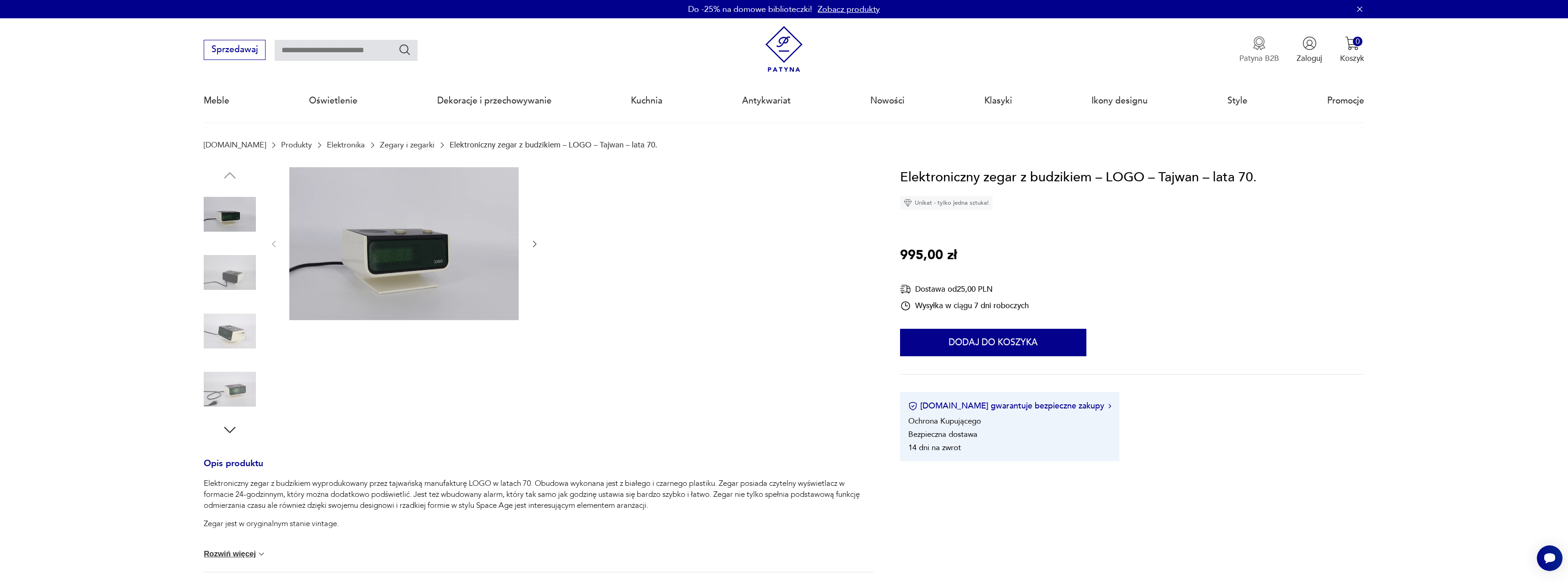
click at [1258, 47] on img "button" at bounding box center [1259, 43] width 14 height 14
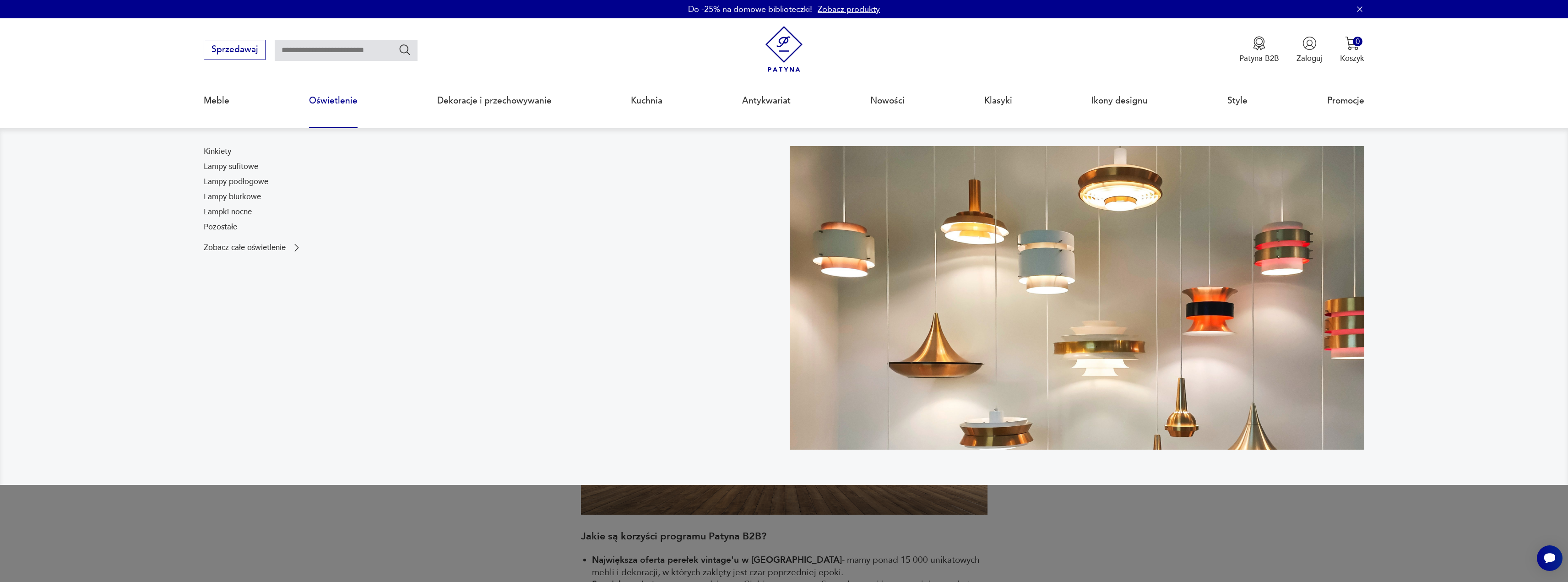
drag, startPoint x: 311, startPoint y: 195, endPoint x: 363, endPoint y: 189, distance: 52.3
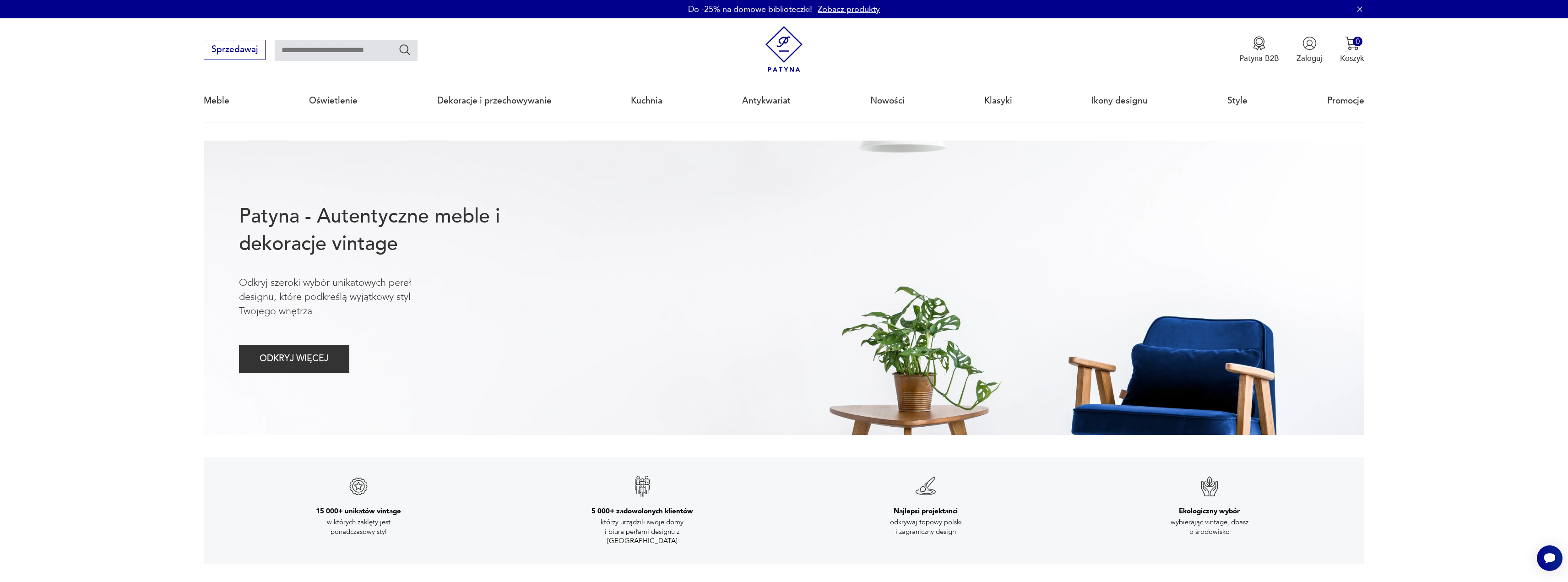
drag, startPoint x: 164, startPoint y: 248, endPoint x: 114, endPoint y: 248, distance: 50.0
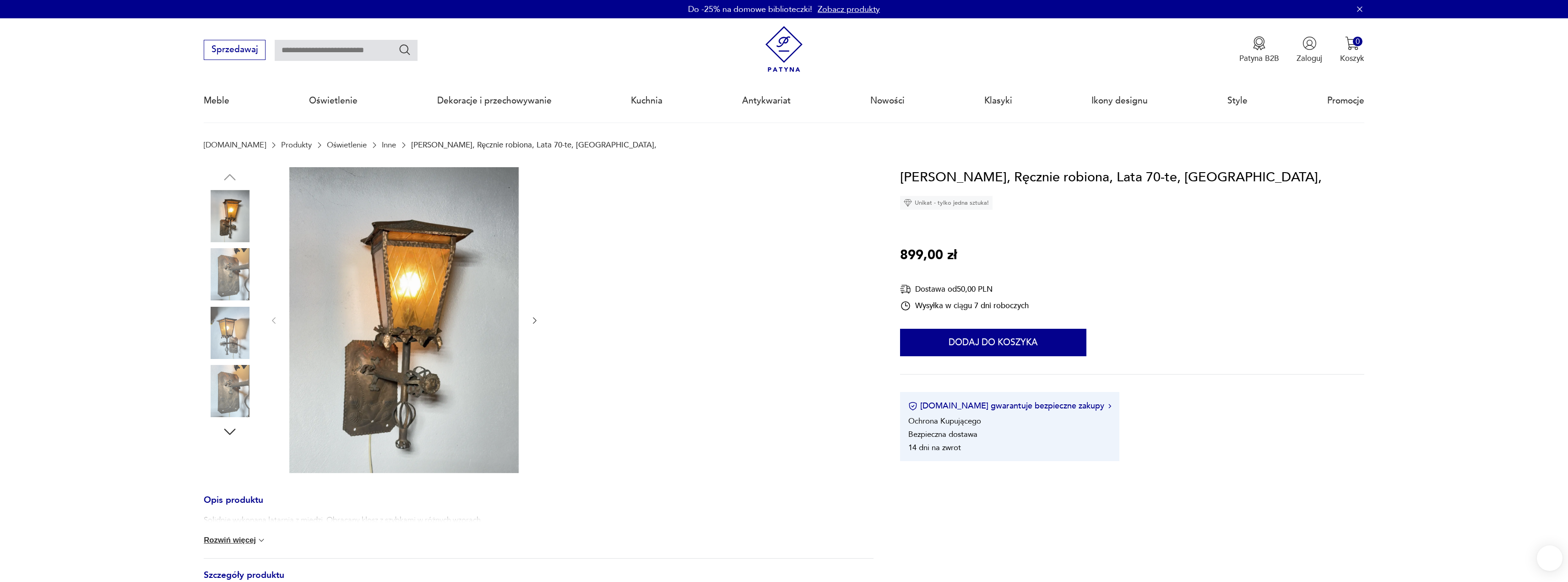
click at [454, 331] on img at bounding box center [404, 319] width 229 height 306
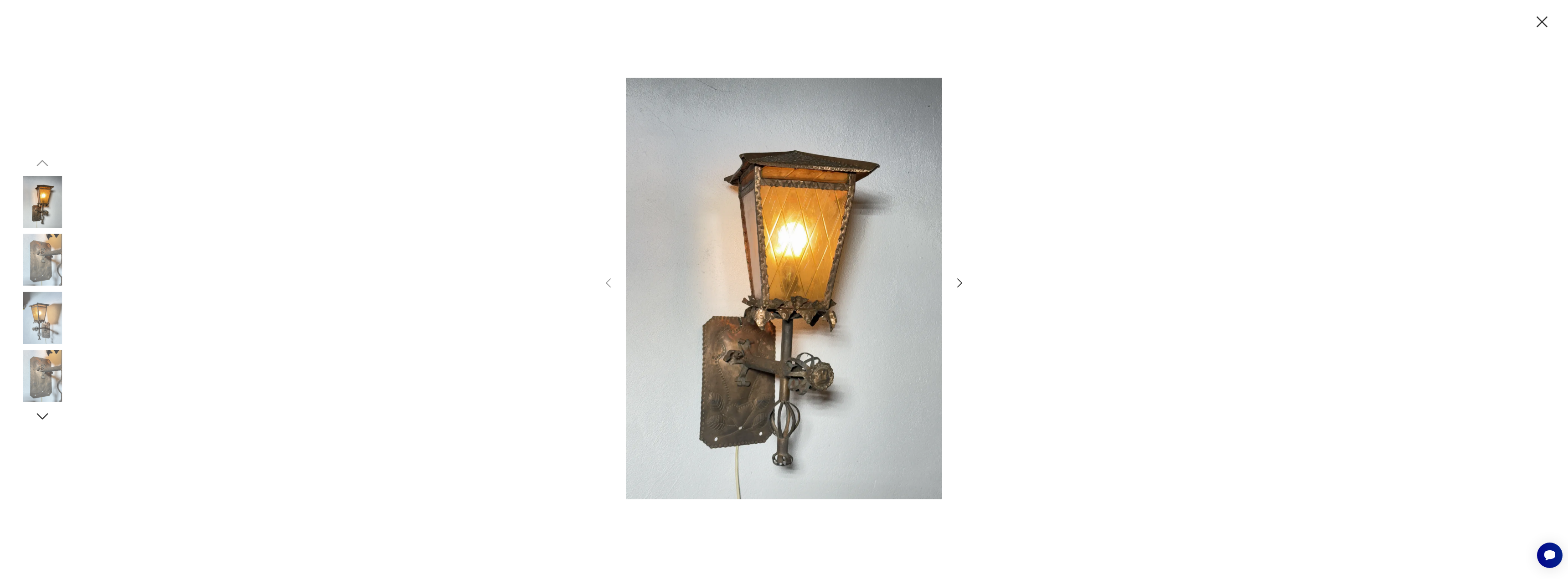
click at [958, 282] on icon "button" at bounding box center [960, 283] width 13 height 13
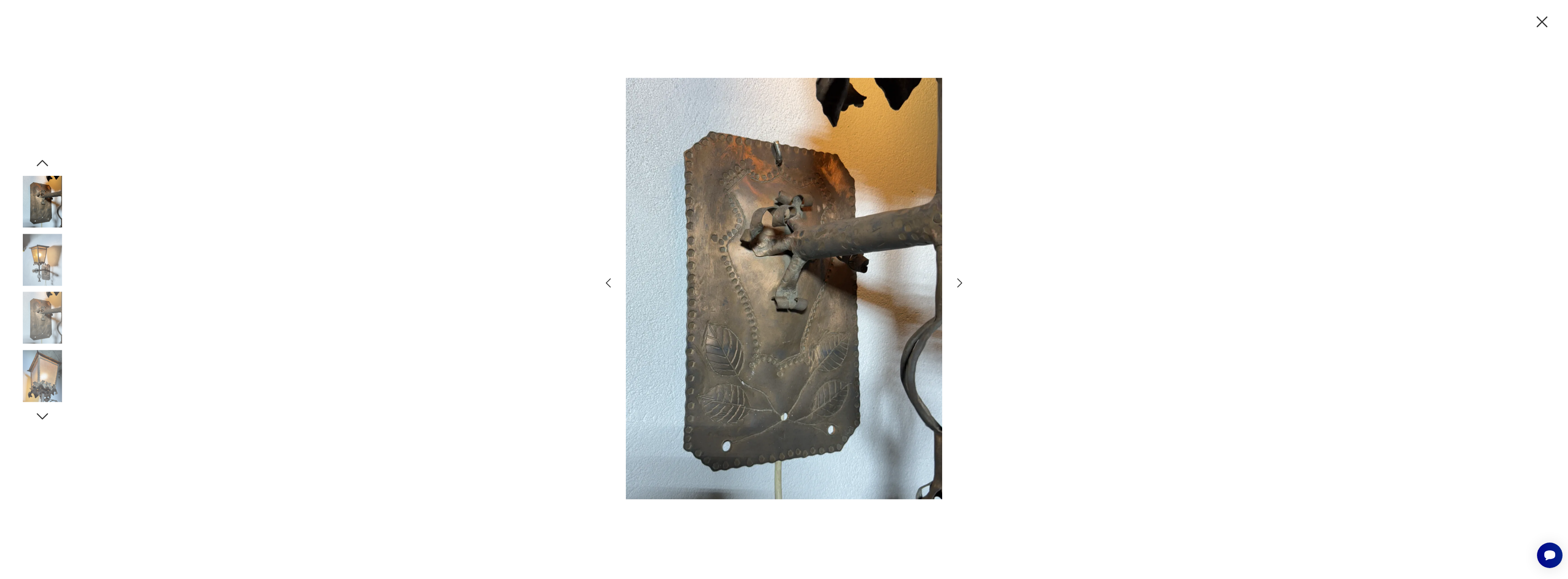
click at [958, 282] on icon "button" at bounding box center [960, 283] width 13 height 13
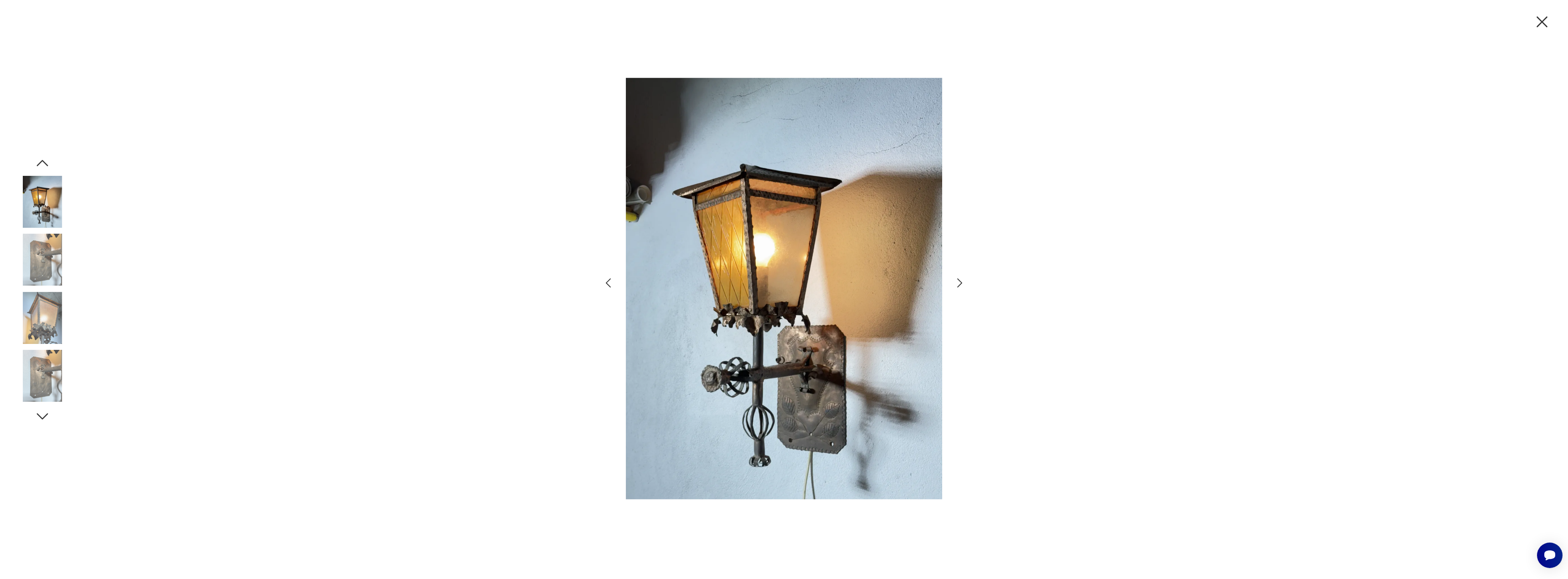
click at [958, 282] on icon "button" at bounding box center [960, 283] width 13 height 13
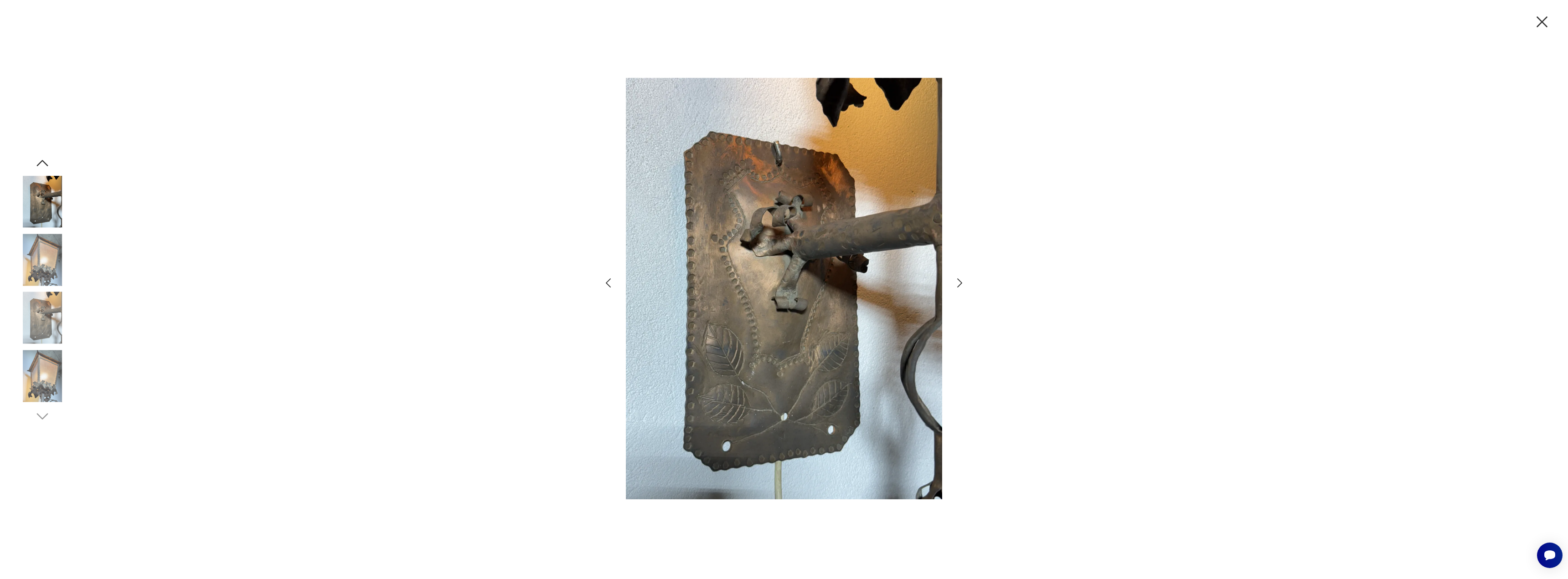
click at [958, 282] on icon "button" at bounding box center [960, 283] width 13 height 13
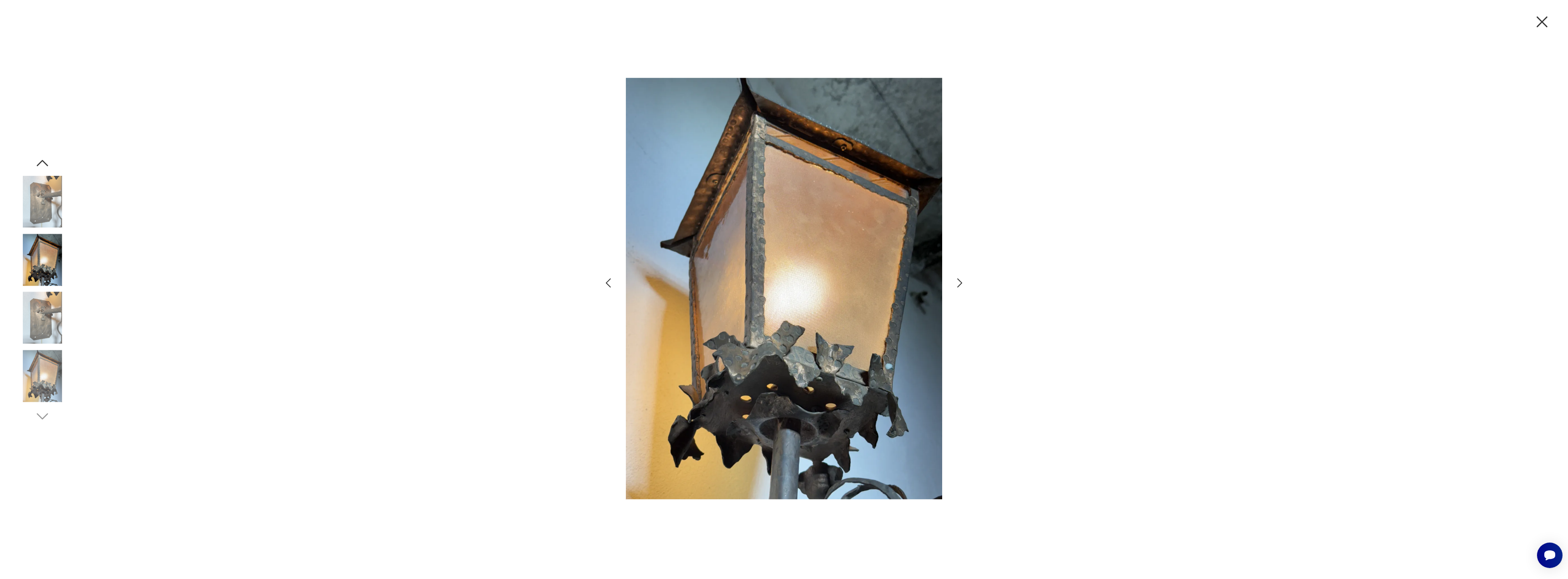
click at [958, 282] on icon "button" at bounding box center [960, 283] width 13 height 13
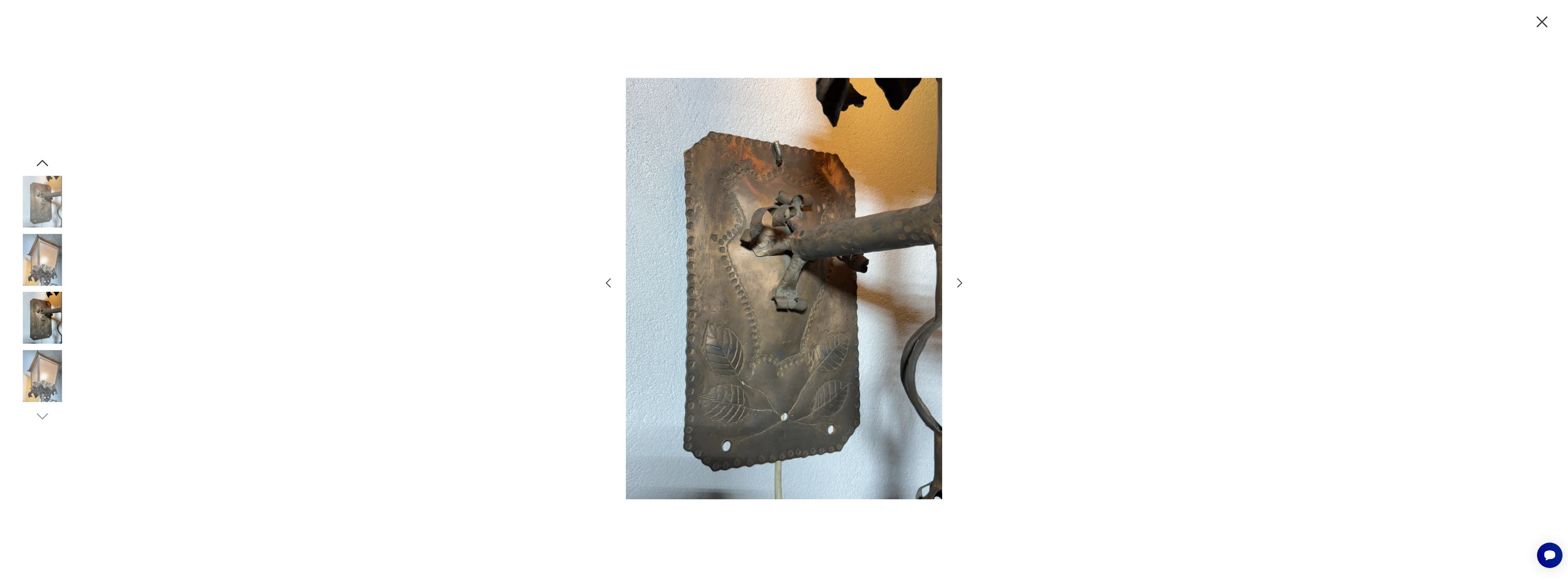
click at [958, 282] on icon "button" at bounding box center [960, 283] width 13 height 13
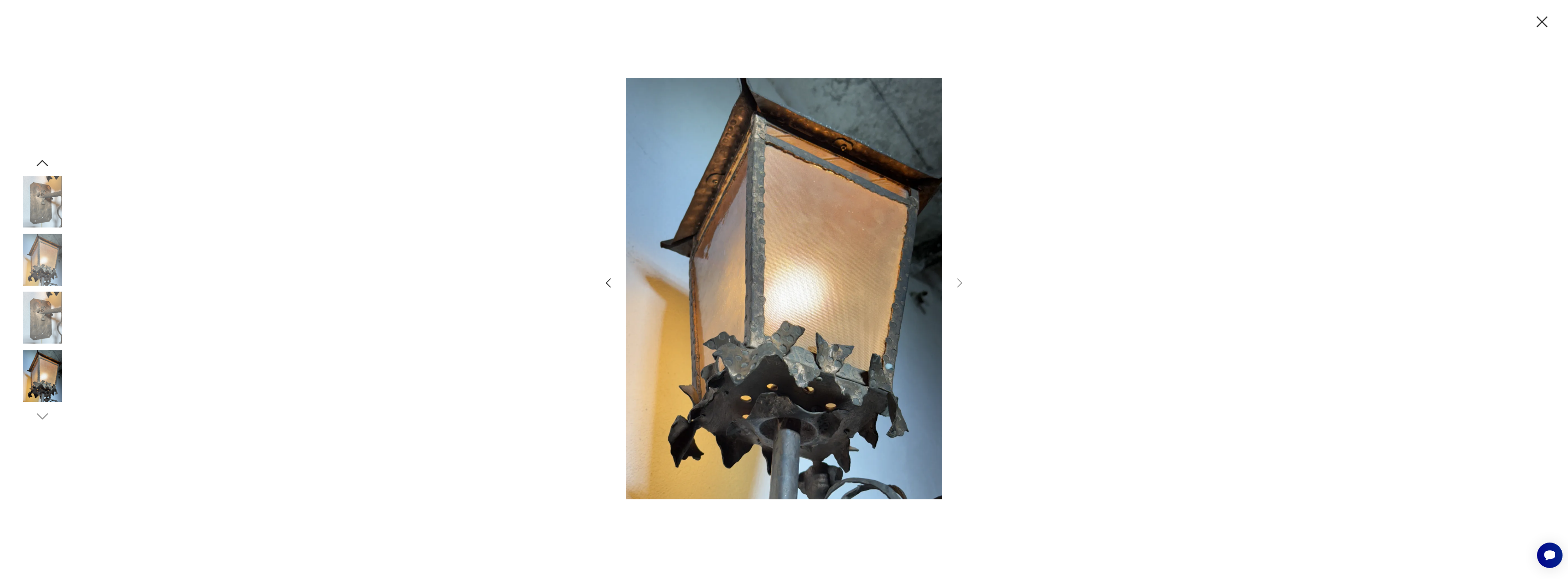
click at [52, 336] on img at bounding box center [43, 318] width 52 height 52
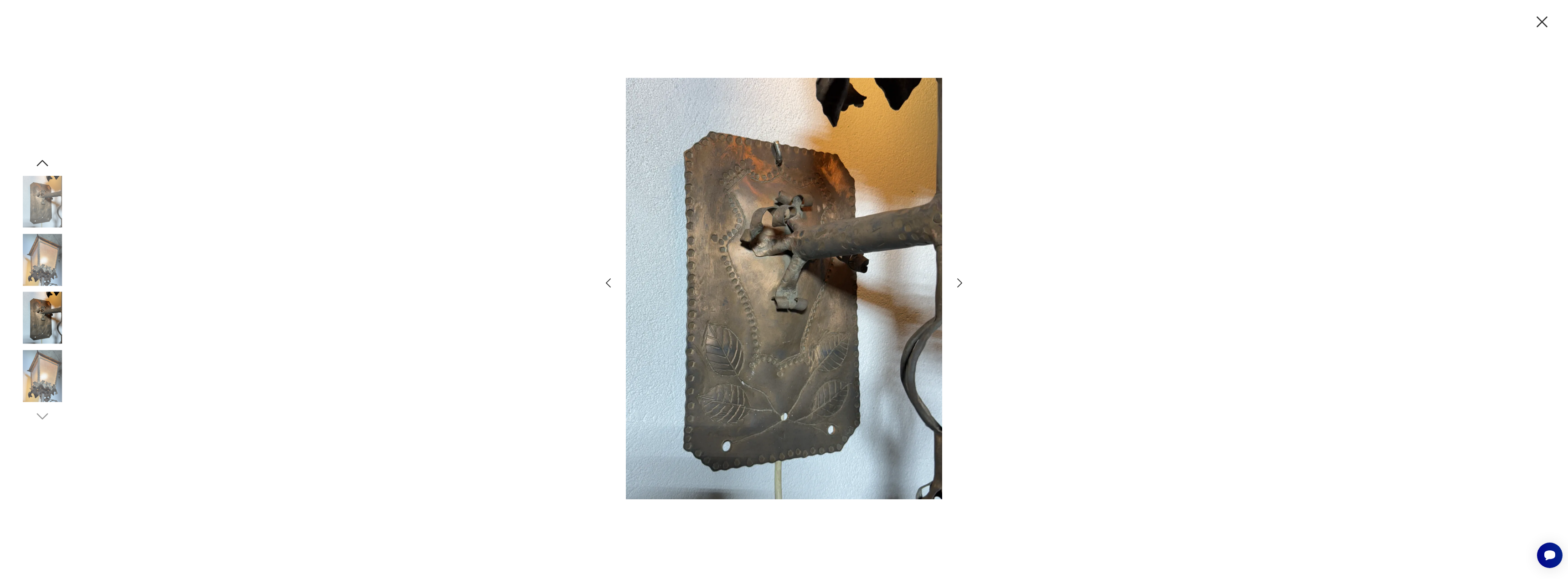
click at [37, 238] on img at bounding box center [43, 260] width 52 height 52
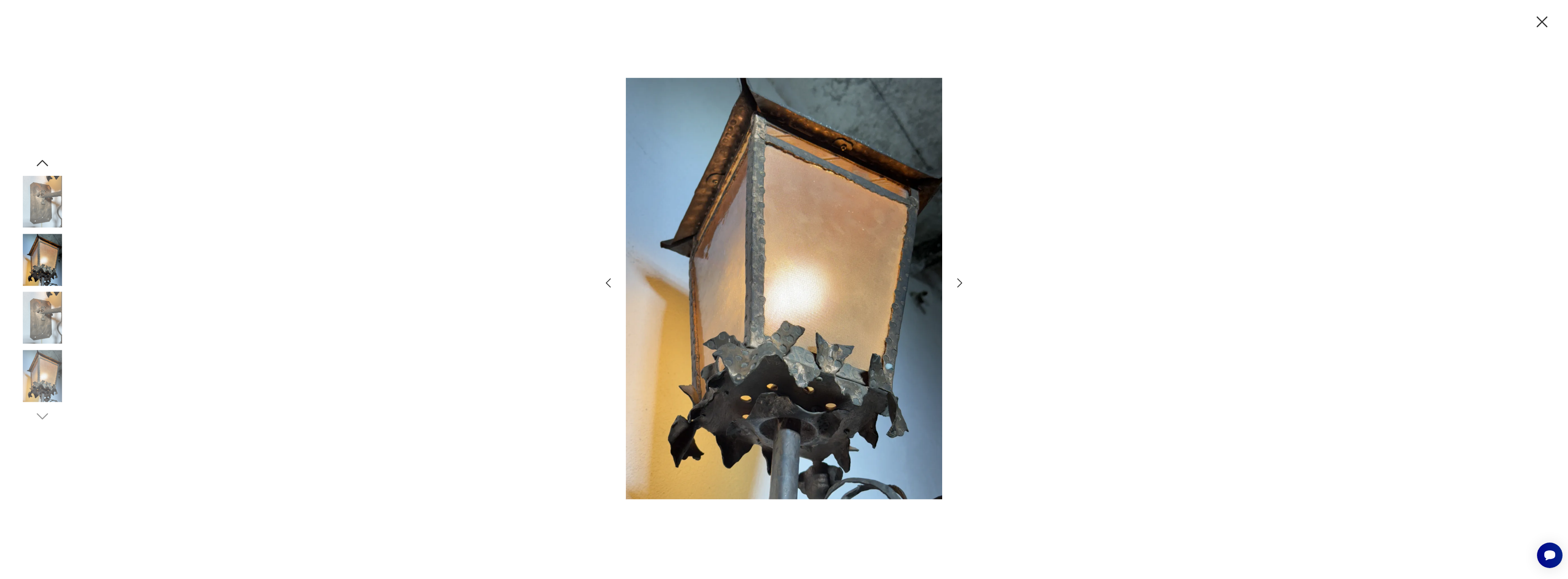
click at [57, 198] on img at bounding box center [43, 202] width 52 height 52
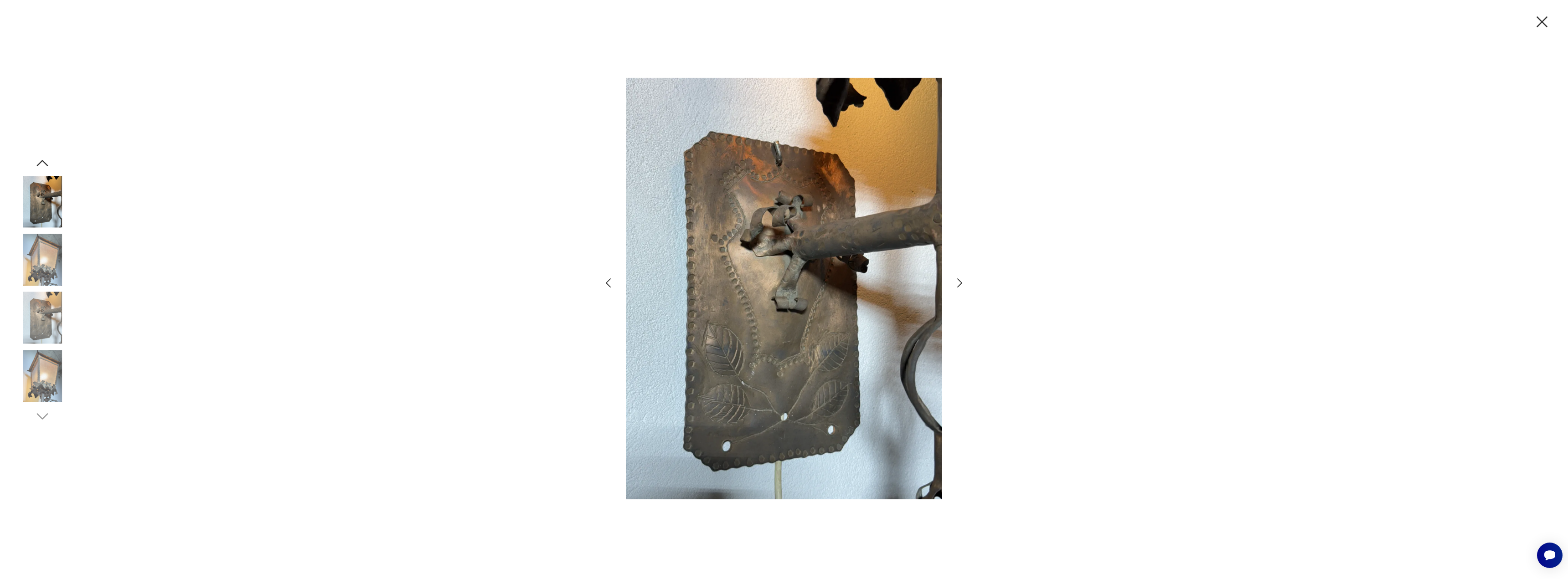
click at [39, 162] on icon "button" at bounding box center [42, 163] width 17 height 17
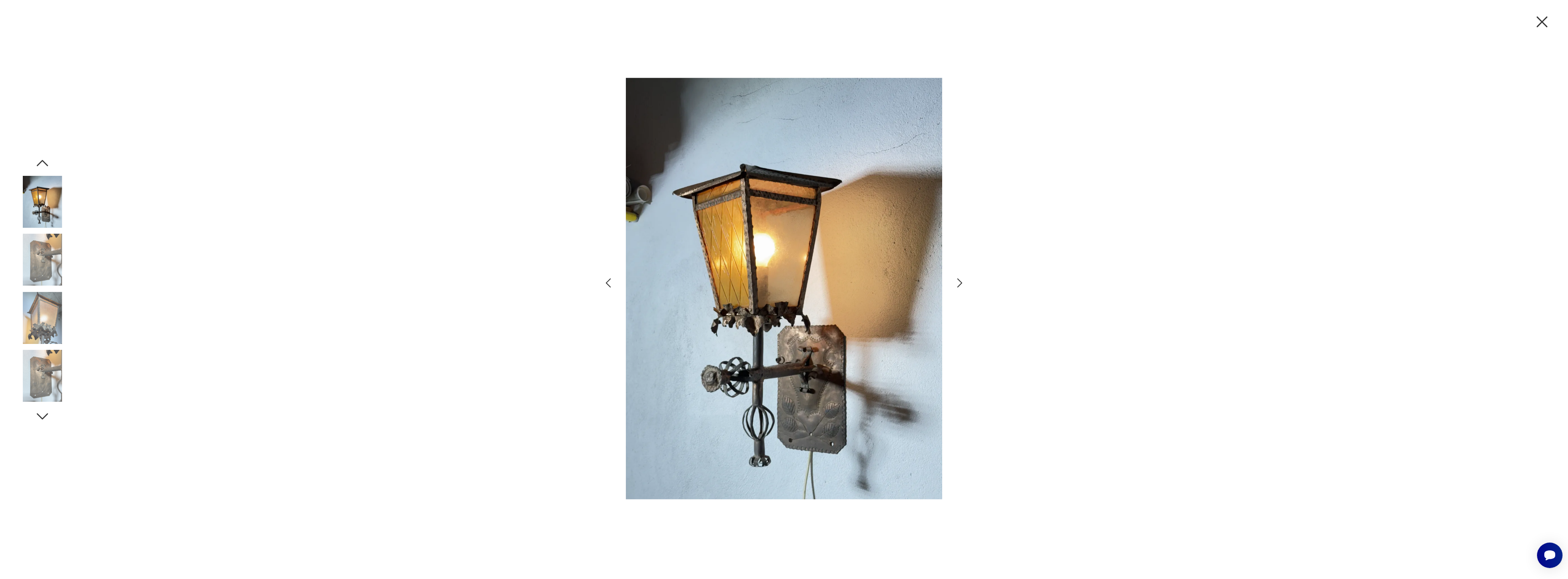
click at [39, 163] on icon "button" at bounding box center [43, 163] width 11 height 6
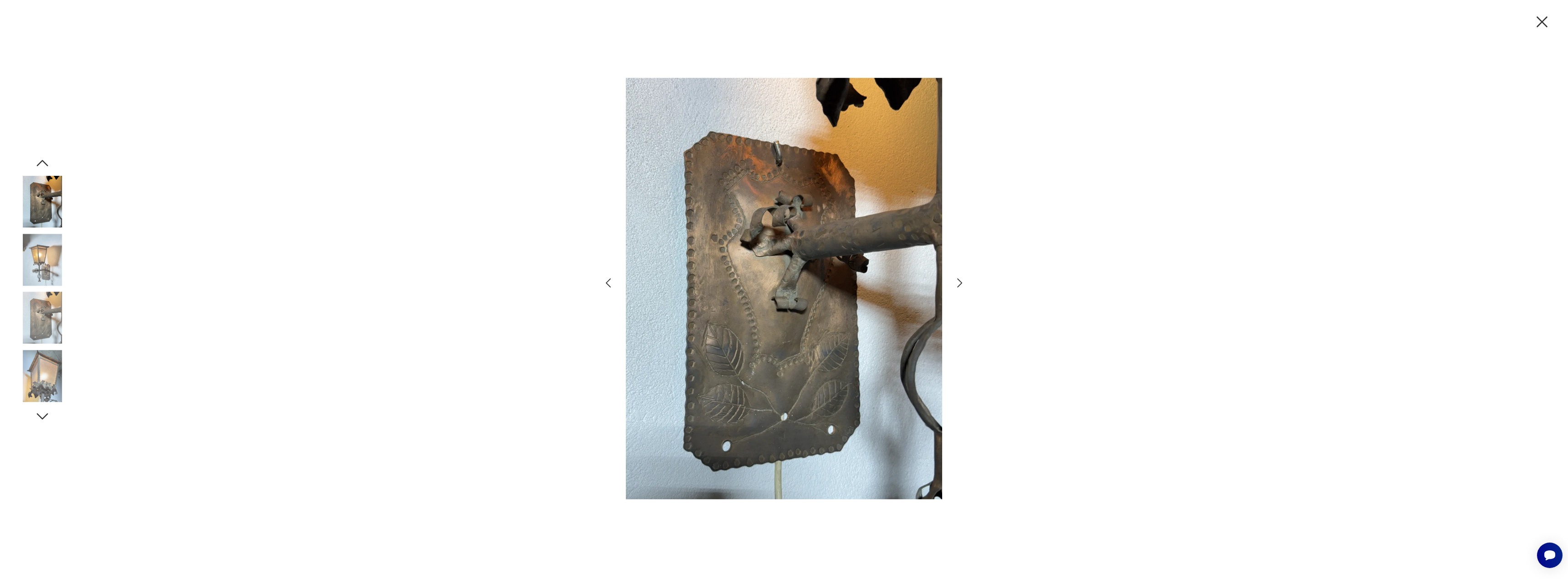
click at [39, 163] on icon "button" at bounding box center [43, 163] width 11 height 6
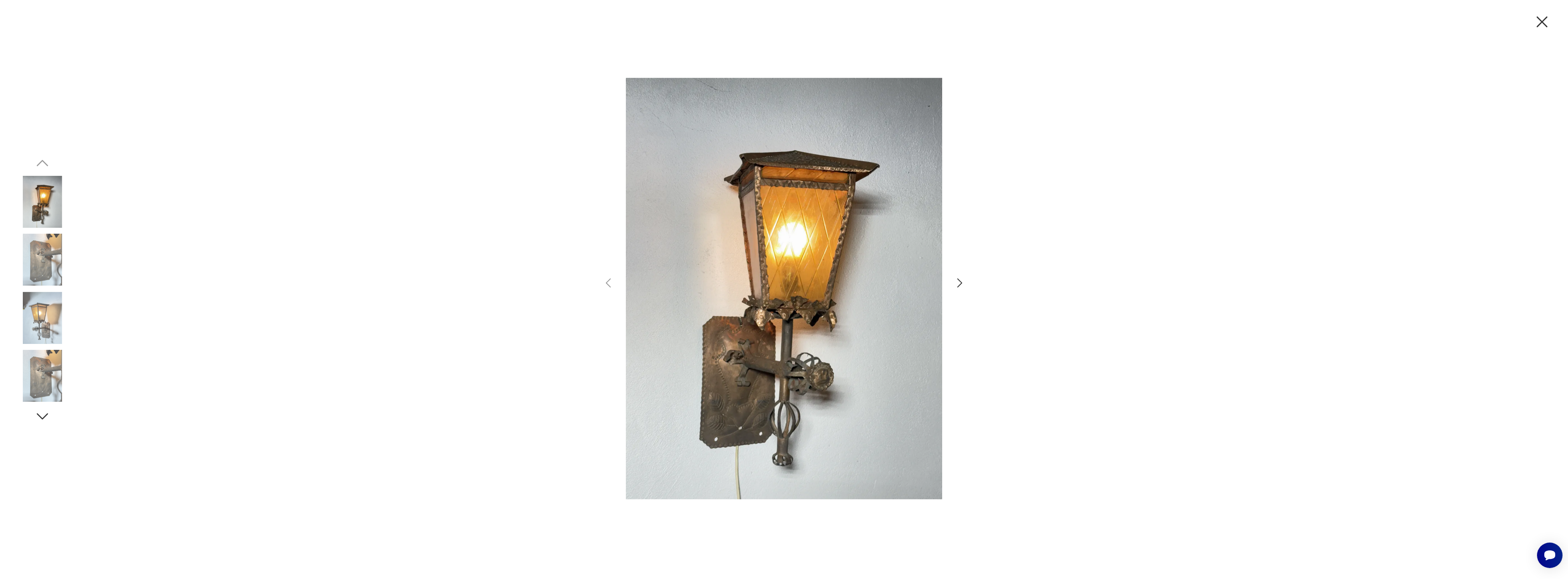
click at [53, 166] on div at bounding box center [43, 290] width 52 height 270
click at [47, 253] on img at bounding box center [43, 260] width 52 height 52
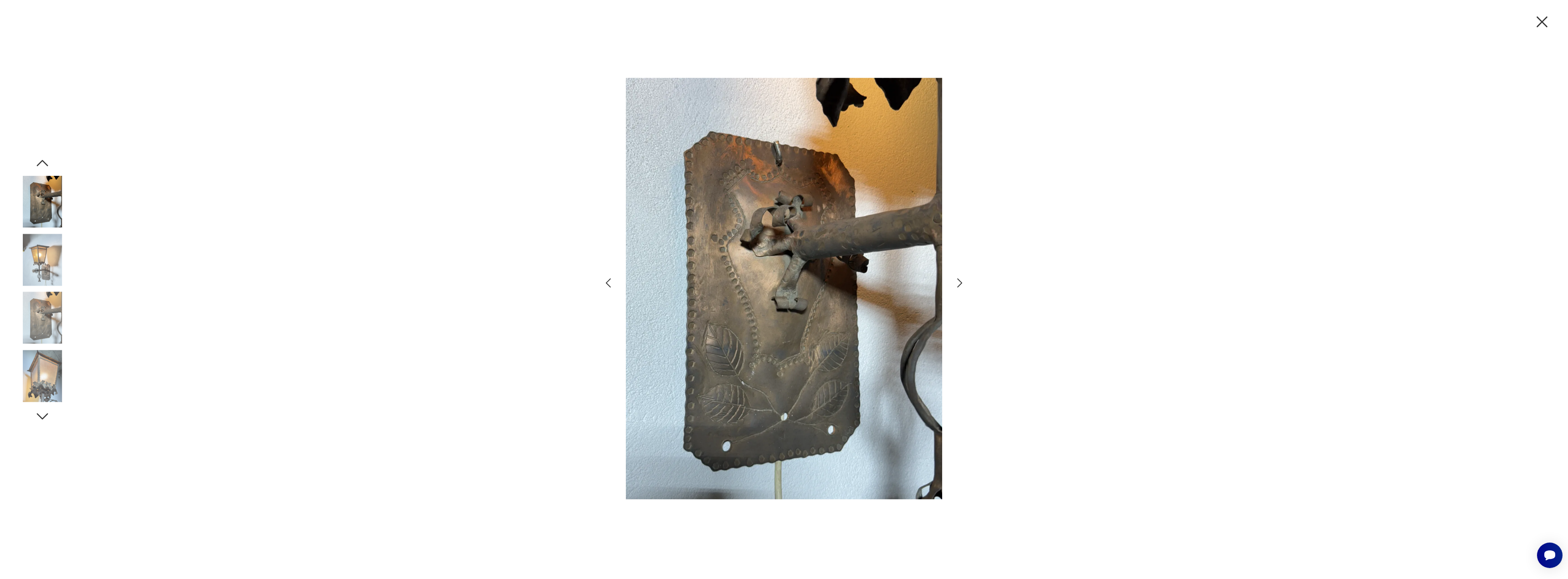
click at [35, 323] on img at bounding box center [43, 318] width 52 height 52
click at [51, 360] on img at bounding box center [43, 376] width 52 height 52
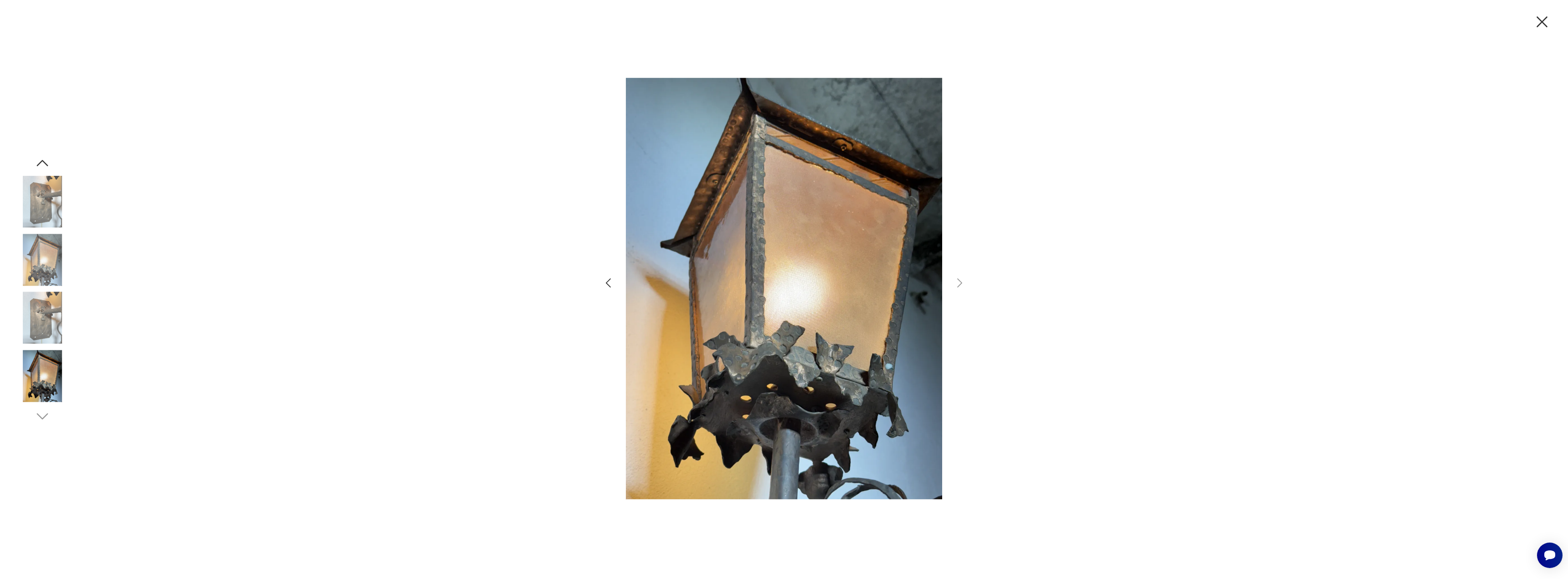
click at [45, 371] on img at bounding box center [43, 376] width 52 height 52
click at [46, 392] on img at bounding box center [43, 376] width 52 height 52
click at [961, 290] on div at bounding box center [783, 290] width 364 height 457
click at [1544, 17] on icon "button" at bounding box center [1542, 22] width 19 height 19
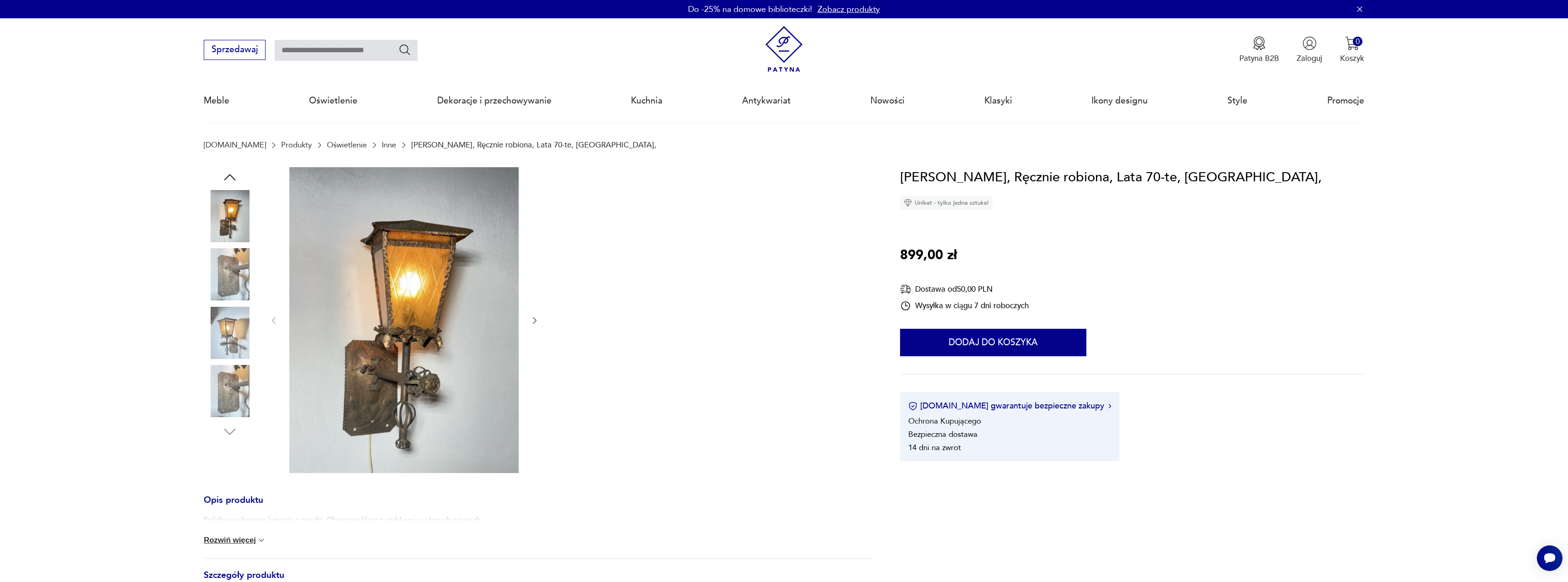
click at [228, 282] on img at bounding box center [230, 274] width 52 height 52
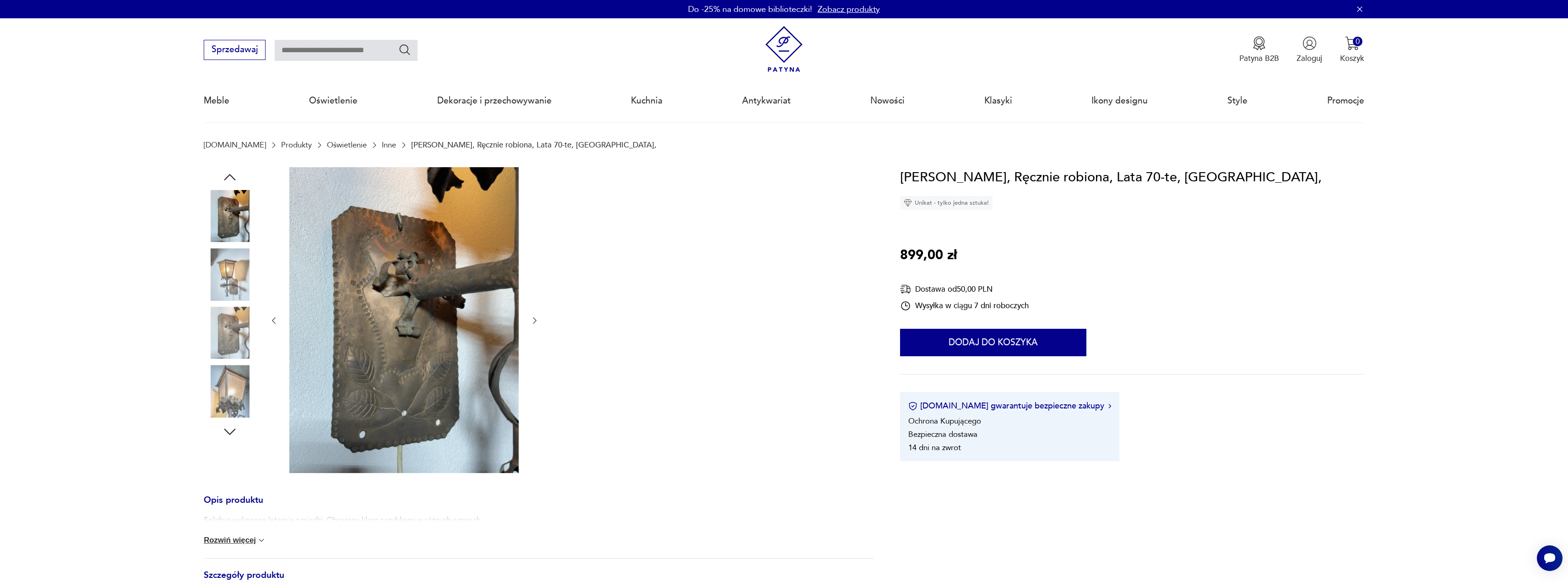
click at [227, 331] on img at bounding box center [230, 333] width 52 height 52
click at [227, 251] on img at bounding box center [230, 274] width 52 height 52
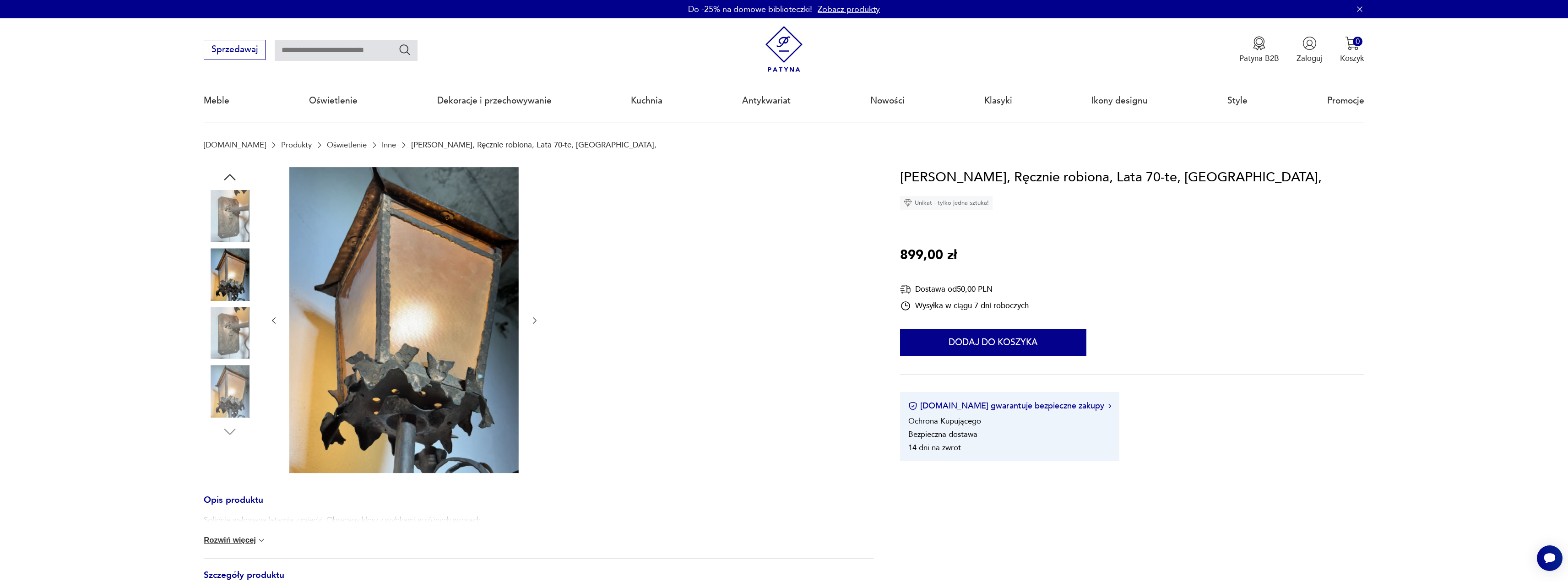
click at [229, 349] on img at bounding box center [230, 333] width 52 height 52
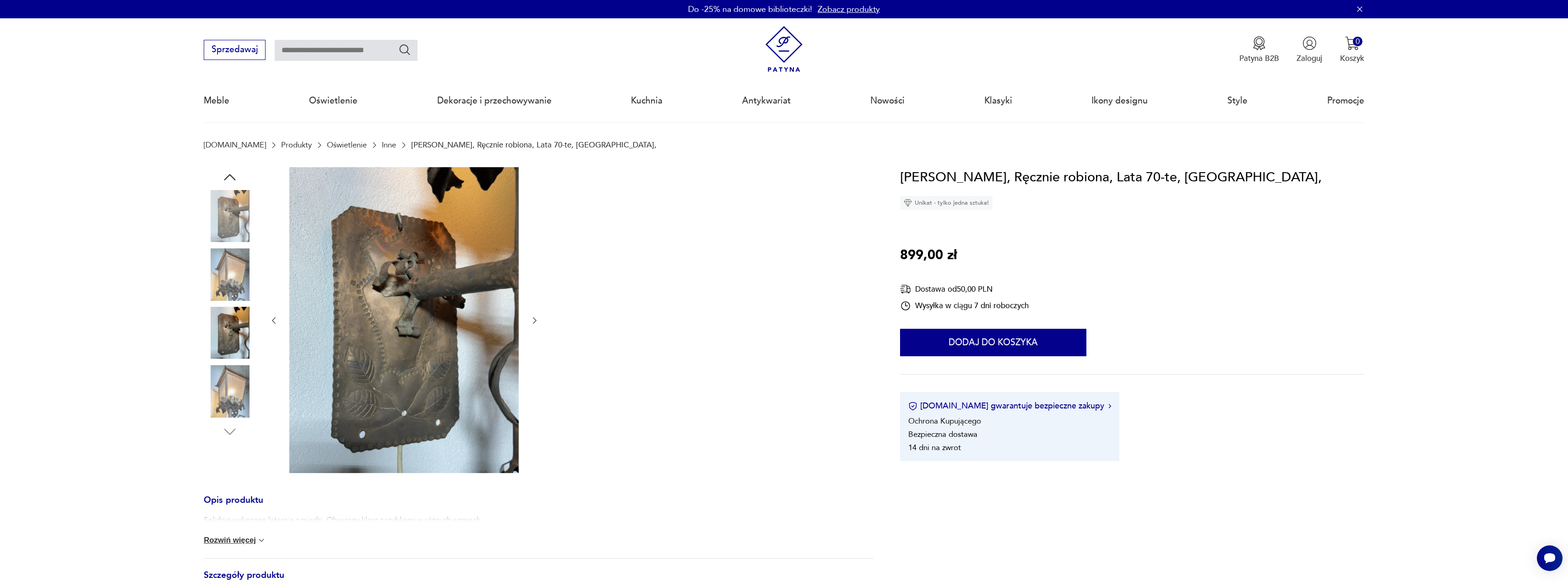
click at [238, 395] on img at bounding box center [230, 391] width 52 height 52
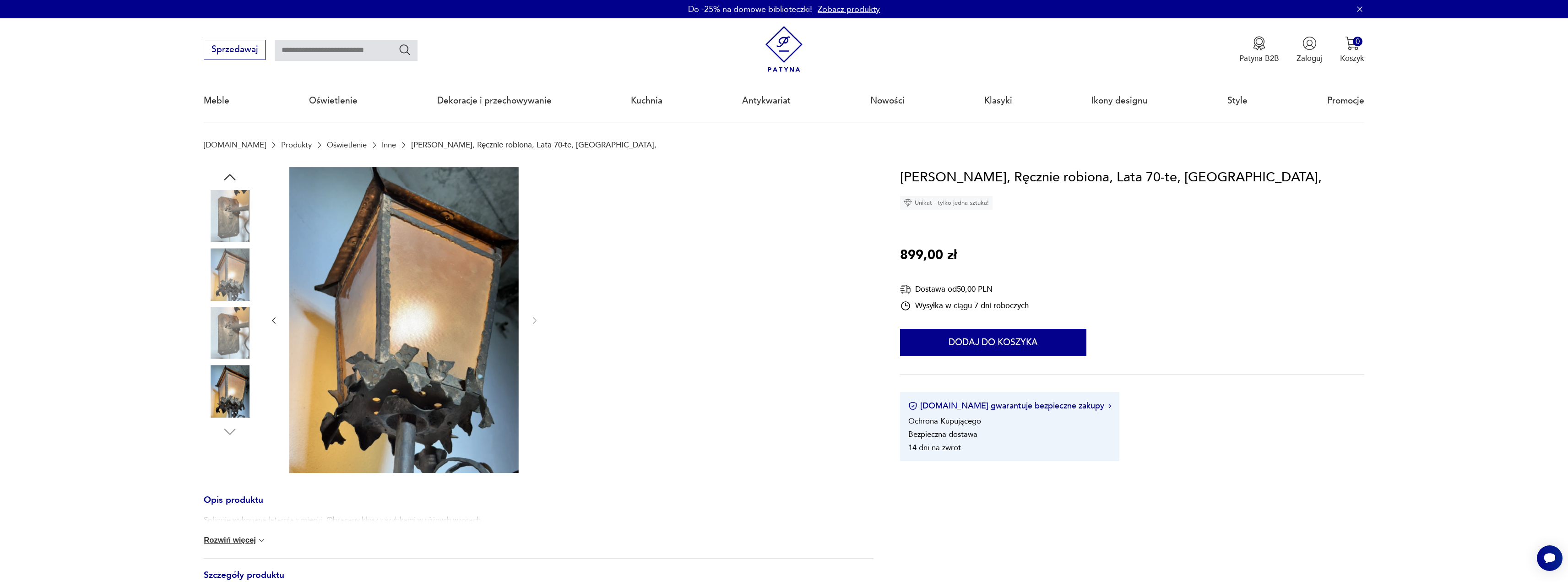
click at [238, 175] on icon "button" at bounding box center [229, 177] width 17 height 17
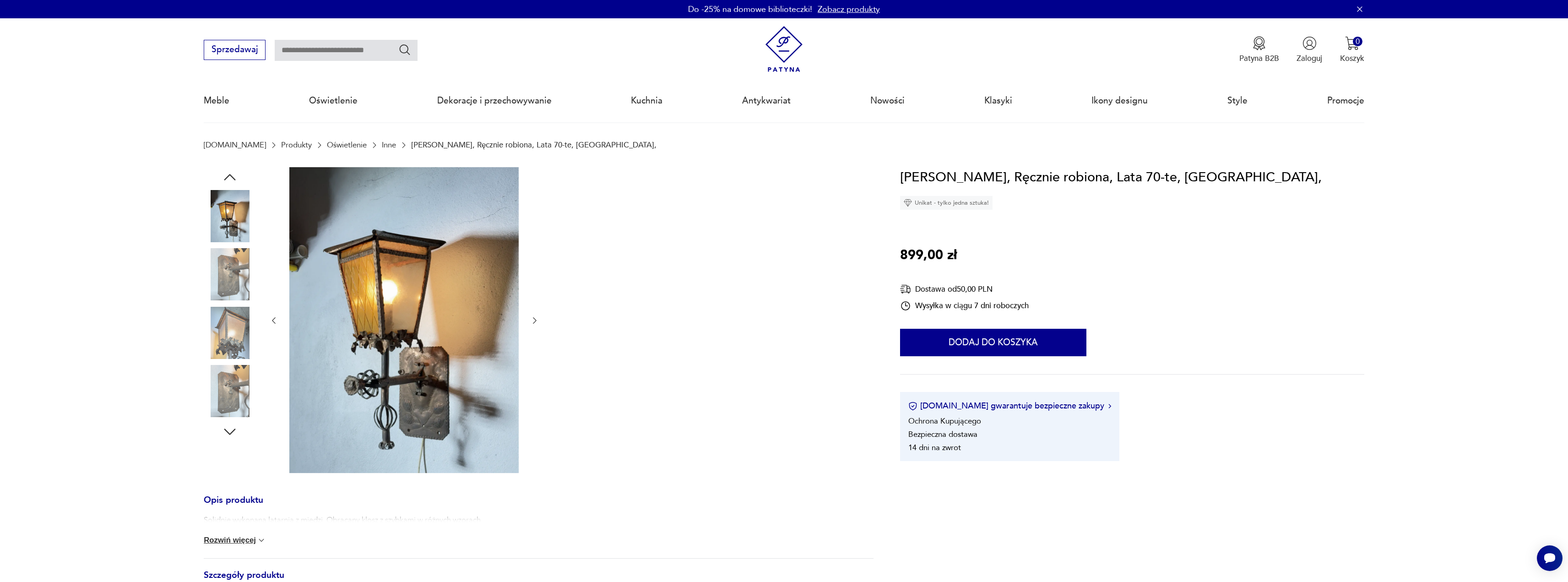
click at [233, 178] on icon "button" at bounding box center [229, 177] width 17 height 17
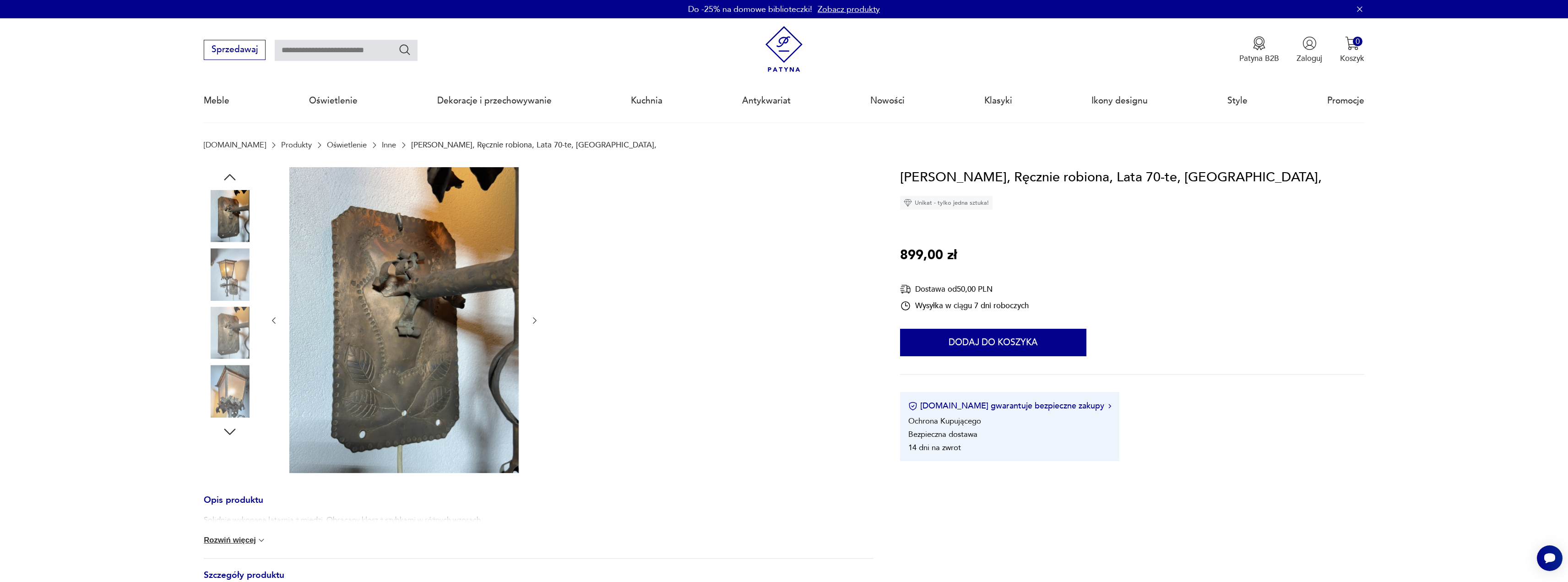
click at [233, 177] on icon "button" at bounding box center [229, 177] width 17 height 17
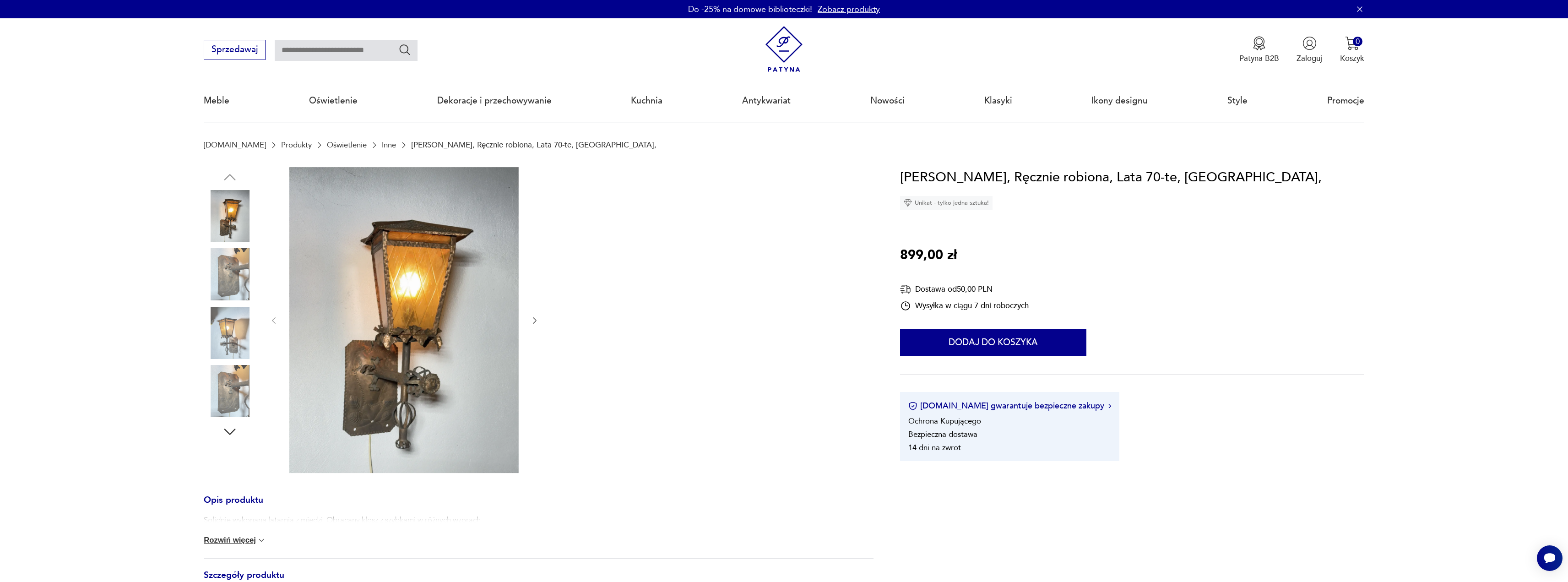
click at [226, 228] on img at bounding box center [230, 216] width 52 height 52
click at [227, 281] on img at bounding box center [230, 274] width 52 height 52
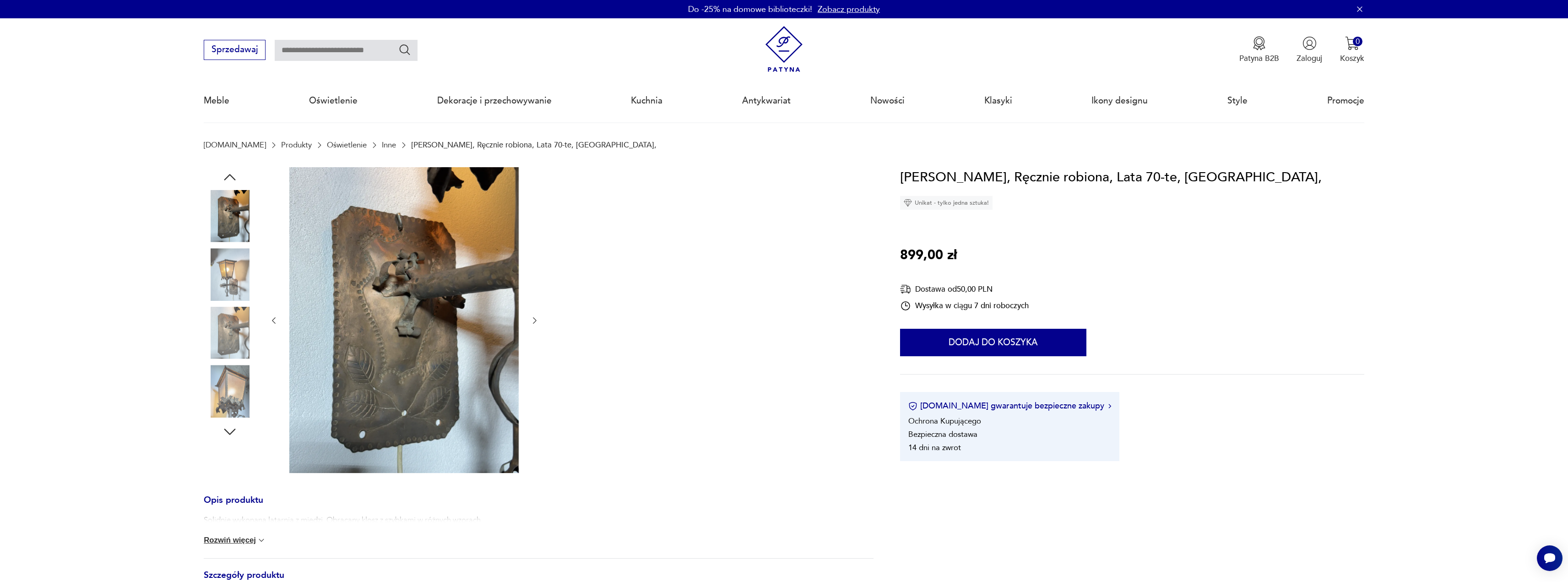
click at [233, 329] on img at bounding box center [230, 333] width 52 height 52
drag, startPoint x: 760, startPoint y: 33, endPoint x: 748, endPoint y: 23, distance: 15.6
drag, startPoint x: 638, startPoint y: 213, endPoint x: 637, endPoint y: 209, distance: 4.1
click at [218, 46] on button "Sprzedawaj" at bounding box center [235, 49] width 62 height 20
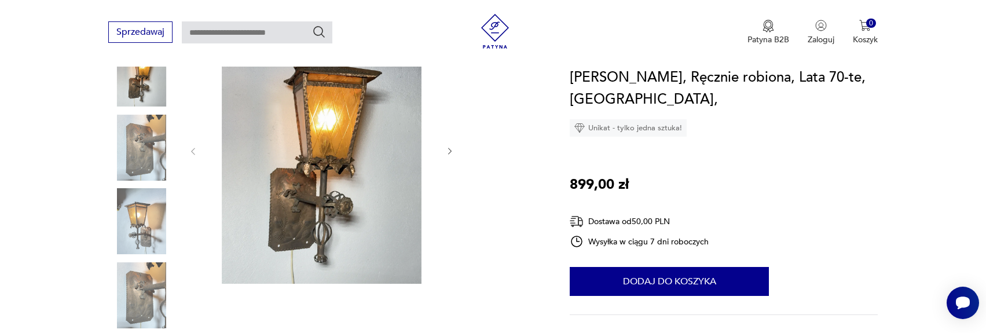
click at [123, 124] on img at bounding box center [141, 148] width 66 height 66
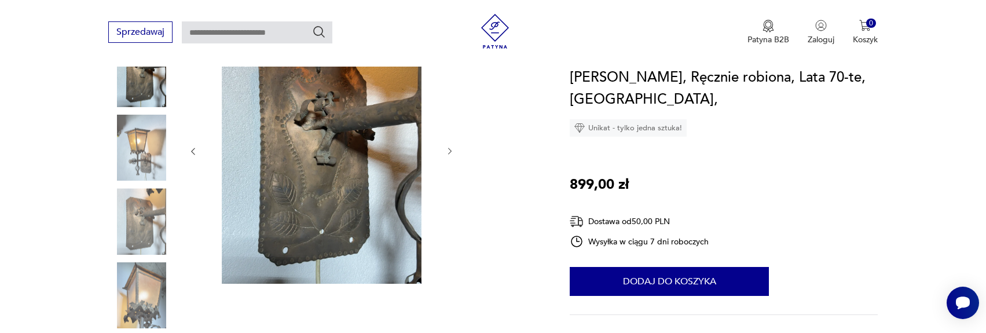
click at [129, 181] on div at bounding box center [141, 149] width 66 height 68
click at [145, 152] on img at bounding box center [141, 148] width 66 height 66
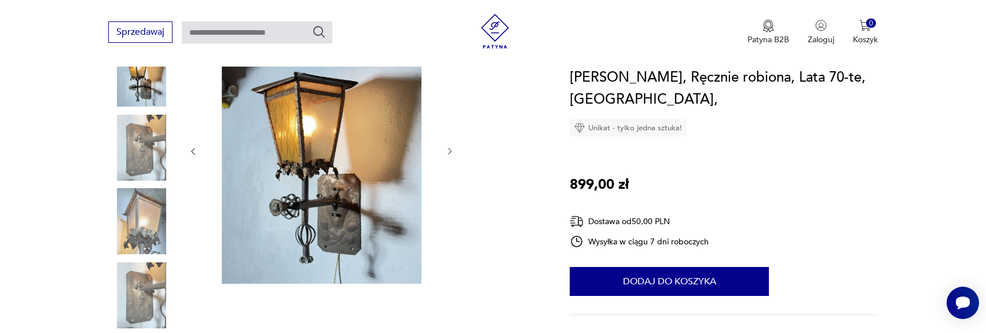
click at [142, 186] on div at bounding box center [141, 186] width 66 height 290
click at [144, 213] on img at bounding box center [141, 221] width 66 height 66
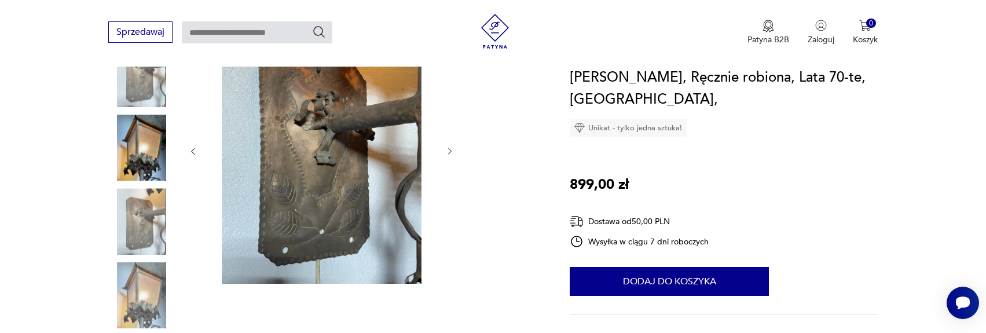
click at [142, 257] on div at bounding box center [141, 186] width 66 height 290
click at [141, 235] on img at bounding box center [141, 221] width 66 height 66
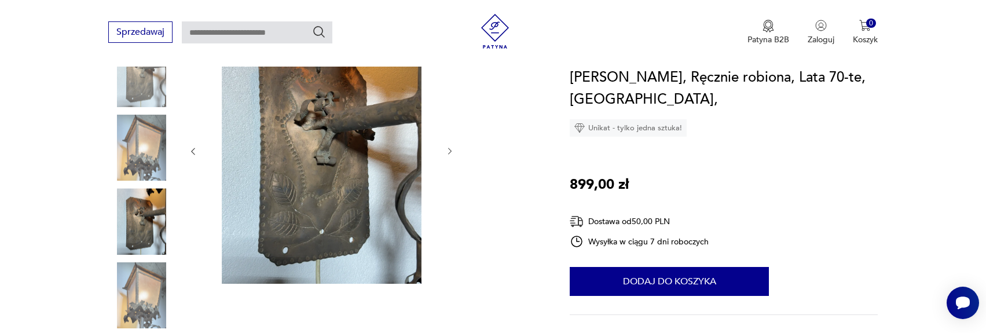
click at [141, 269] on img at bounding box center [141, 295] width 66 height 66
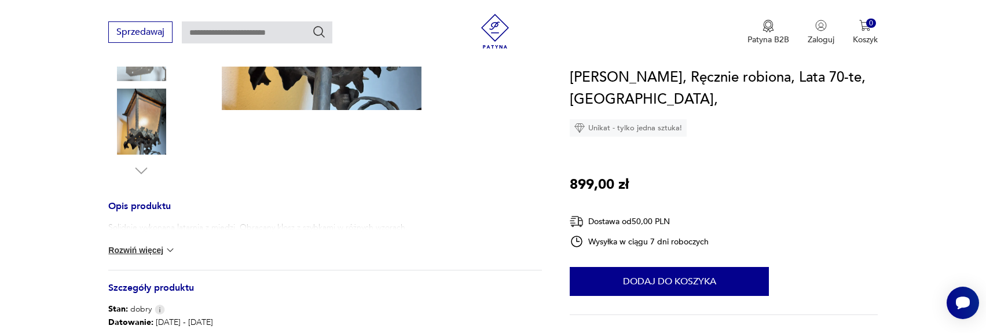
scroll to position [174, 0]
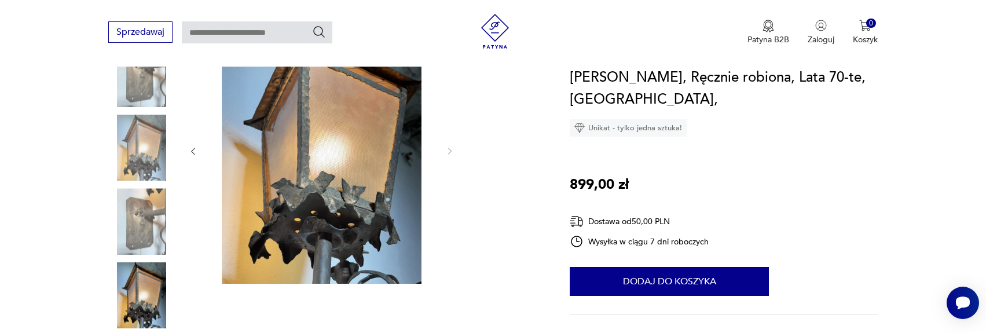
click at [145, 166] on img at bounding box center [141, 148] width 66 height 66
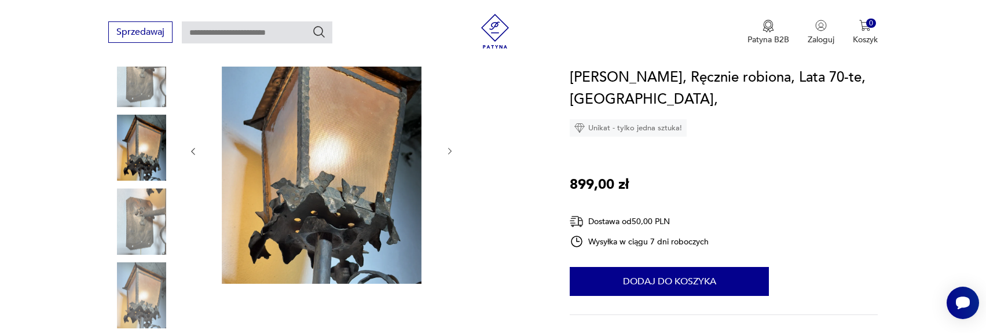
click at [137, 210] on img at bounding box center [141, 221] width 66 height 66
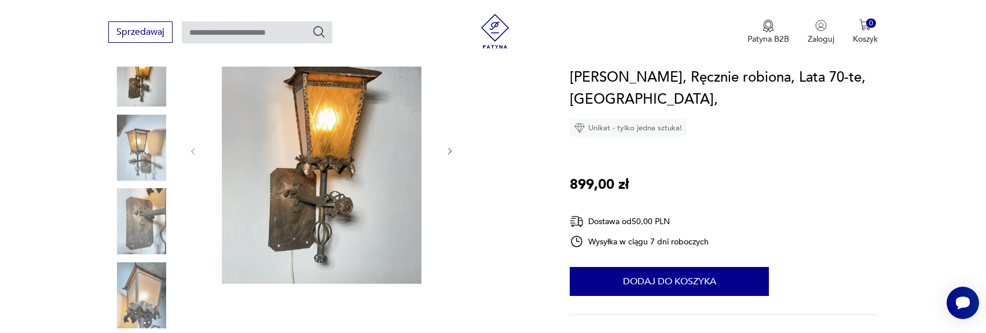
scroll to position [290, 0]
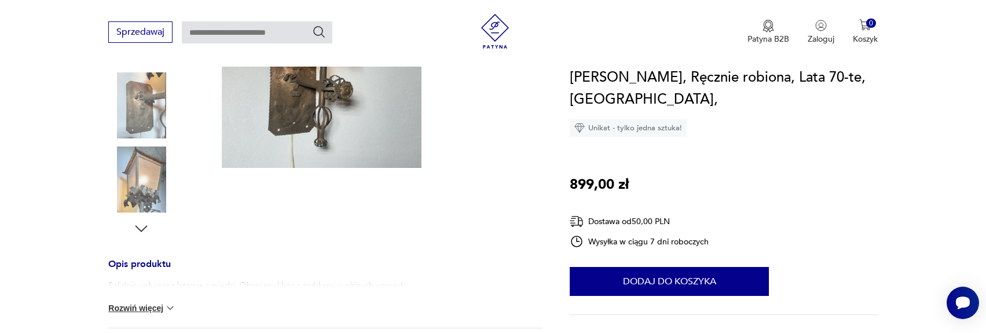
click at [144, 230] on icon "button" at bounding box center [141, 228] width 17 height 17
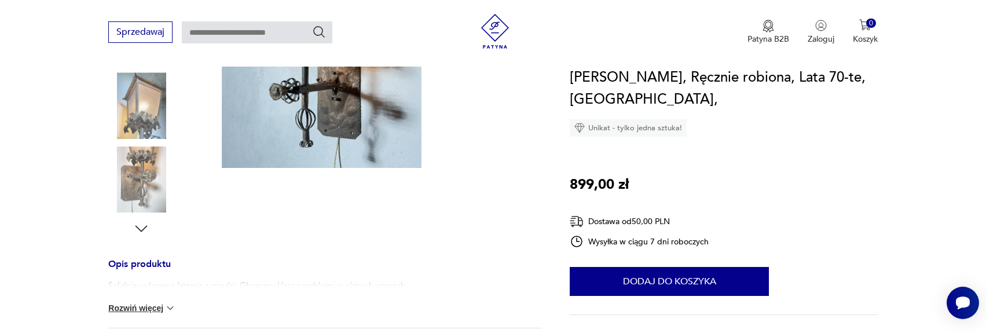
click at [140, 174] on img at bounding box center [141, 180] width 66 height 66
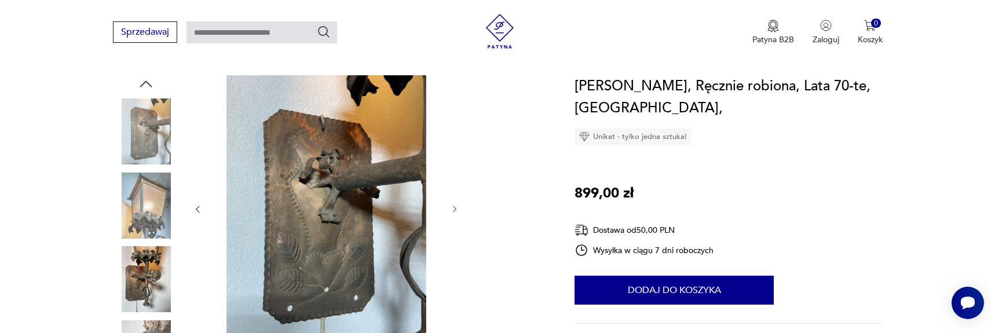
scroll to position [174, 0]
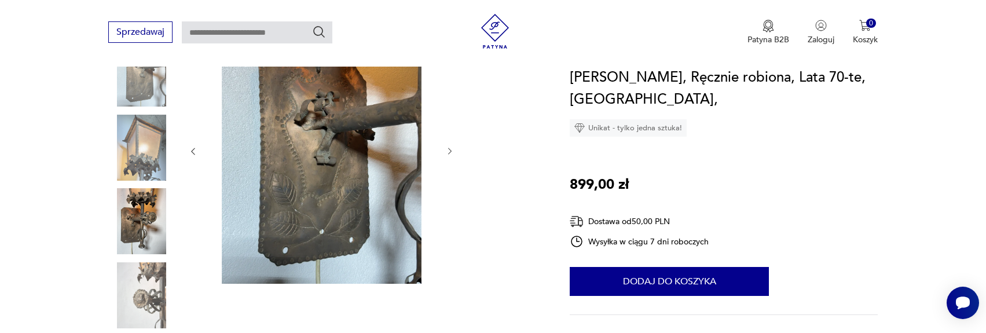
click at [286, 199] on img at bounding box center [322, 150] width 224 height 266
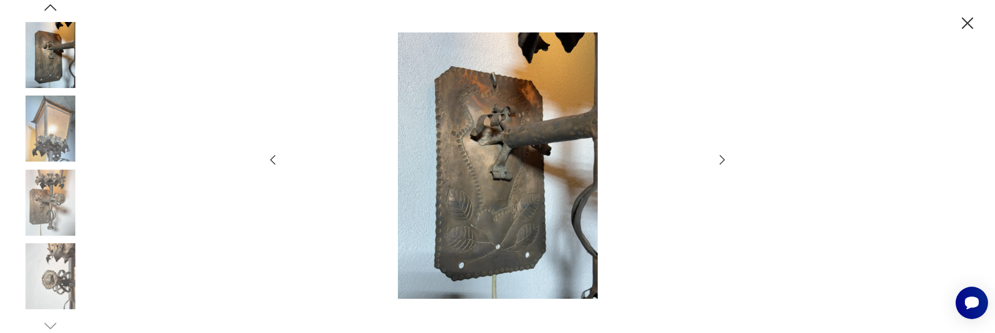
click at [44, 264] on img at bounding box center [50, 276] width 66 height 66
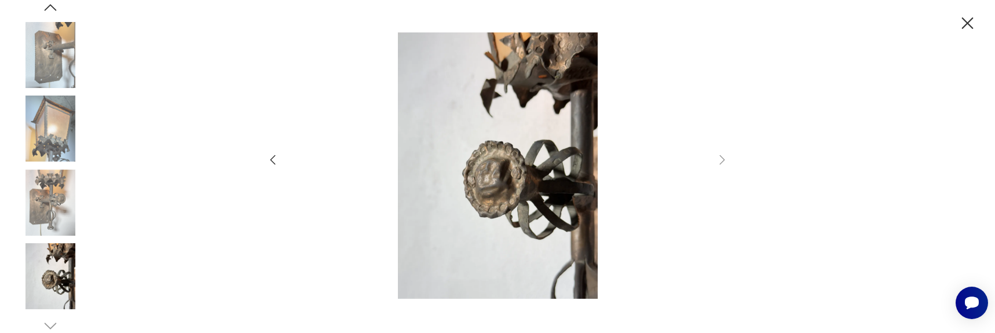
click at [55, 217] on img at bounding box center [50, 203] width 66 height 66
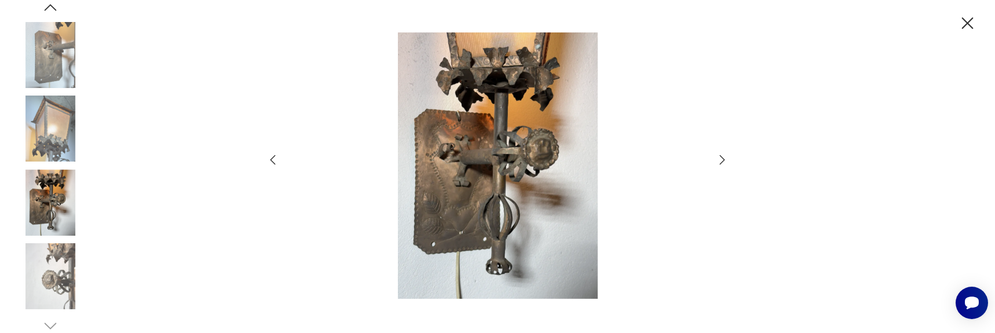
click at [58, 144] on img at bounding box center [50, 129] width 66 height 66
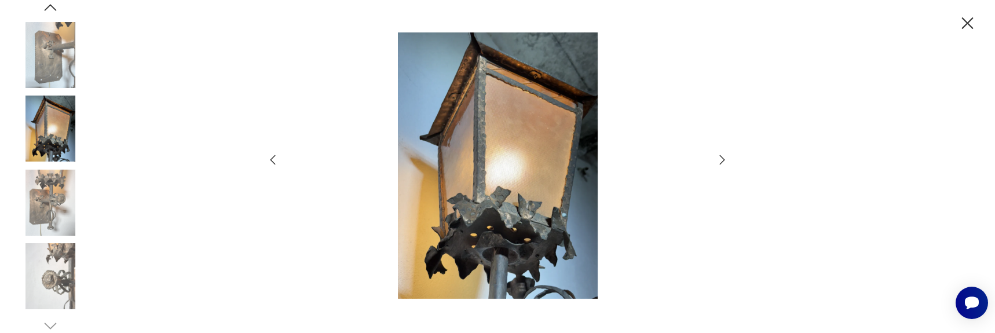
click at [52, 61] on img at bounding box center [50, 55] width 66 height 66
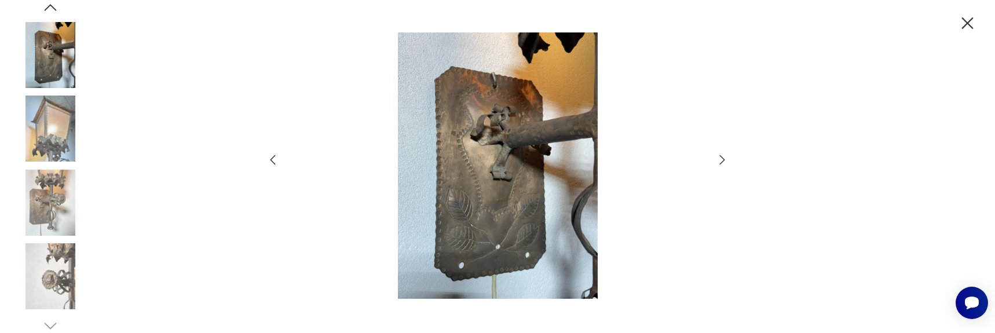
click at [47, 6] on icon "button" at bounding box center [50, 7] width 17 height 17
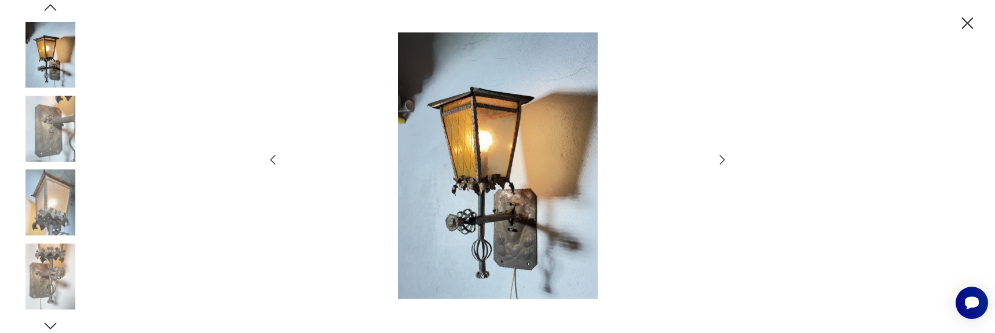
click at [49, 7] on icon "button" at bounding box center [50, 7] width 17 height 17
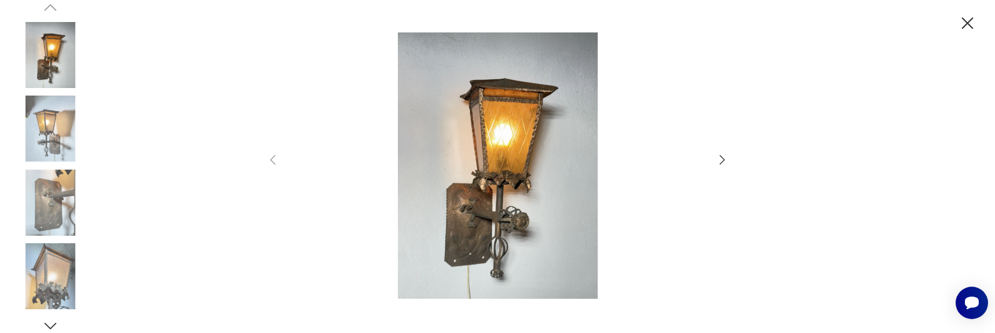
click at [52, 323] on icon "button" at bounding box center [50, 325] width 17 height 17
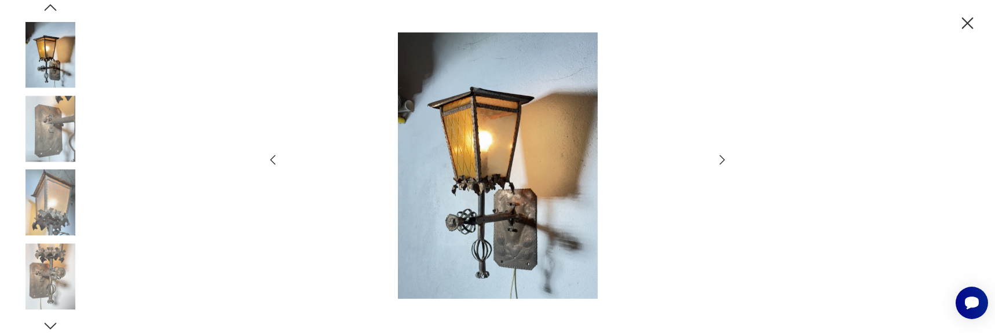
click at [57, 328] on icon "button" at bounding box center [50, 325] width 17 height 17
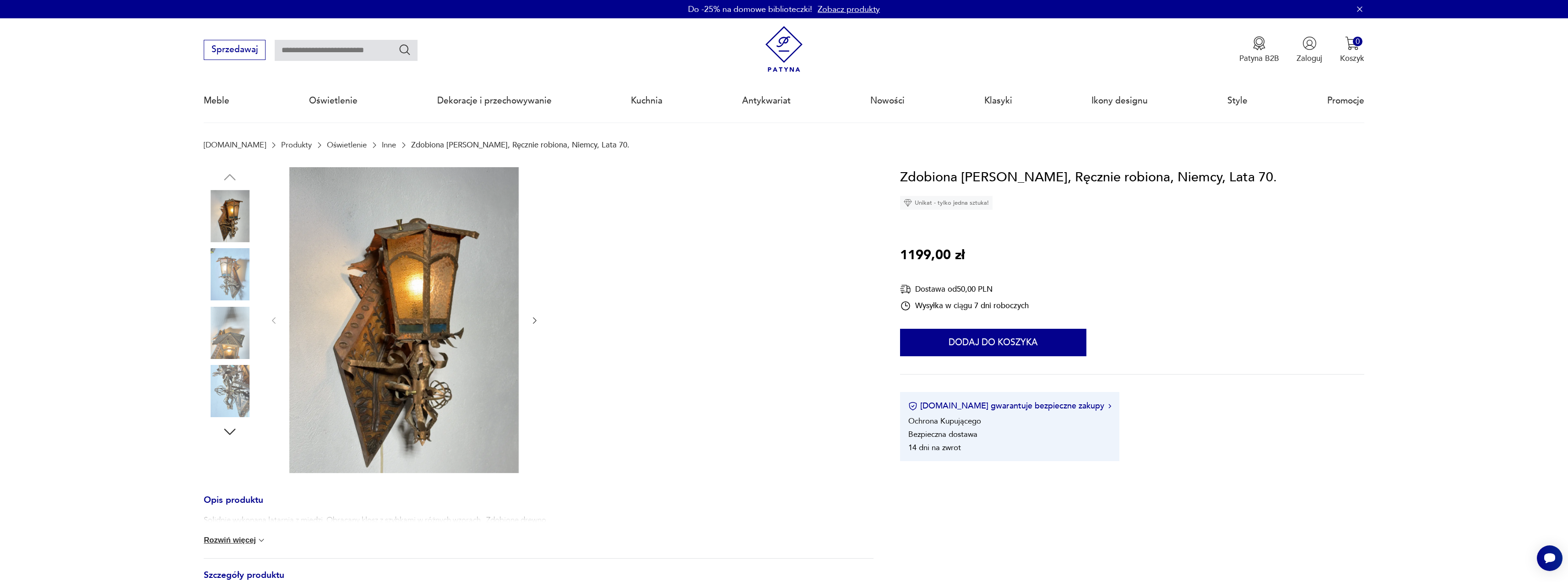
click at [420, 319] on img at bounding box center [404, 319] width 229 height 306
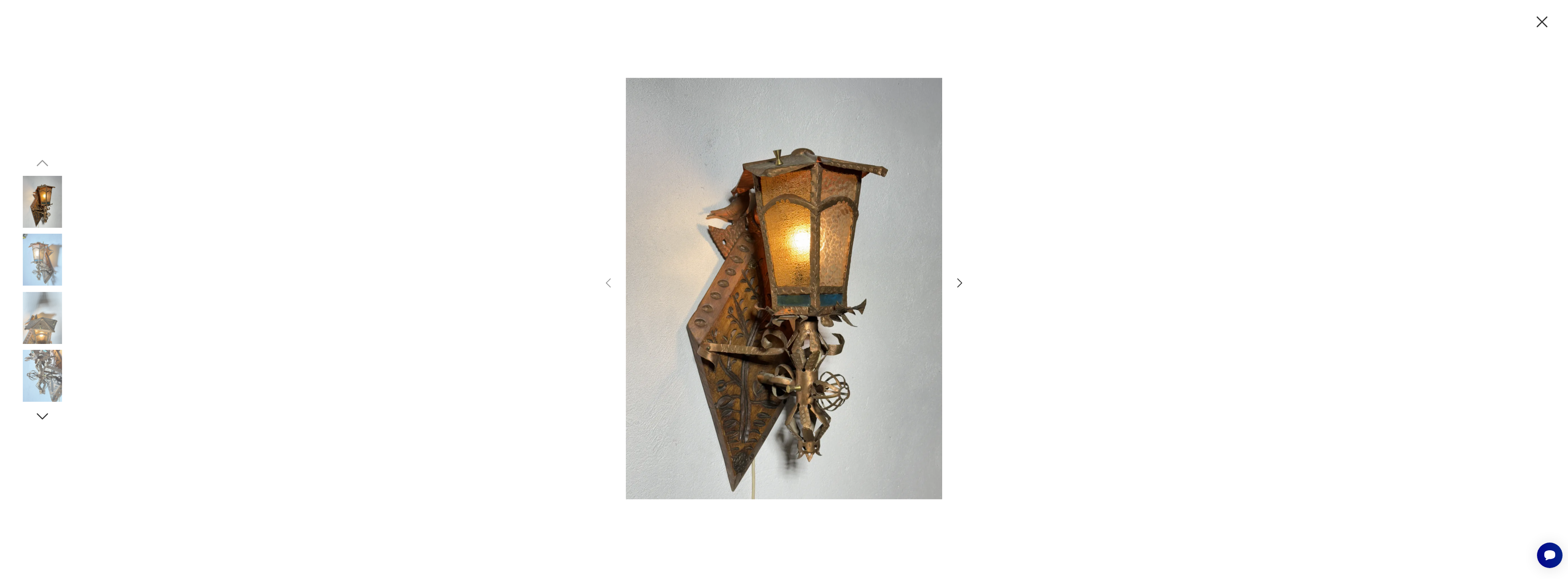
click at [970, 280] on div at bounding box center [784, 290] width 1568 height 579
click at [964, 281] on icon "button" at bounding box center [960, 283] width 13 height 13
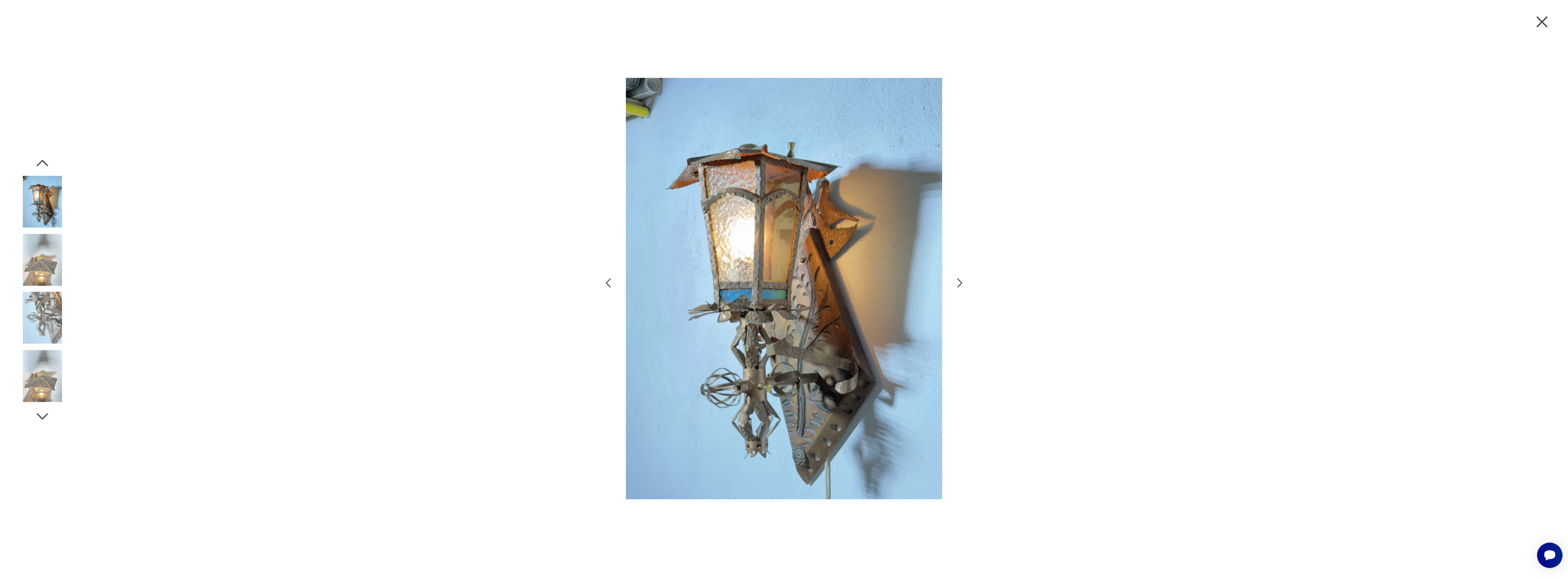
click at [961, 281] on icon "button" at bounding box center [960, 283] width 13 height 13
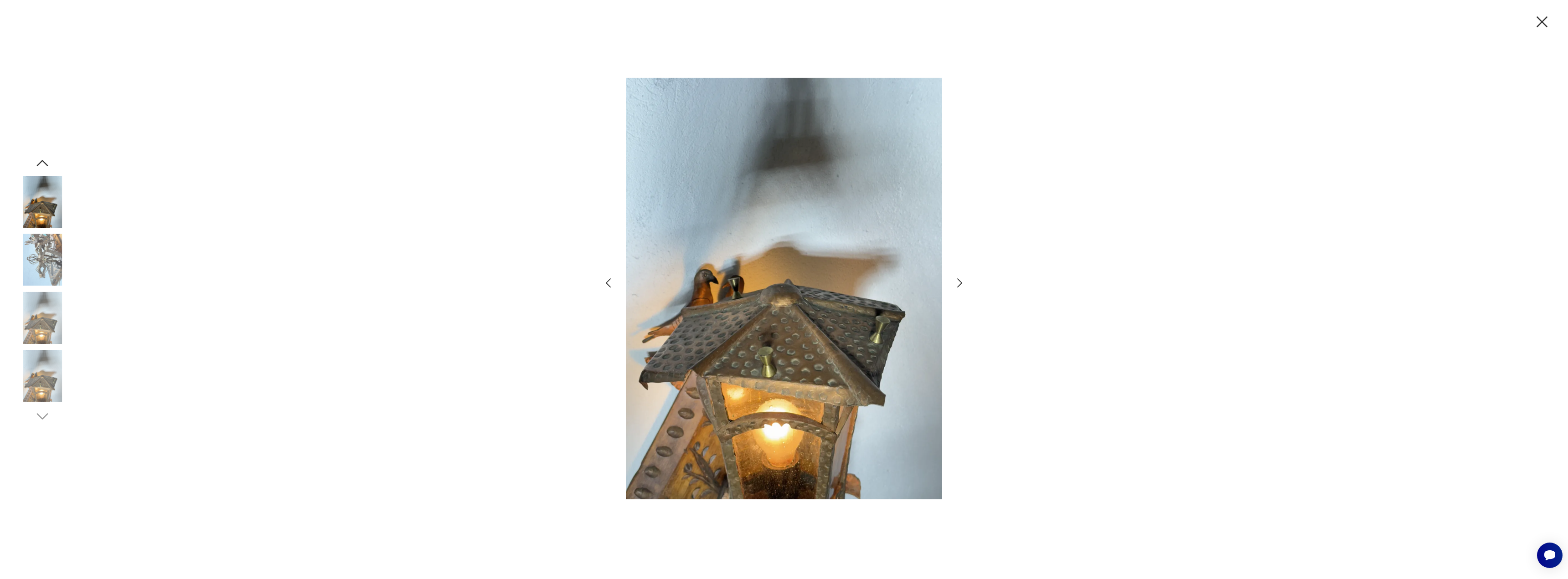
click at [612, 284] on icon "button" at bounding box center [608, 283] width 13 height 13
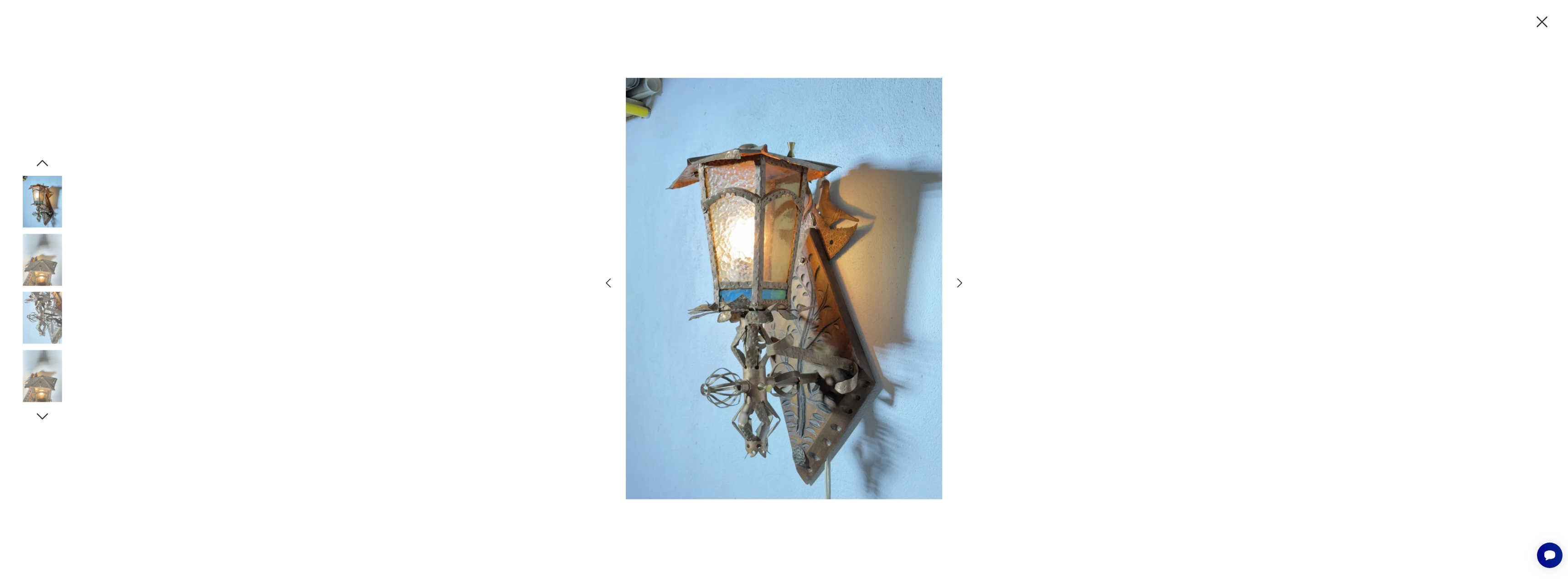
click at [964, 284] on icon "button" at bounding box center [960, 283] width 13 height 13
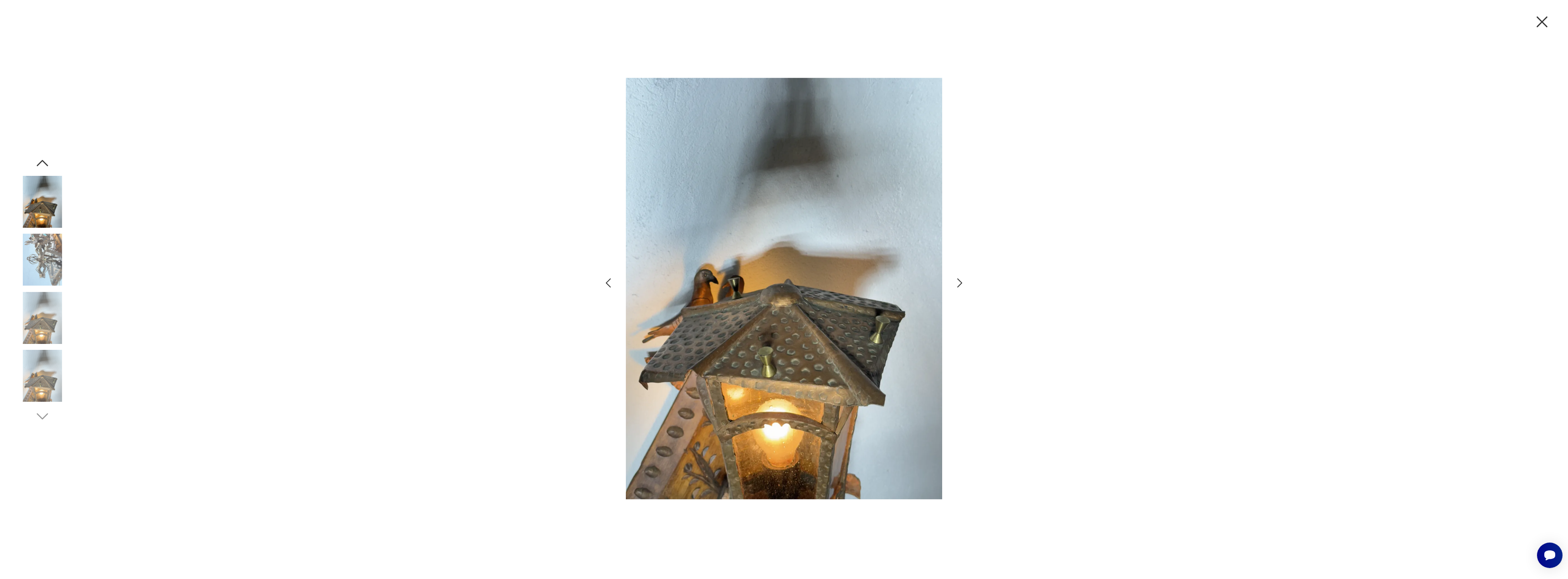
click at [964, 284] on icon "button" at bounding box center [960, 283] width 13 height 13
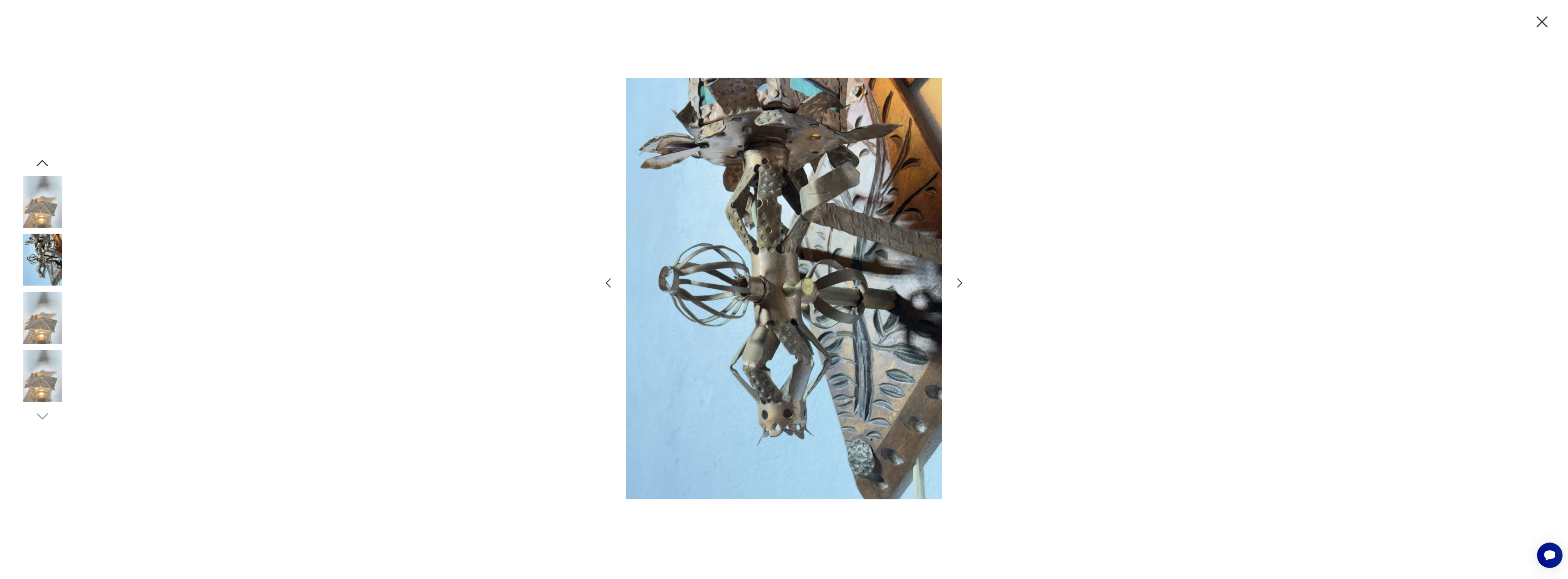
click at [964, 284] on icon "button" at bounding box center [960, 283] width 13 height 13
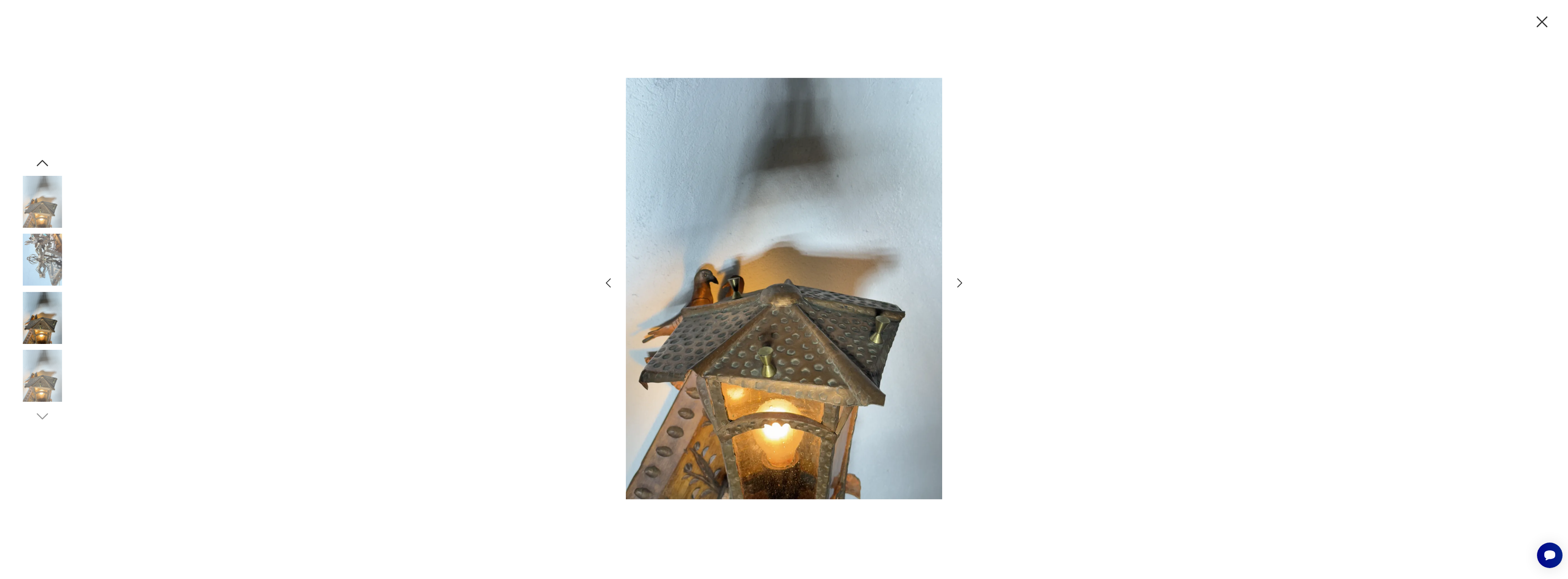
click at [964, 284] on icon "button" at bounding box center [960, 283] width 13 height 13
click at [36, 312] on img at bounding box center [43, 318] width 52 height 52
click at [35, 391] on img at bounding box center [43, 376] width 52 height 52
click at [1543, 22] on icon "button" at bounding box center [1542, 22] width 19 height 19
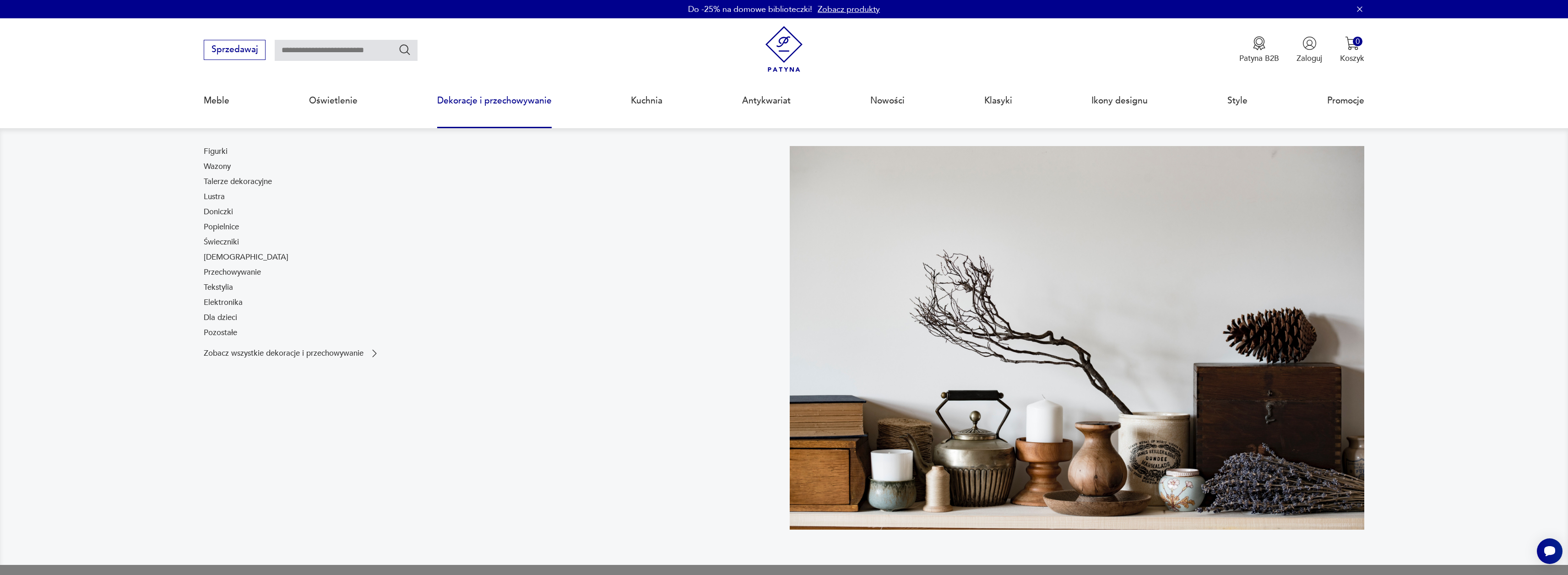
drag, startPoint x: 554, startPoint y: 240, endPoint x: 552, endPoint y: 248, distance: 8.2
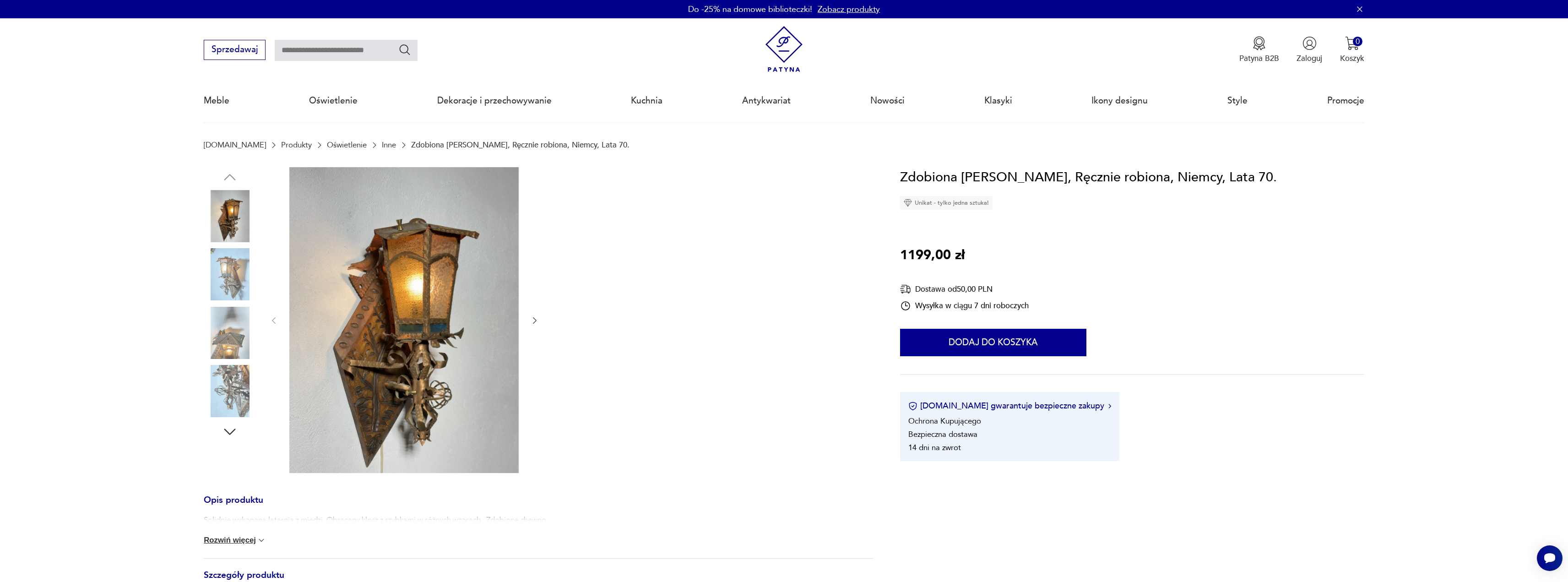
click at [221, 425] on icon "button" at bounding box center [229, 432] width 17 height 17
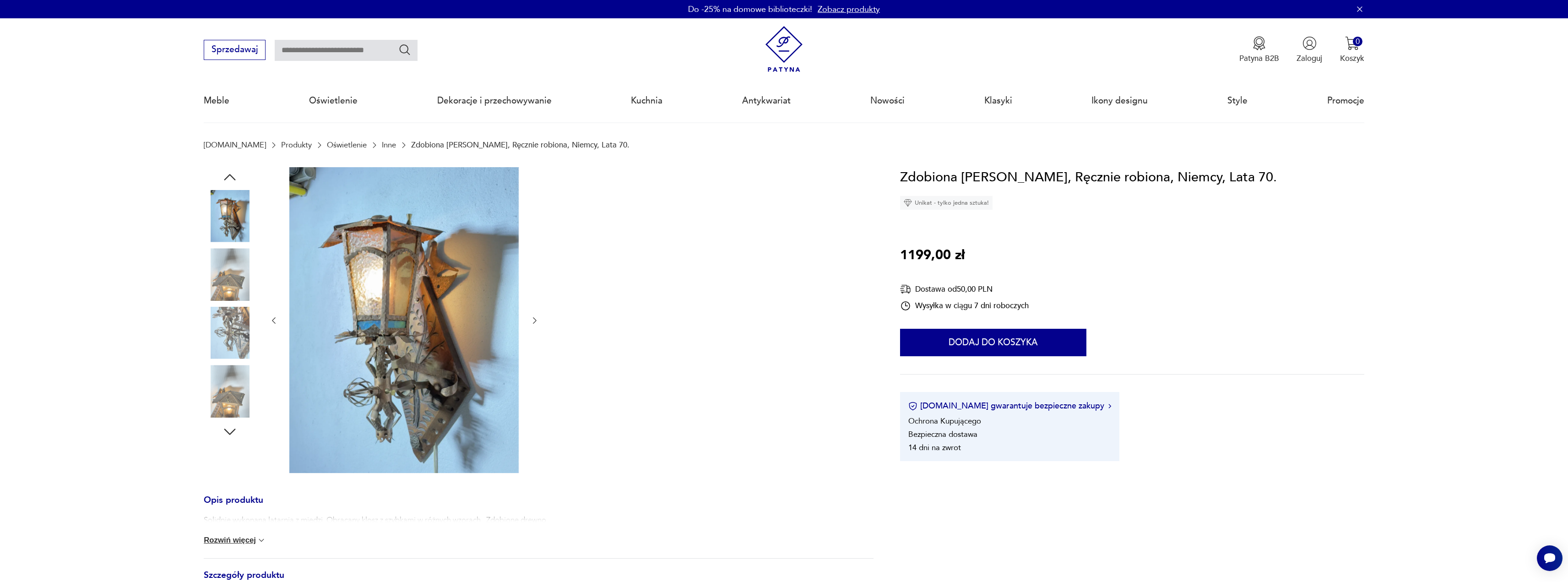
click at [232, 431] on icon "button" at bounding box center [229, 432] width 17 height 17
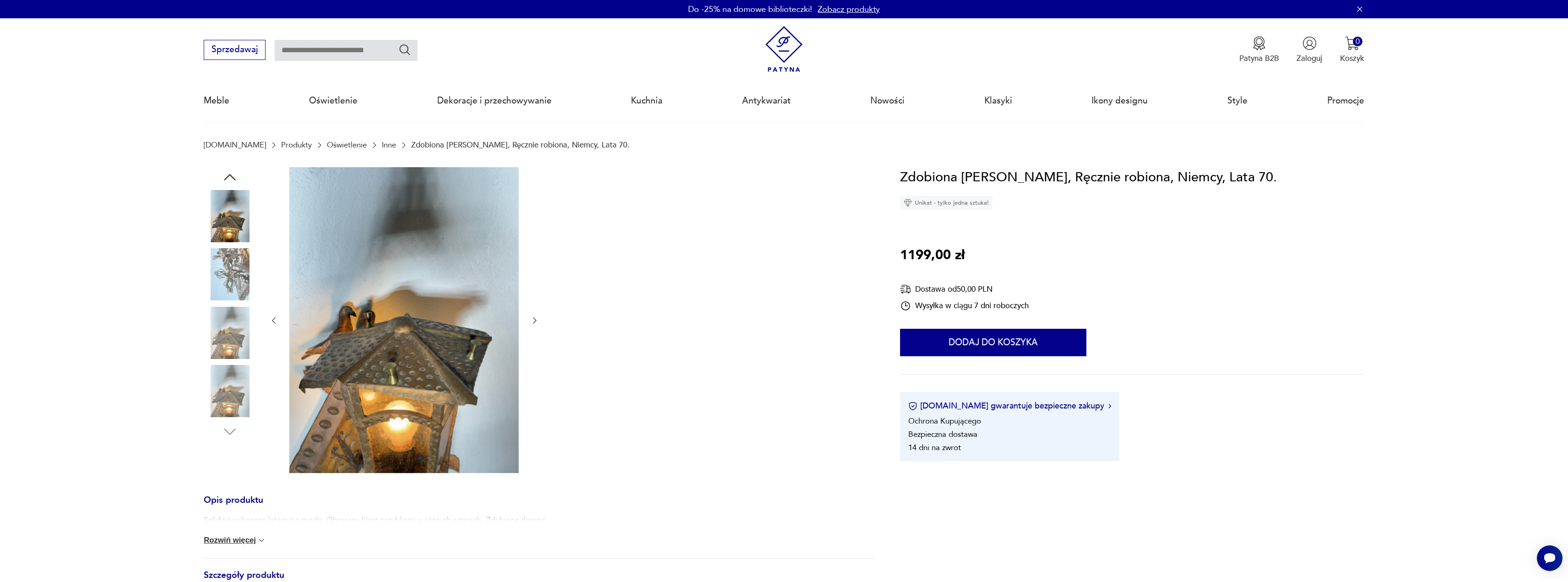
click at [236, 359] on div at bounding box center [230, 334] width 52 height 54
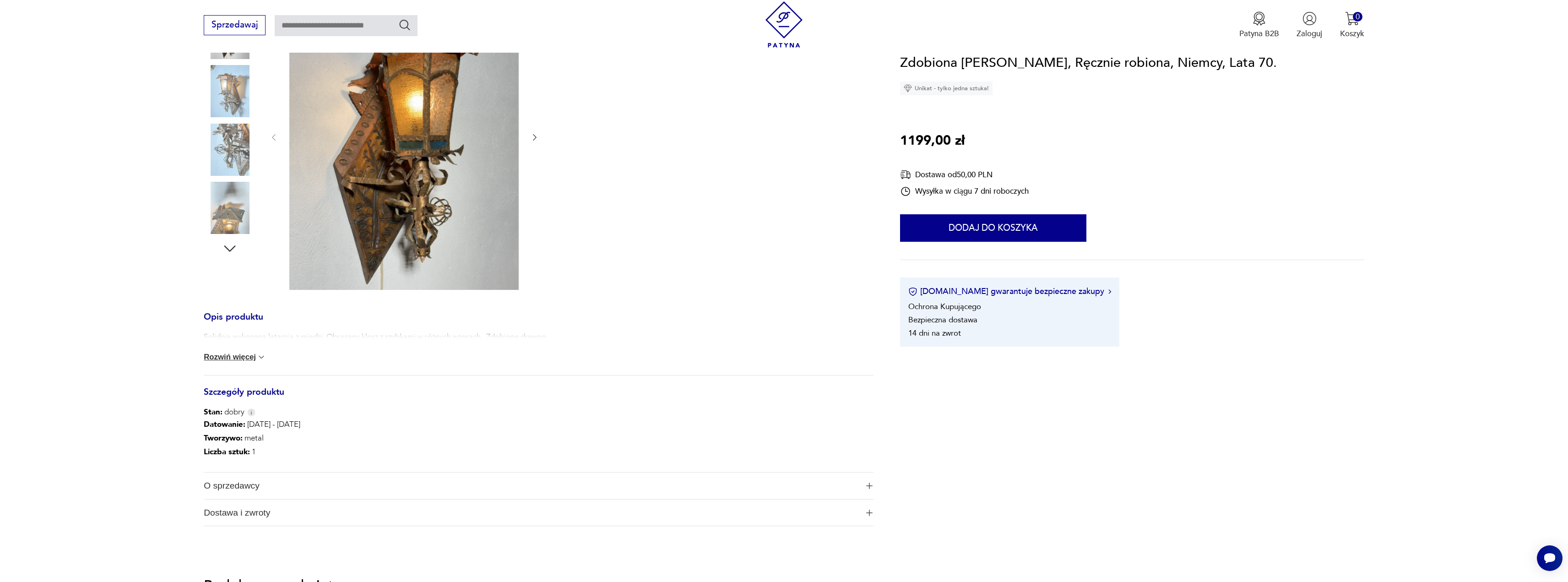
drag, startPoint x: 233, startPoint y: 240, endPoint x: 233, endPoint y: 248, distance: 8.0
click at [233, 241] on icon "button" at bounding box center [229, 248] width 17 height 17
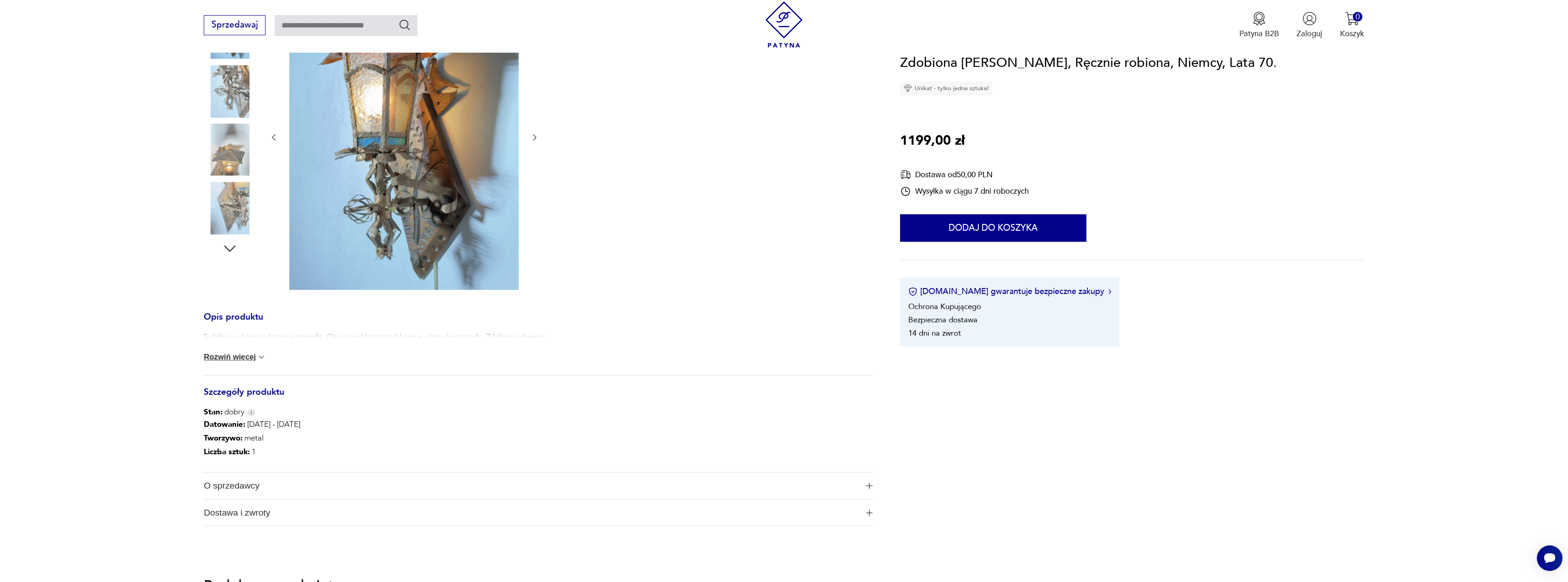
click at [232, 248] on icon "button" at bounding box center [229, 248] width 17 height 17
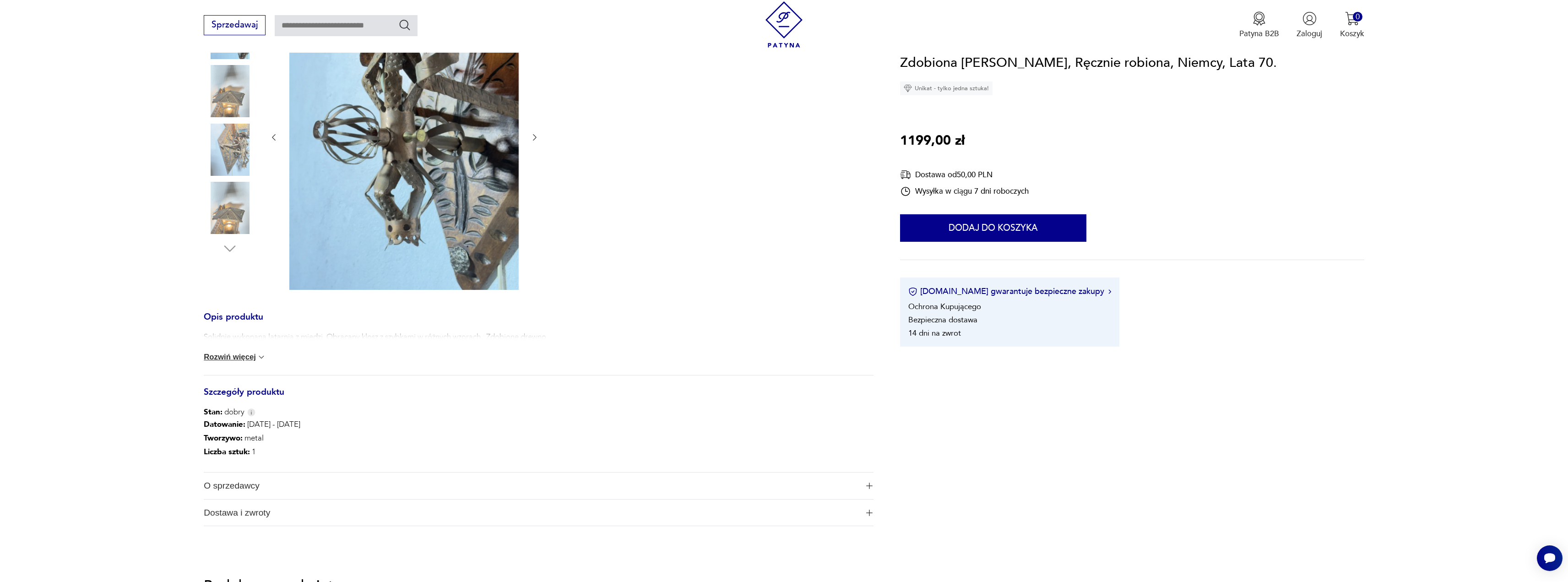
click at [231, 144] on img at bounding box center [230, 149] width 52 height 52
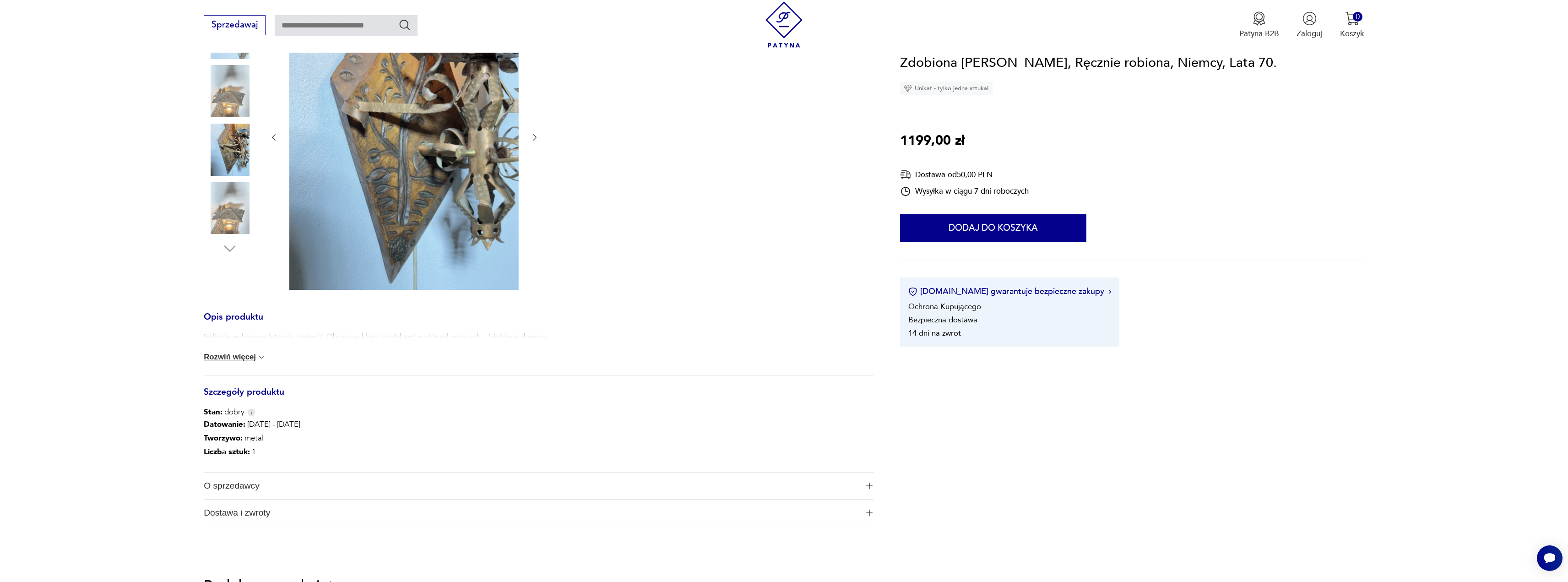
click at [401, 174] on img at bounding box center [404, 137] width 229 height 306
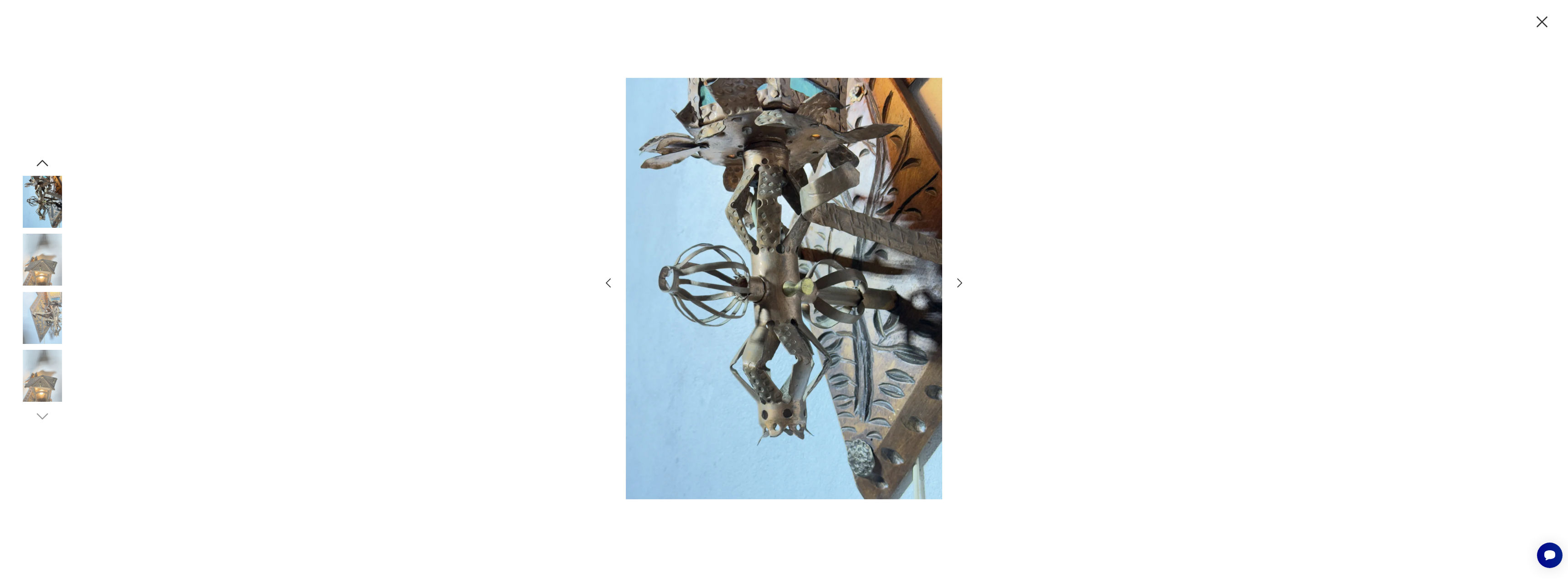
click at [45, 368] on img at bounding box center [43, 376] width 52 height 52
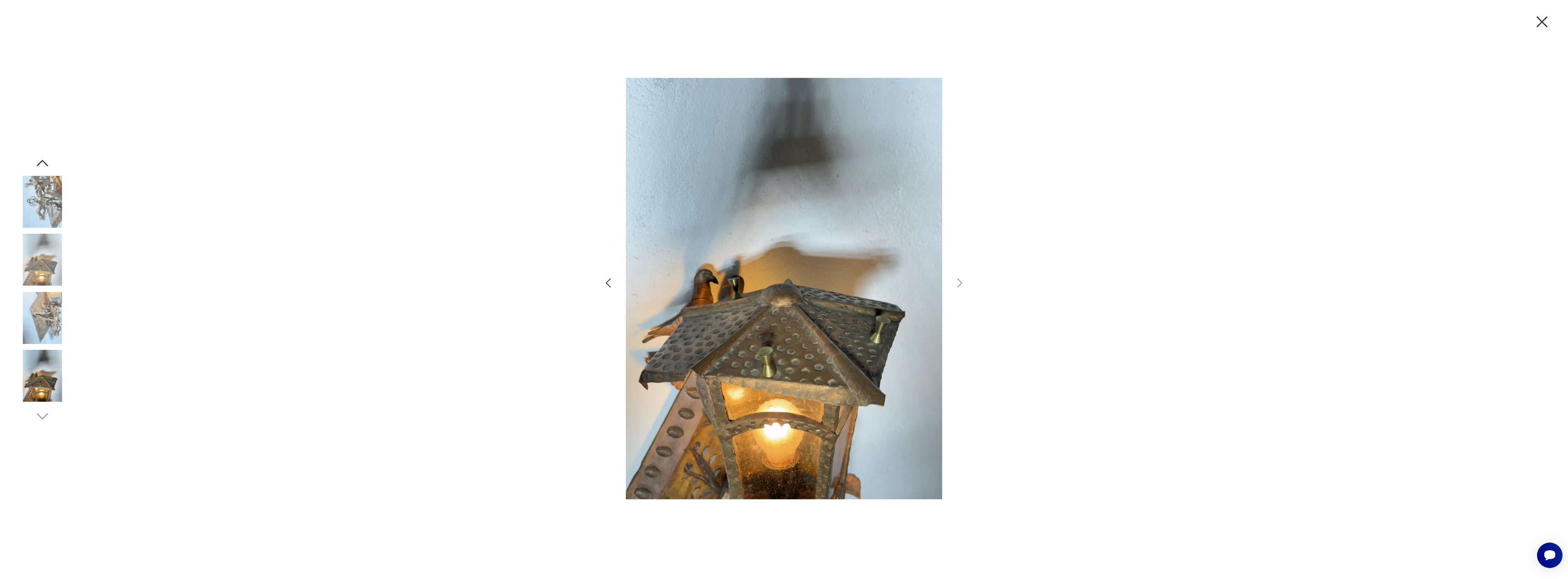
click at [45, 316] on img at bounding box center [43, 318] width 52 height 52
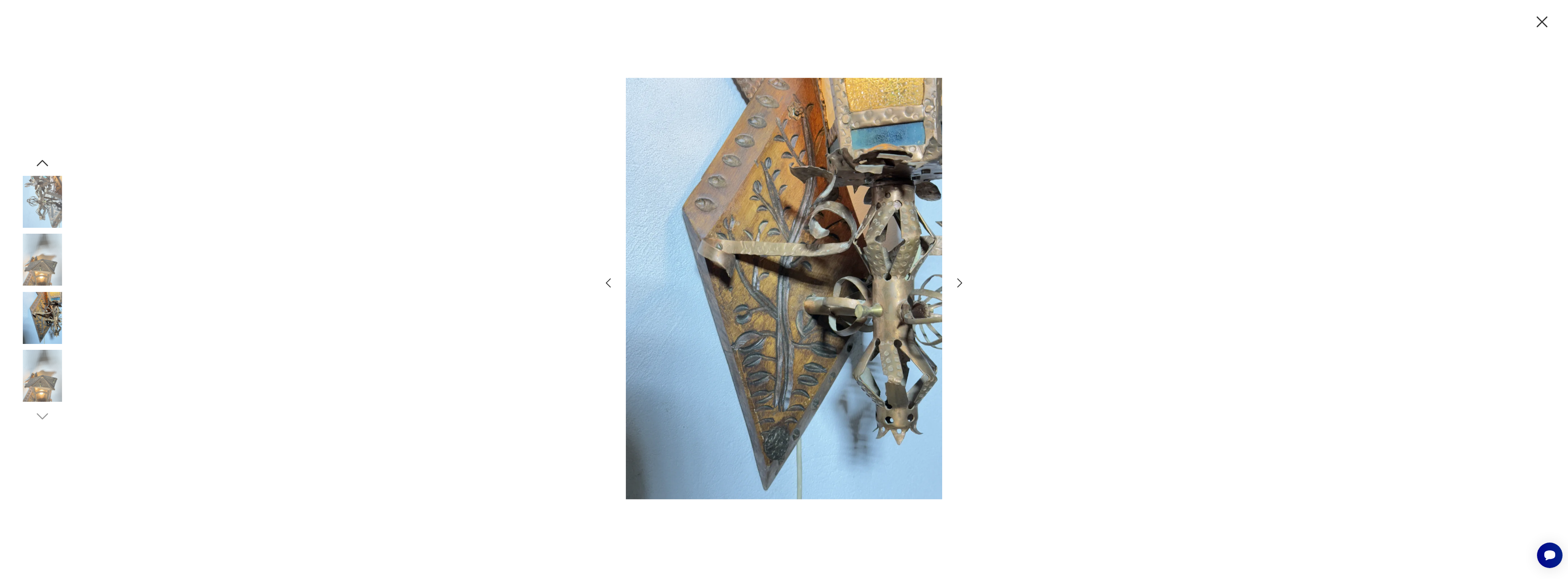
click at [54, 364] on img at bounding box center [43, 376] width 52 height 52
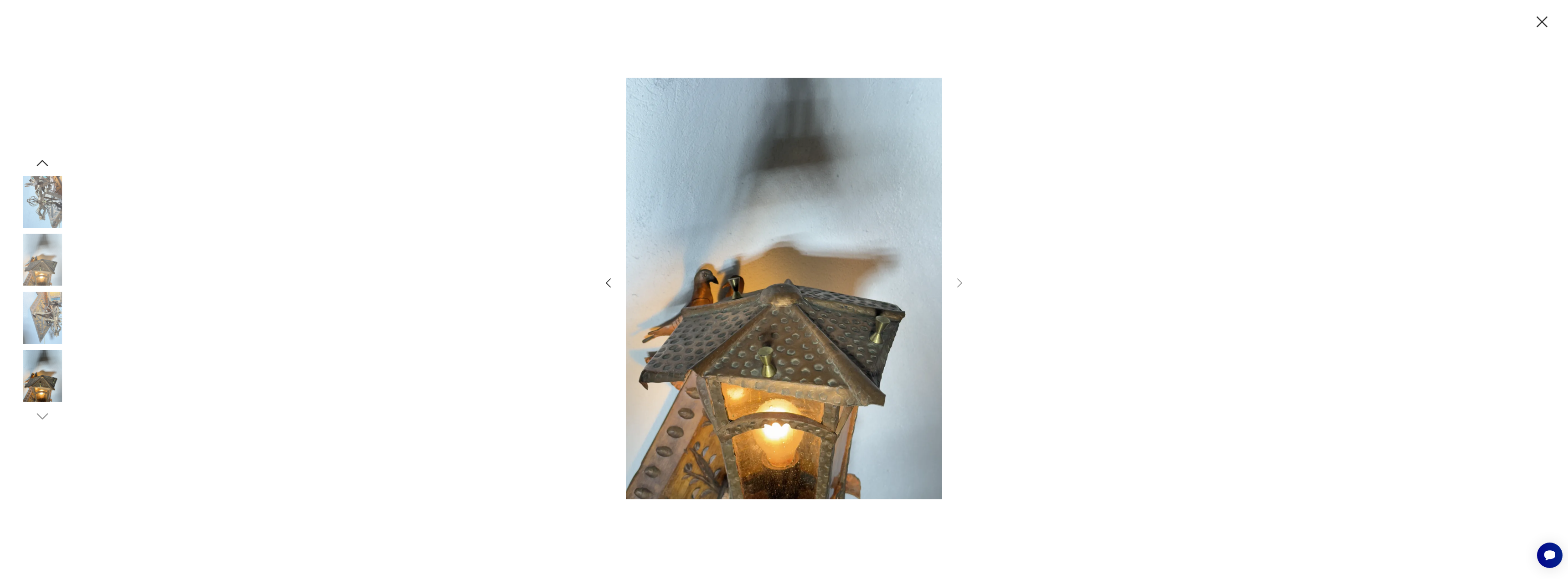
click at [47, 400] on div at bounding box center [43, 377] width 52 height 53
click at [56, 229] on div at bounding box center [43, 174] width 52 height 228
click at [1546, 22] on icon "button" at bounding box center [1542, 22] width 19 height 19
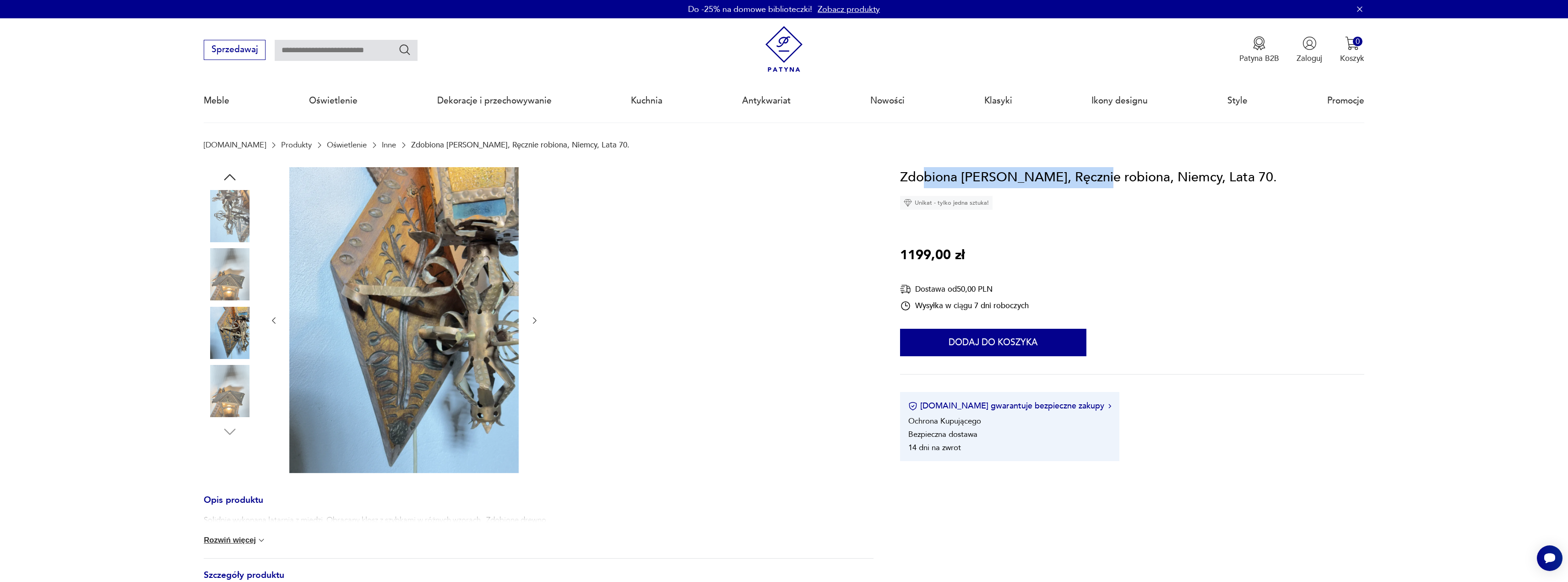
drag, startPoint x: 922, startPoint y: 176, endPoint x: 1141, endPoint y: 216, distance: 222.6
click at [1092, 174] on h1 "Zdobiona Miedziana Latarnia, Ręcznie robiona, Niemcy, Lata 70." at bounding box center [1088, 177] width 377 height 21
drag, startPoint x: 1141, startPoint y: 216, endPoint x: 603, endPoint y: 174, distance: 539.6
click at [1138, 215] on div "Zdobiona Miedziana Latarnia, Ręcznie robiona, Niemcy, Lata 70. Unikat - tylko j…" at bounding box center [1132, 314] width 464 height 294
click at [232, 176] on icon "button" at bounding box center [229, 177] width 17 height 17
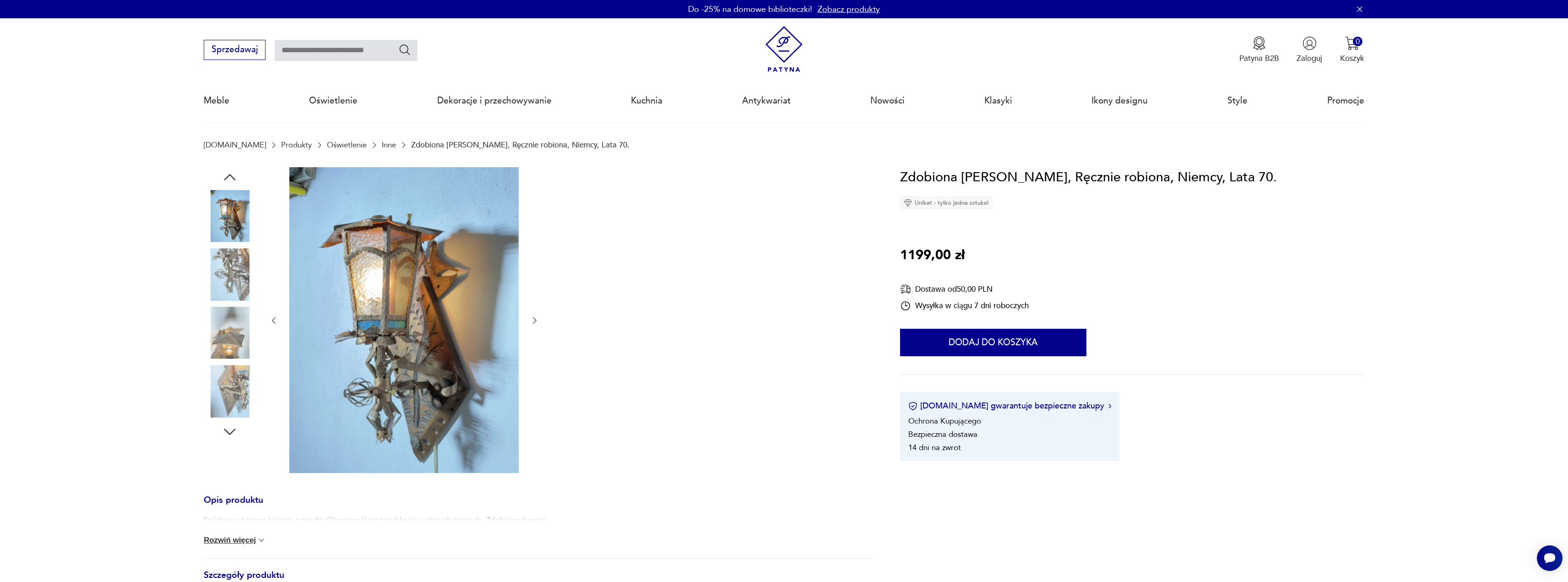
click at [227, 221] on img at bounding box center [230, 216] width 52 height 52
click at [231, 221] on img at bounding box center [230, 216] width 52 height 52
click at [231, 218] on img at bounding box center [230, 216] width 52 height 52
click at [231, 214] on img at bounding box center [230, 216] width 52 height 52
click at [230, 178] on div at bounding box center [230, 304] width 52 height 274
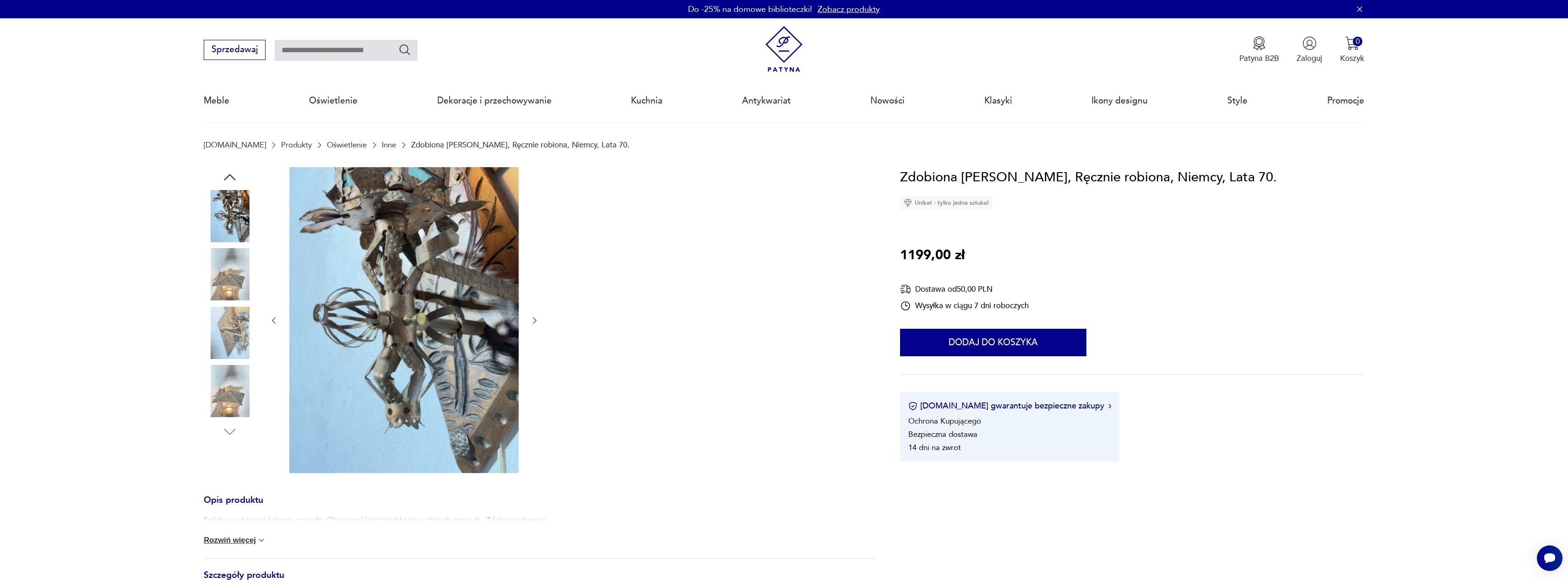
click at [231, 168] on div at bounding box center [230, 304] width 52 height 274
click at [230, 175] on icon "button" at bounding box center [230, 177] width 11 height 6
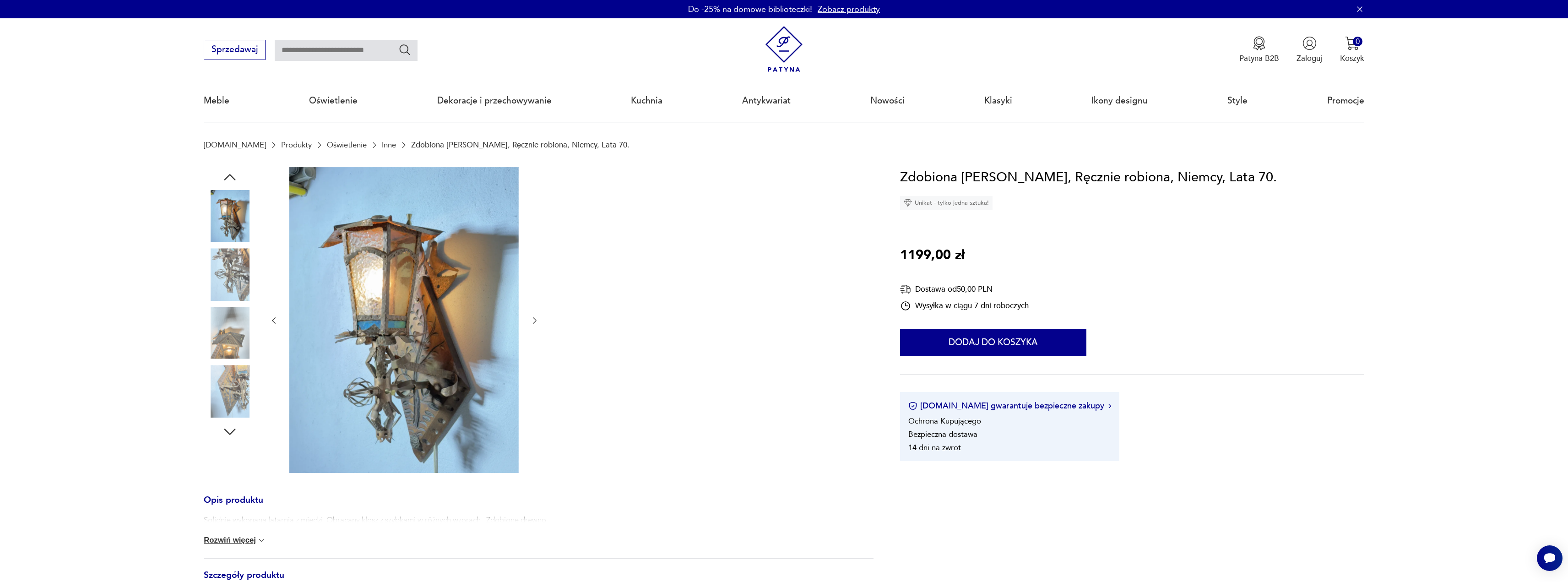
click at [230, 175] on icon "button" at bounding box center [230, 177] width 11 height 6
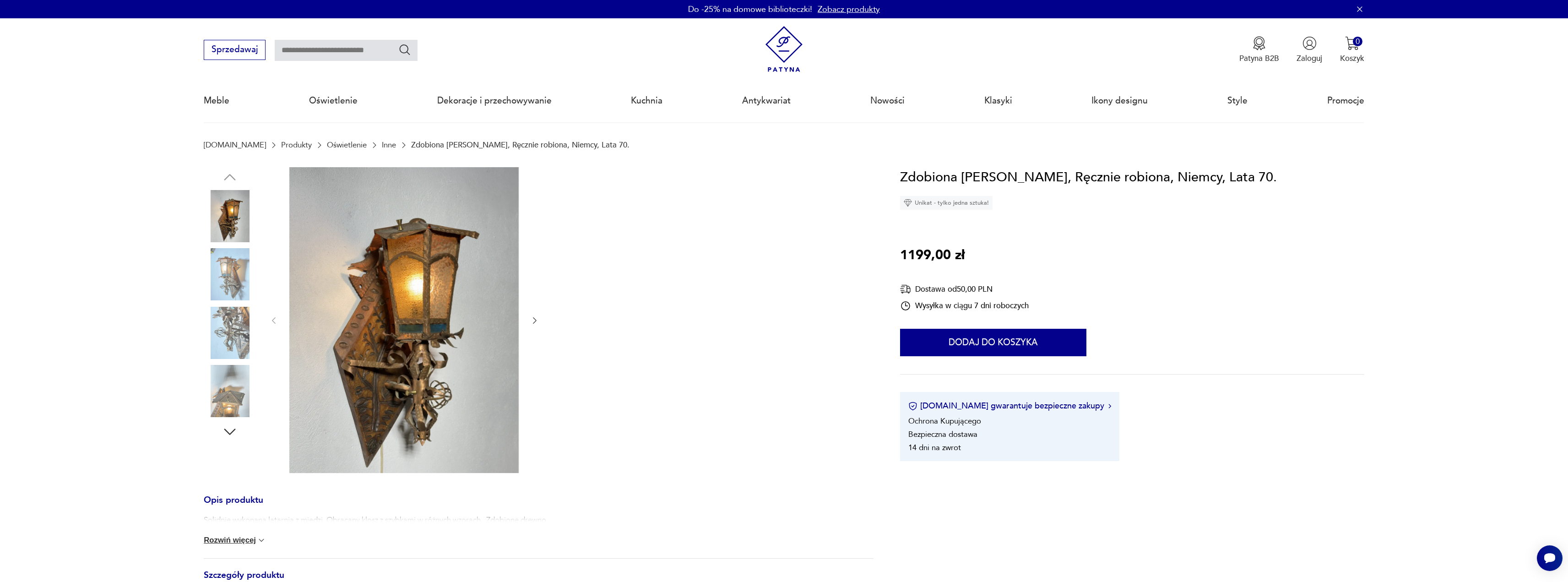
click at [221, 217] on img at bounding box center [230, 216] width 52 height 52
click at [389, 313] on img at bounding box center [404, 319] width 229 height 306
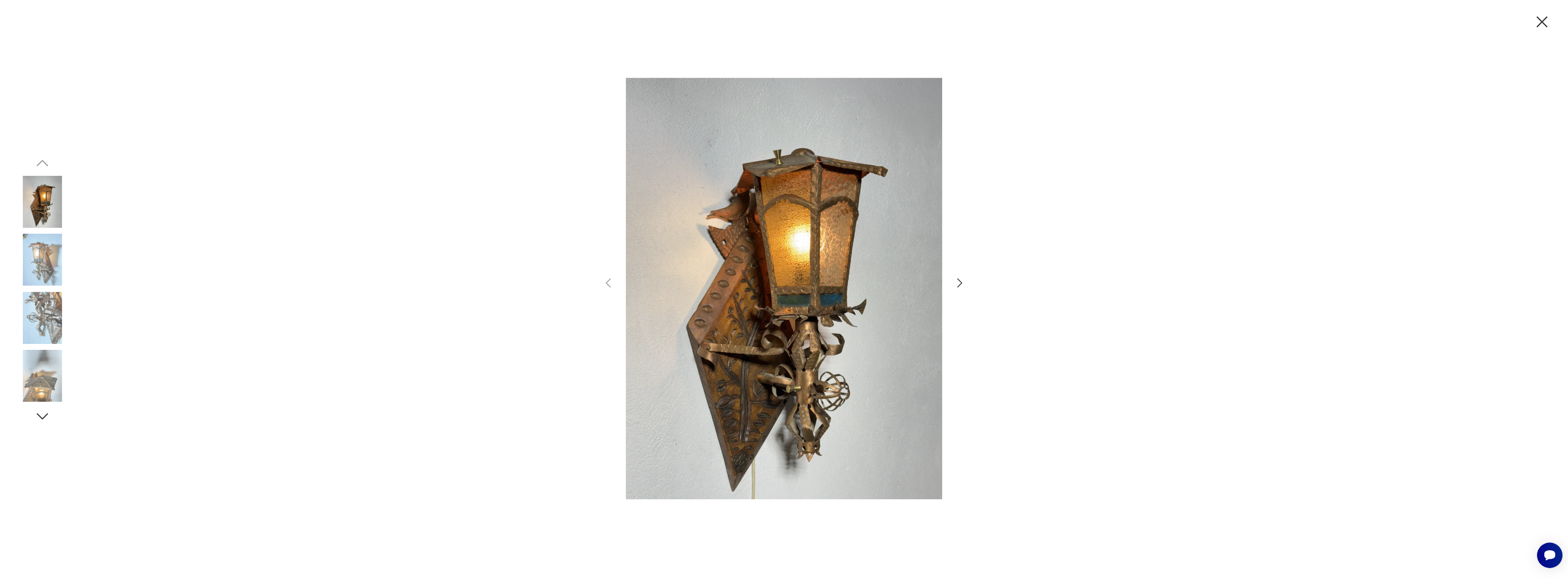
click at [959, 282] on icon "button" at bounding box center [960, 283] width 13 height 13
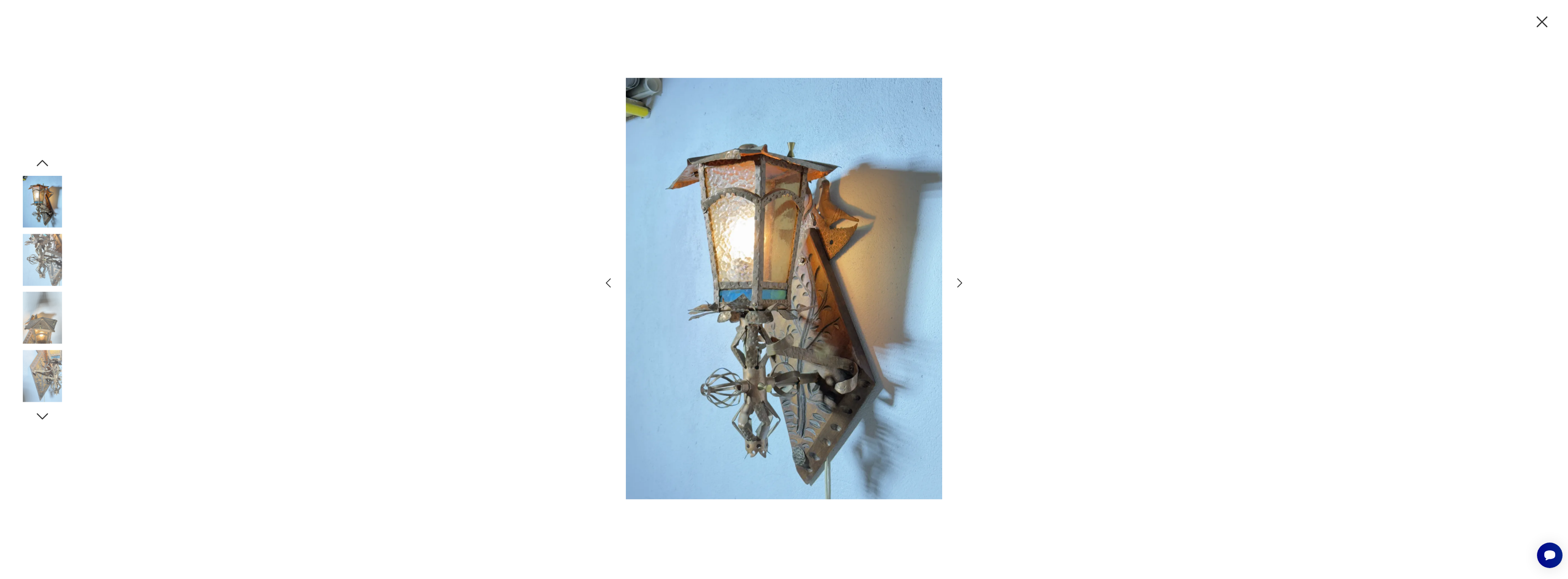
drag, startPoint x: 1540, startPoint y: 24, endPoint x: 1536, endPoint y: 25, distance: 4.1
click at [1540, 24] on icon "button" at bounding box center [1542, 22] width 19 height 19
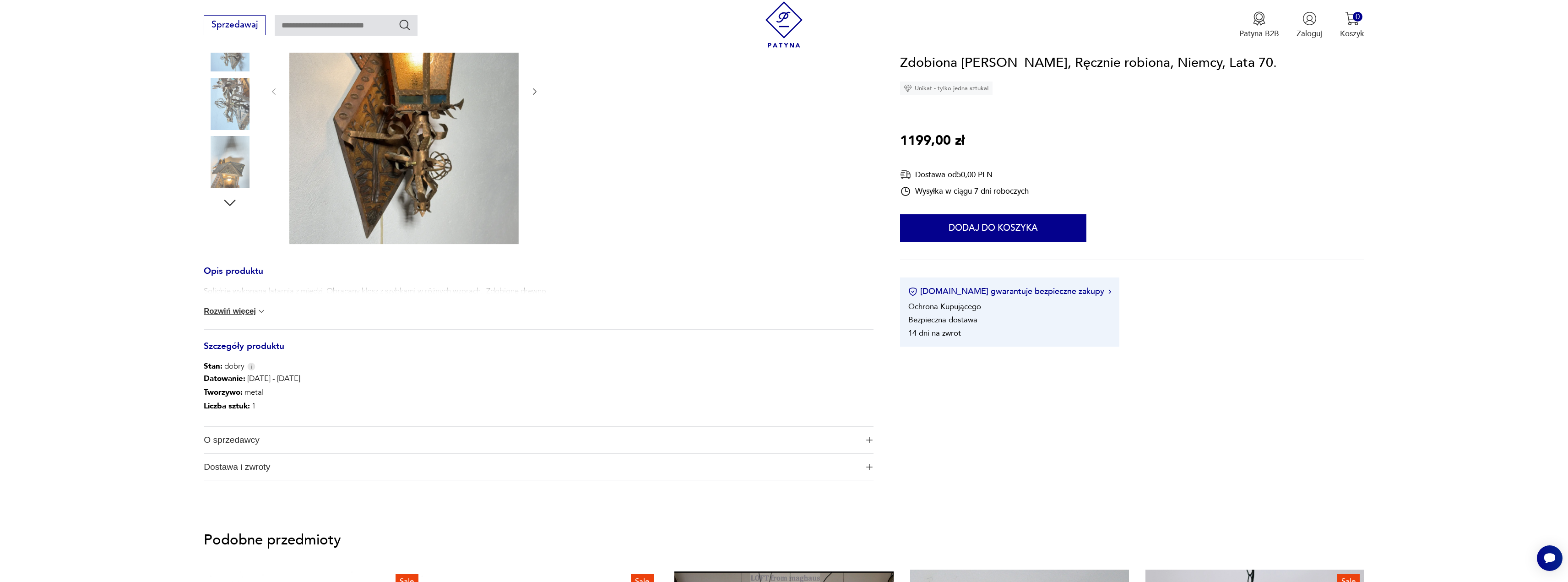
scroll to position [366, 0]
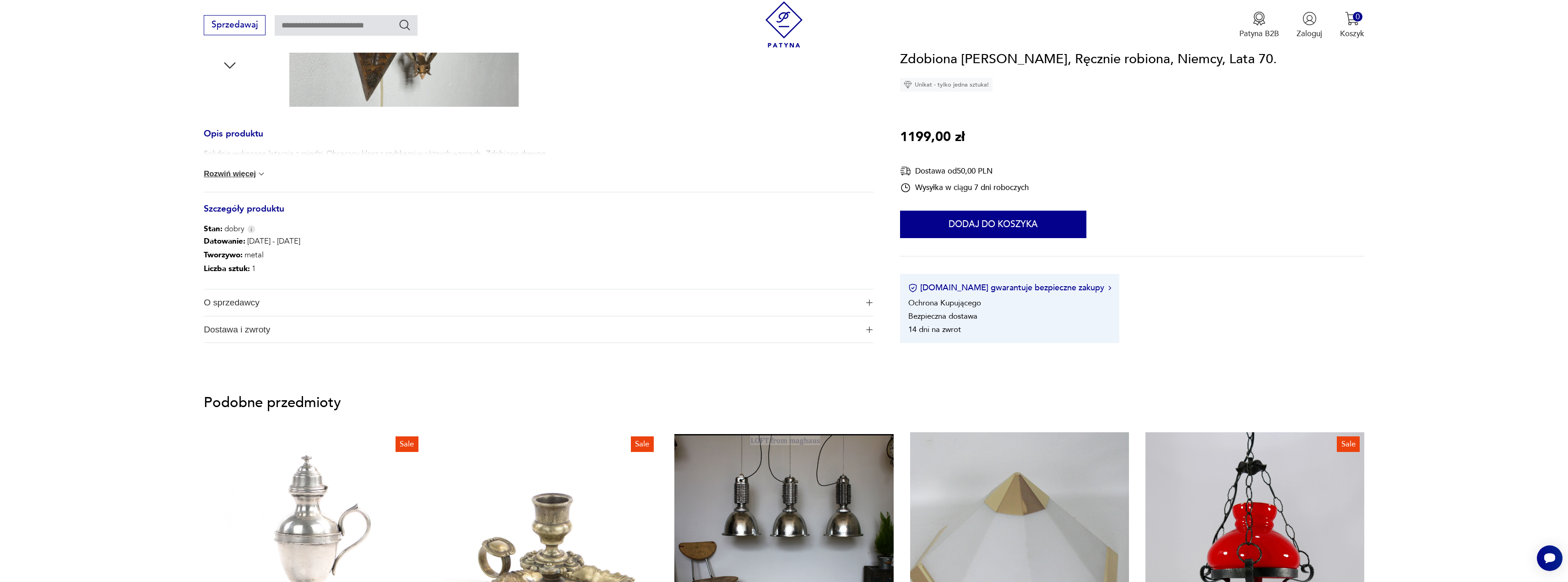
click at [274, 296] on span "O sprzedawcy" at bounding box center [531, 303] width 654 height 27
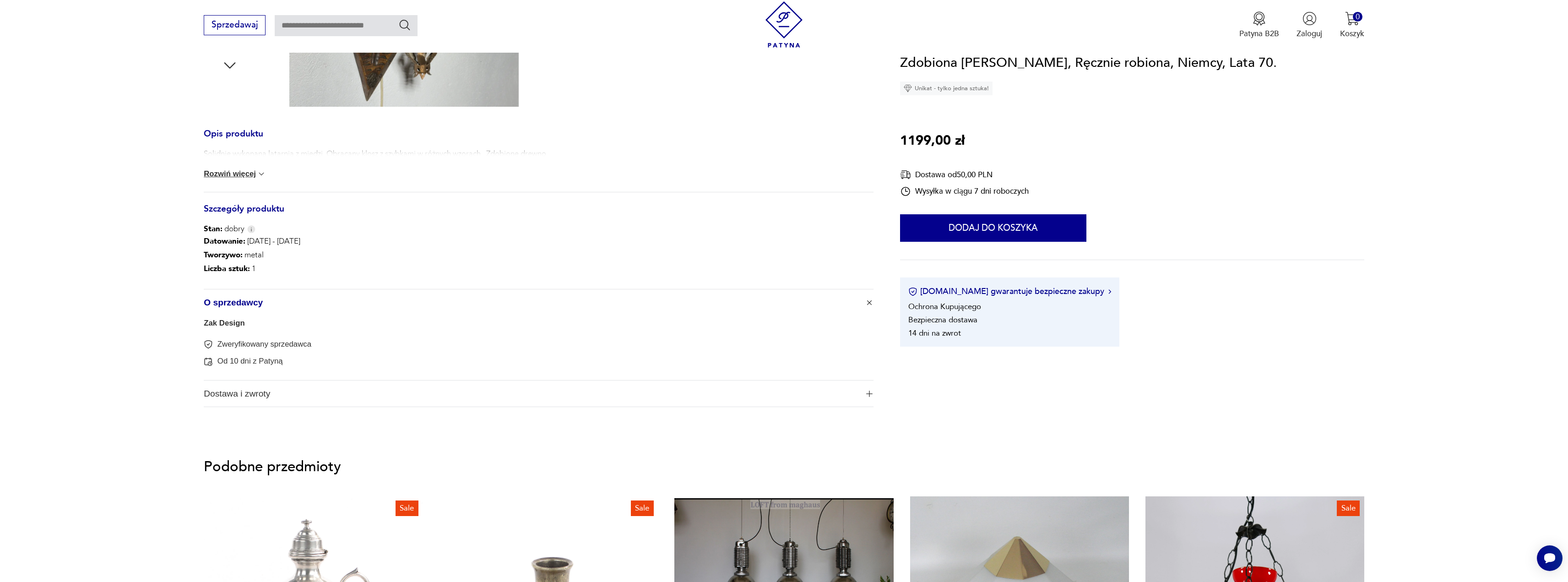
click at [220, 326] on link "Zak Design" at bounding box center [224, 323] width 41 height 9
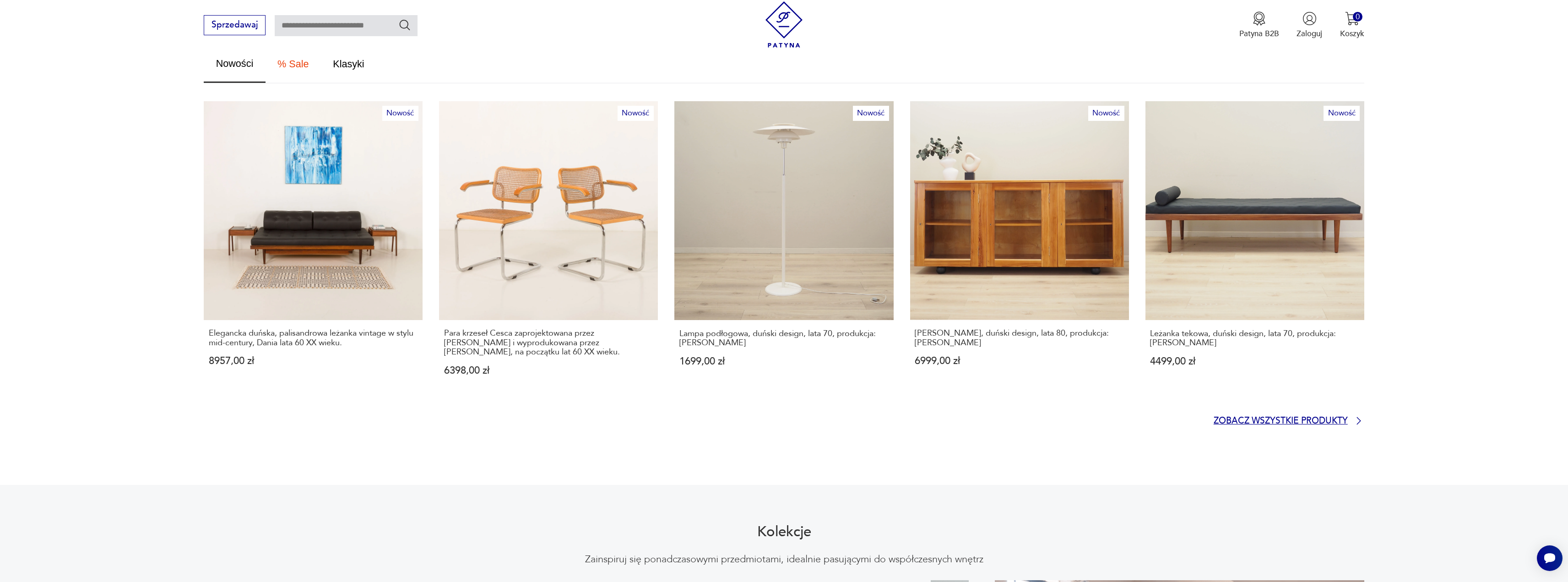
click at [1228, 418] on p "Zobacz wszystkie produkty" at bounding box center [1280, 421] width 134 height 7
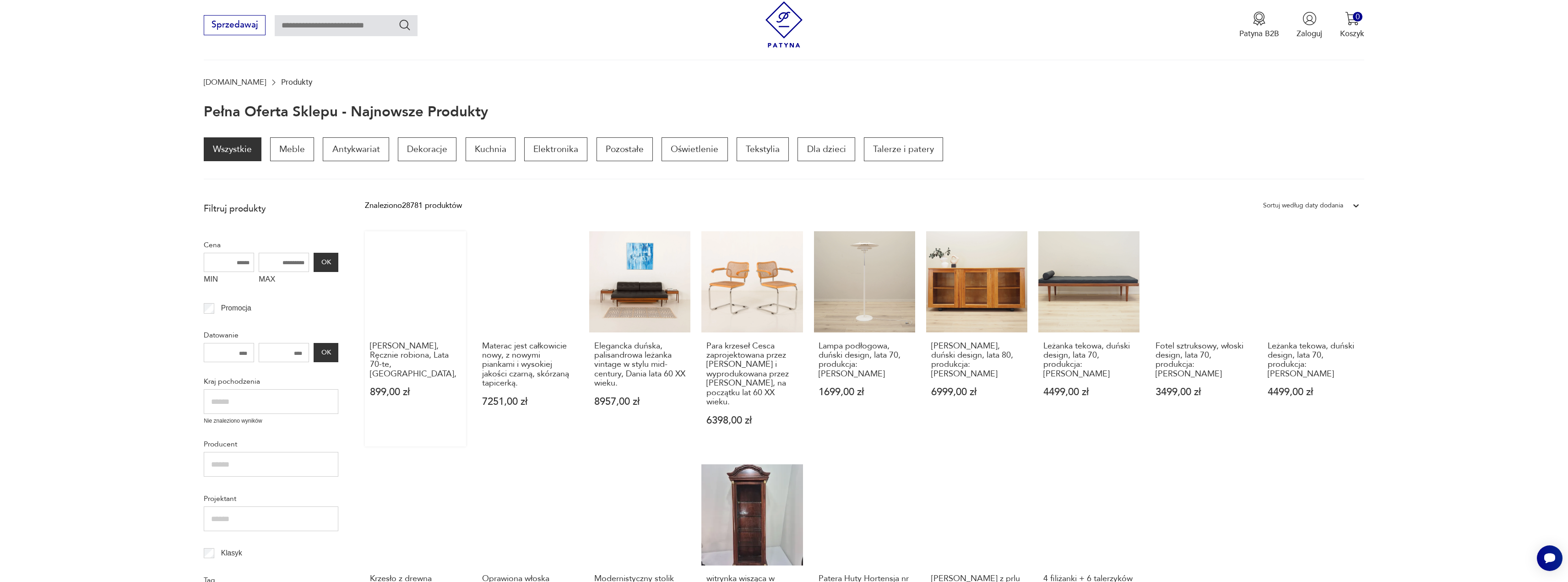
scroll to position [108, 0]
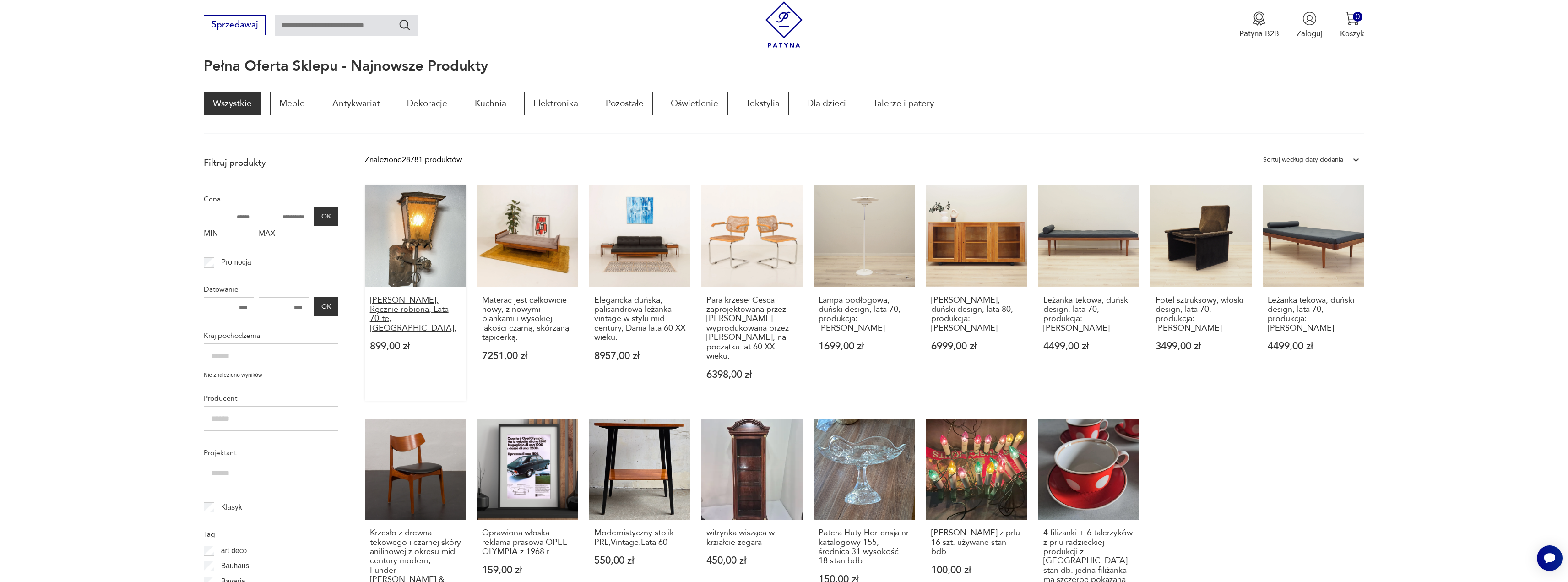
click at [418, 309] on h3 "[PERSON_NAME], Ręcznie robiona, Lata 70-te, [GEOGRAPHIC_DATA]," at bounding box center [416, 314] width 92 height 37
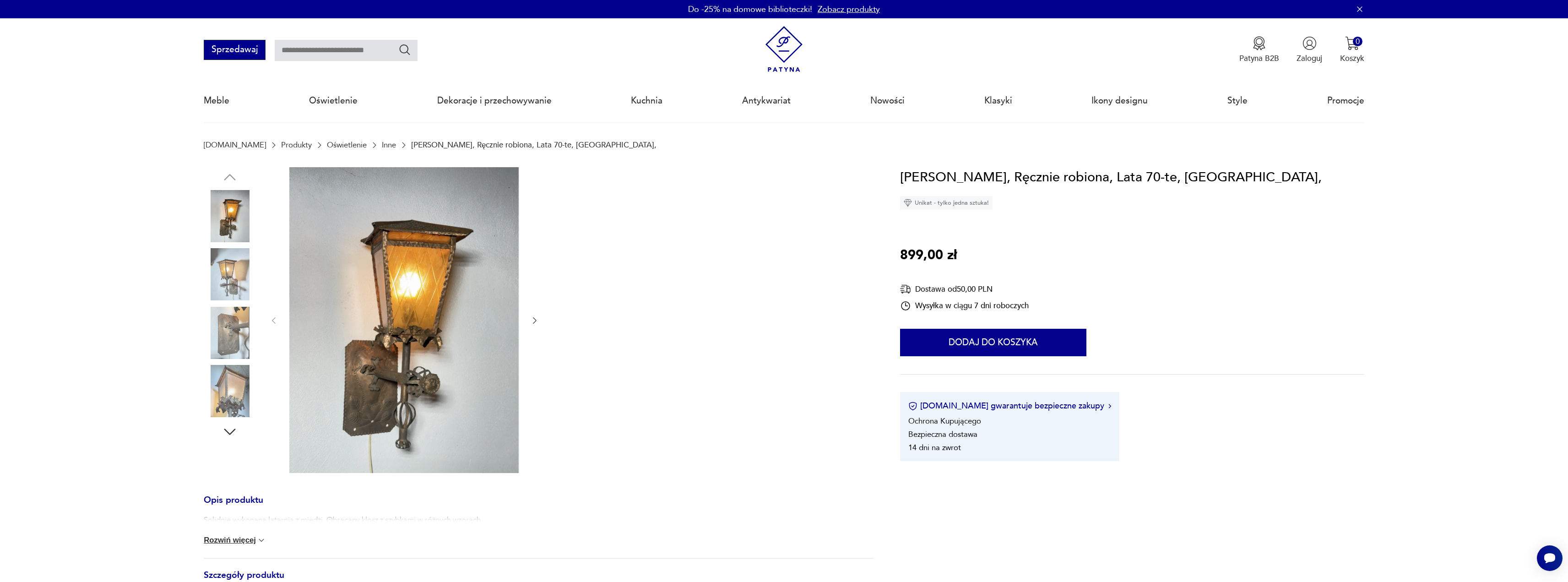
click at [215, 47] on button "Sprzedawaj" at bounding box center [235, 49] width 62 height 20
